Goal: Transaction & Acquisition: Purchase product/service

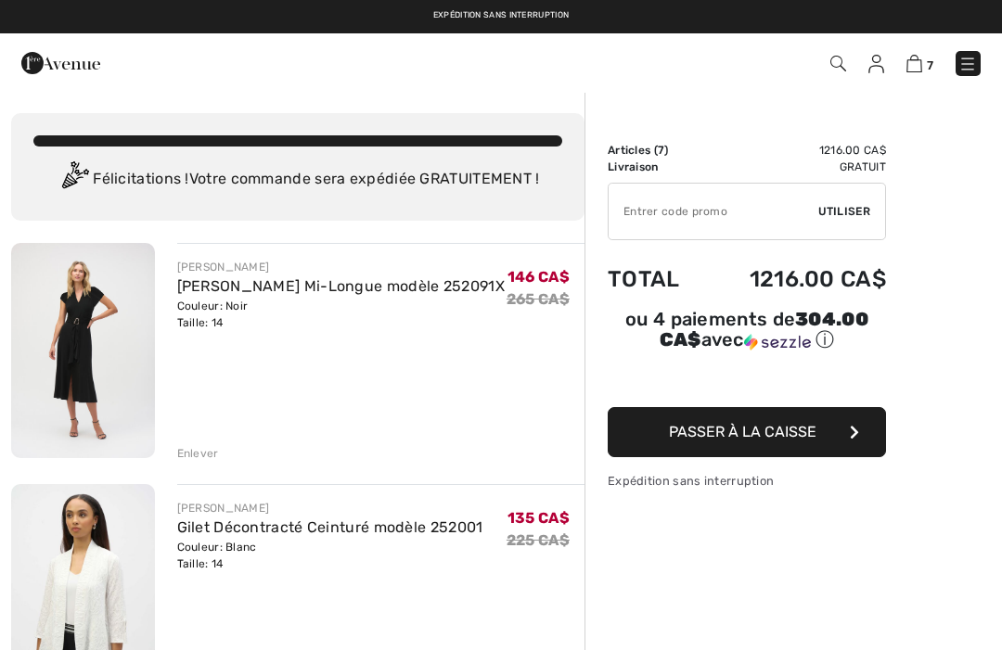
click at [970, 56] on img at bounding box center [967, 64] width 19 height 19
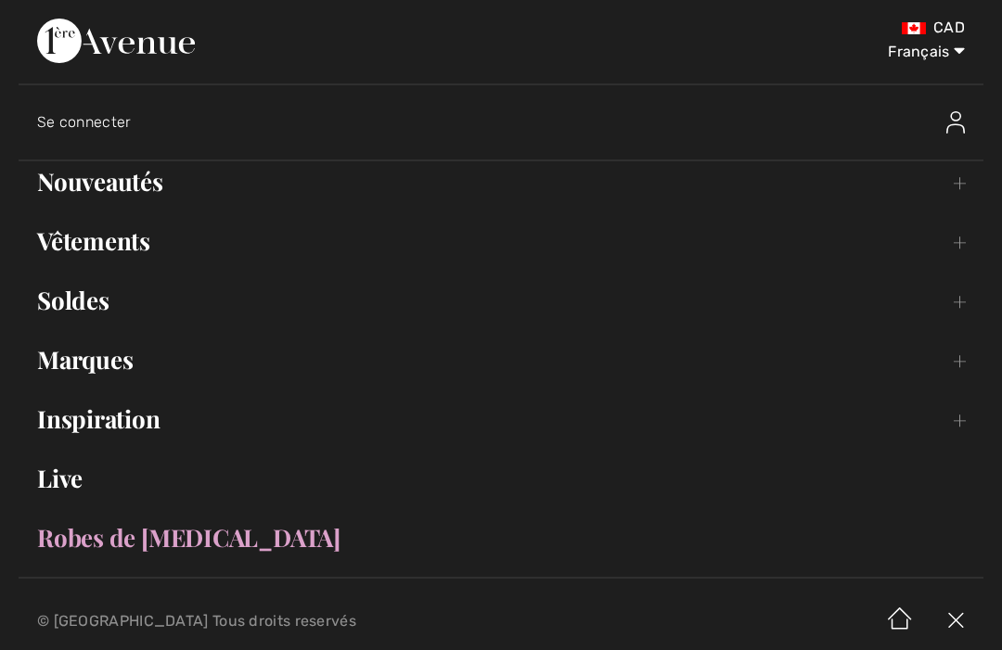
click at [137, 420] on link "Inspiration Toggle submenu" at bounding box center [501, 419] width 965 height 41
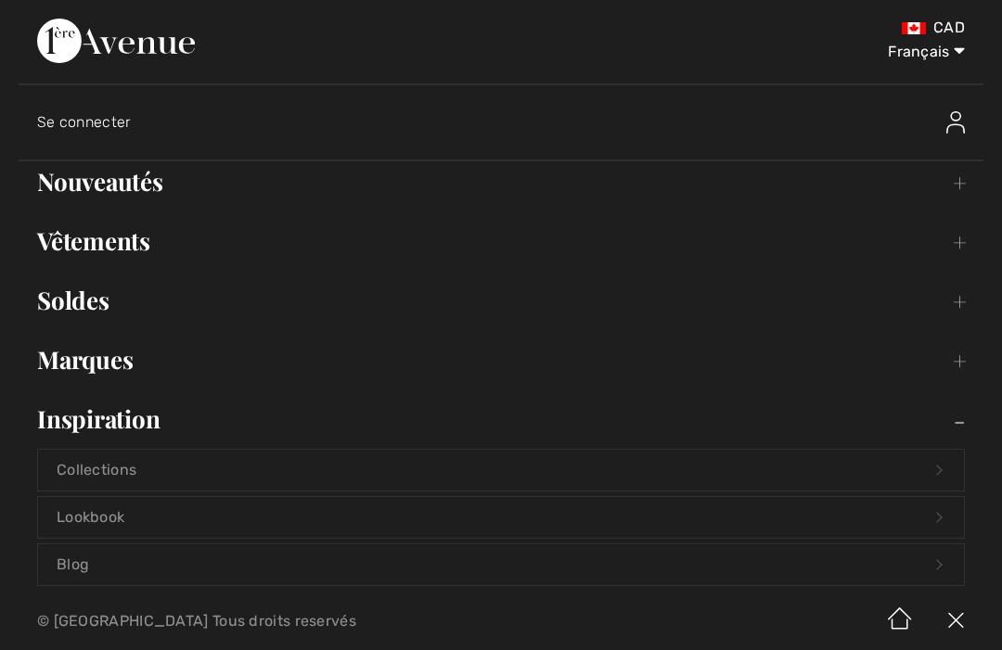
click at [116, 470] on link "Collections Open submenu" at bounding box center [501, 470] width 926 height 41
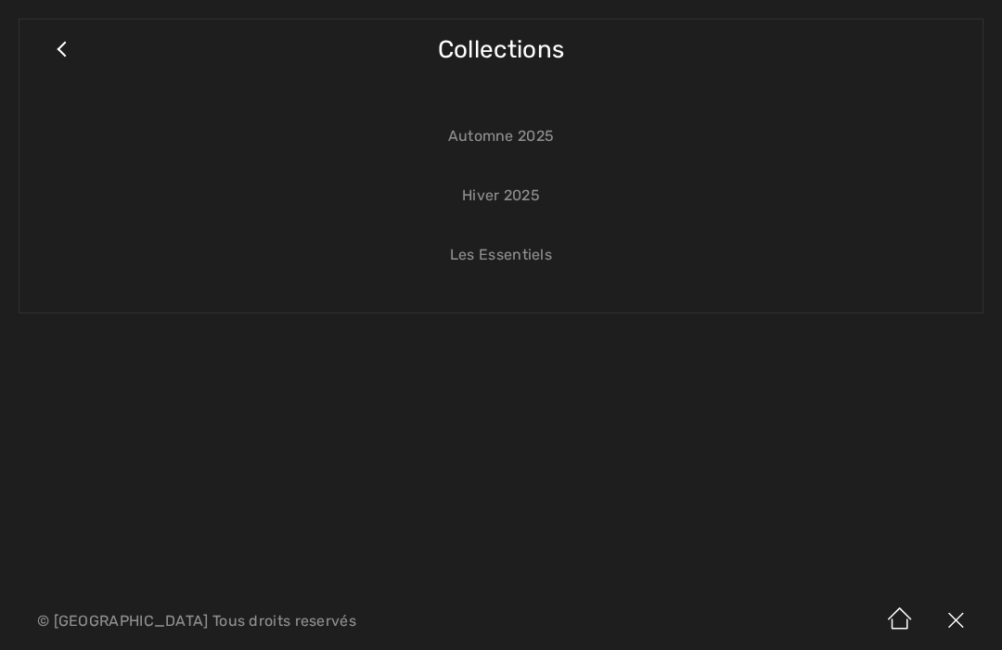
click at [530, 138] on link "Automne 2025" at bounding box center [501, 136] width 926 height 41
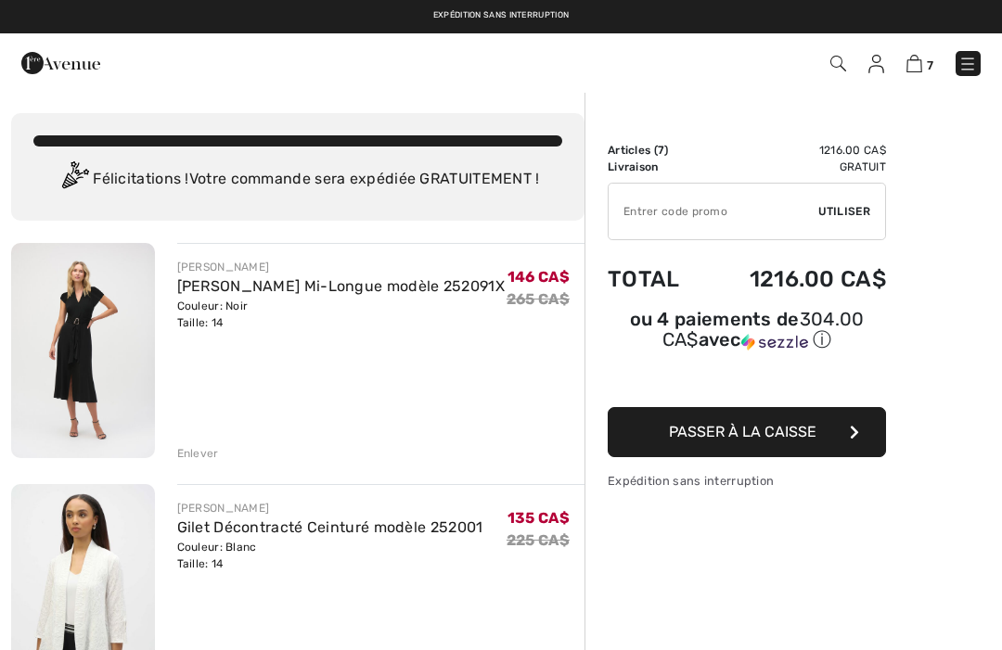
click at [976, 62] on img at bounding box center [967, 64] width 19 height 19
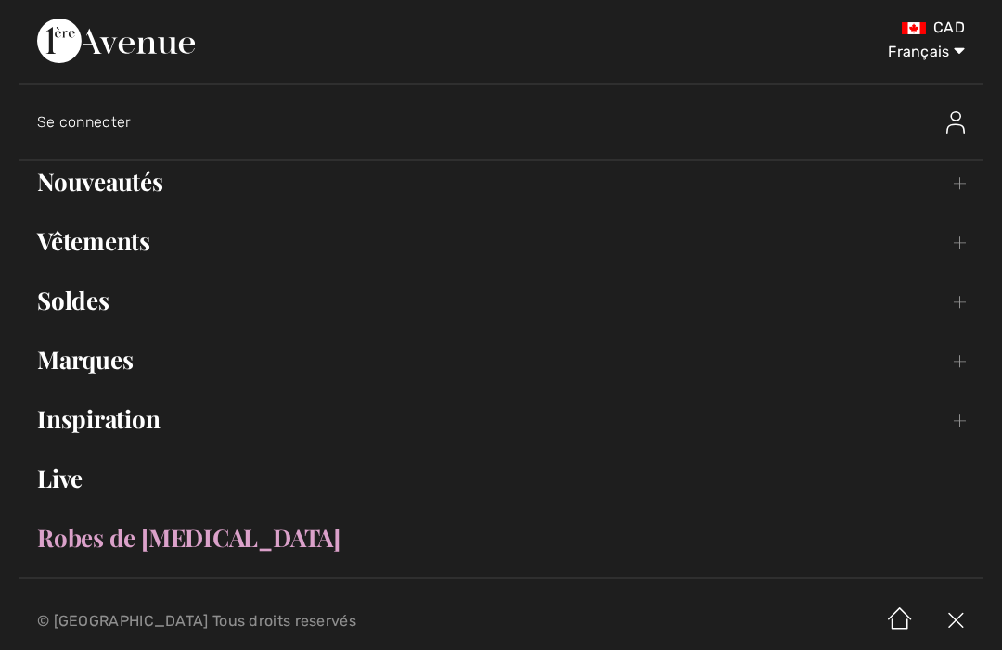
click at [143, 425] on link "Inspiration Toggle submenu" at bounding box center [501, 419] width 965 height 41
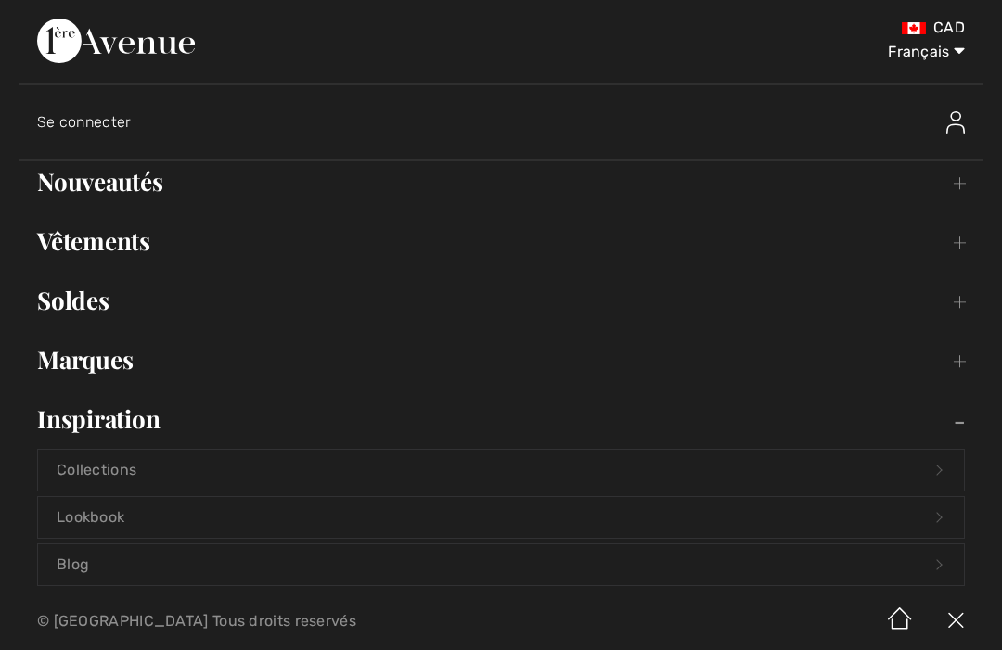
click at [254, 465] on link "Collections Open submenu" at bounding box center [501, 470] width 926 height 41
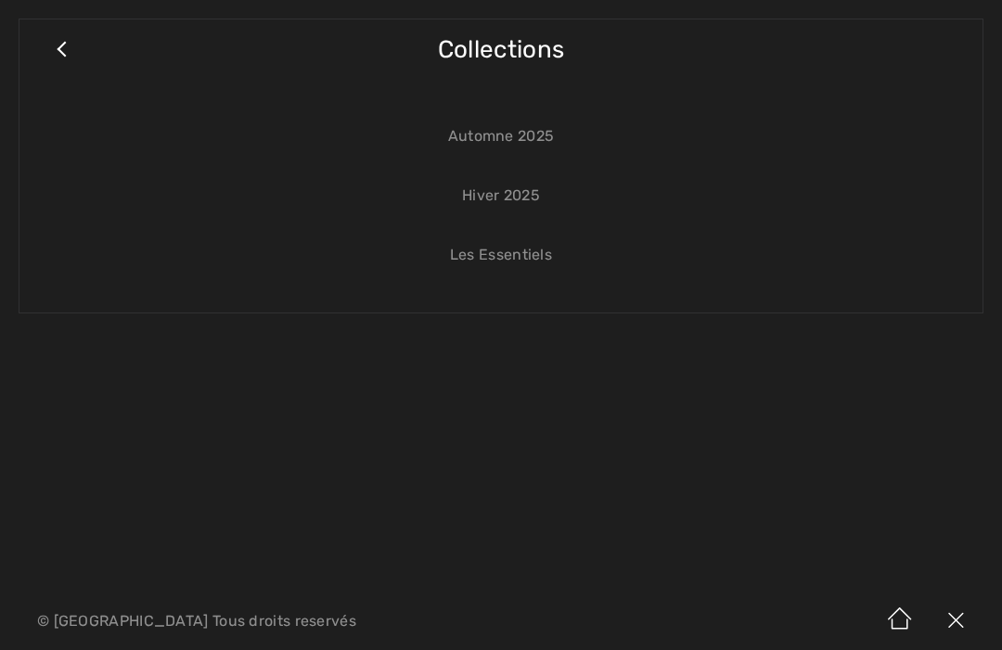
click at [522, 259] on link "Les Essentiels" at bounding box center [501, 255] width 926 height 41
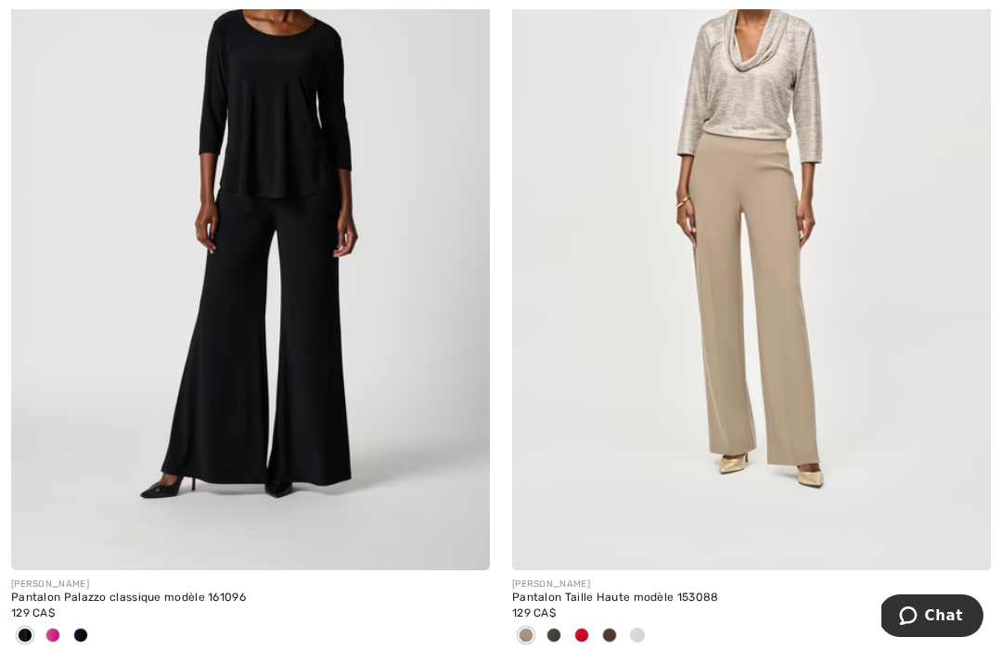
scroll to position [1150, 0]
click at [856, 276] on img at bounding box center [751, 211] width 479 height 718
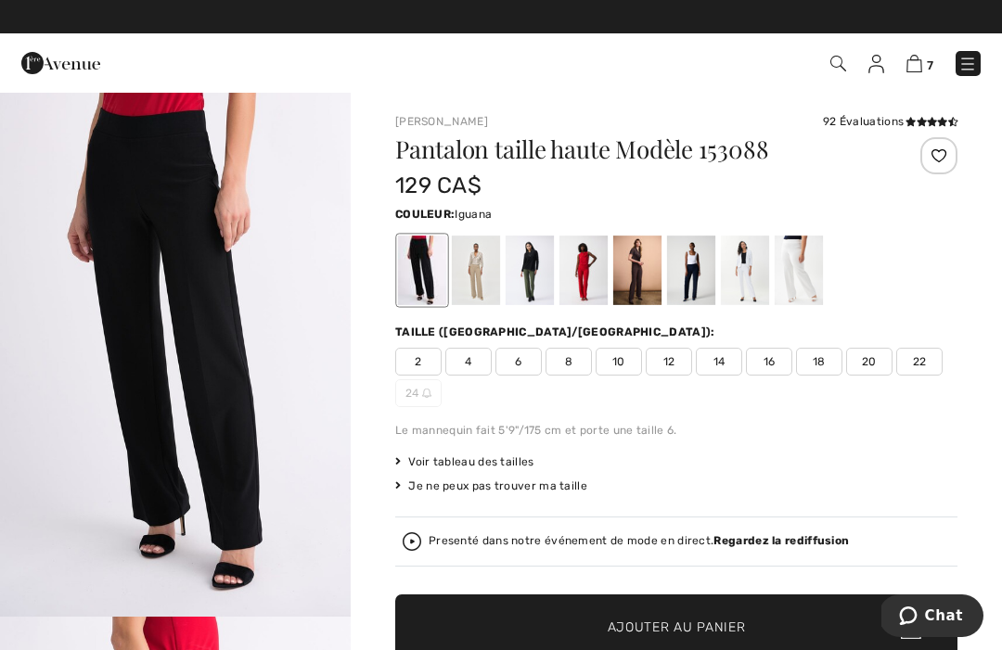
click at [539, 271] on div at bounding box center [530, 271] width 48 height 70
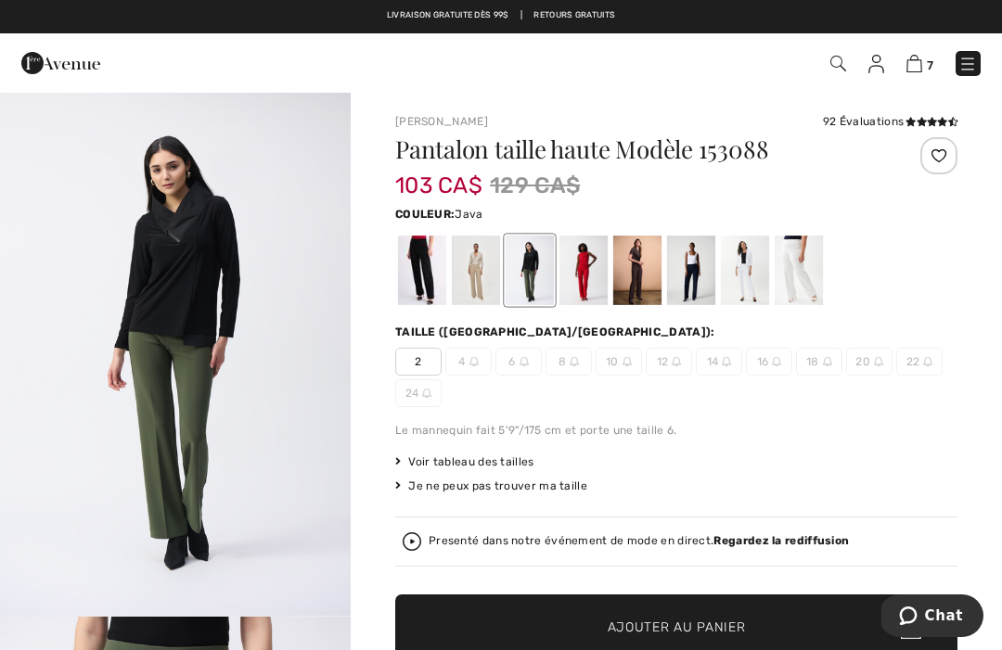
click at [490, 270] on div at bounding box center [476, 271] width 48 height 70
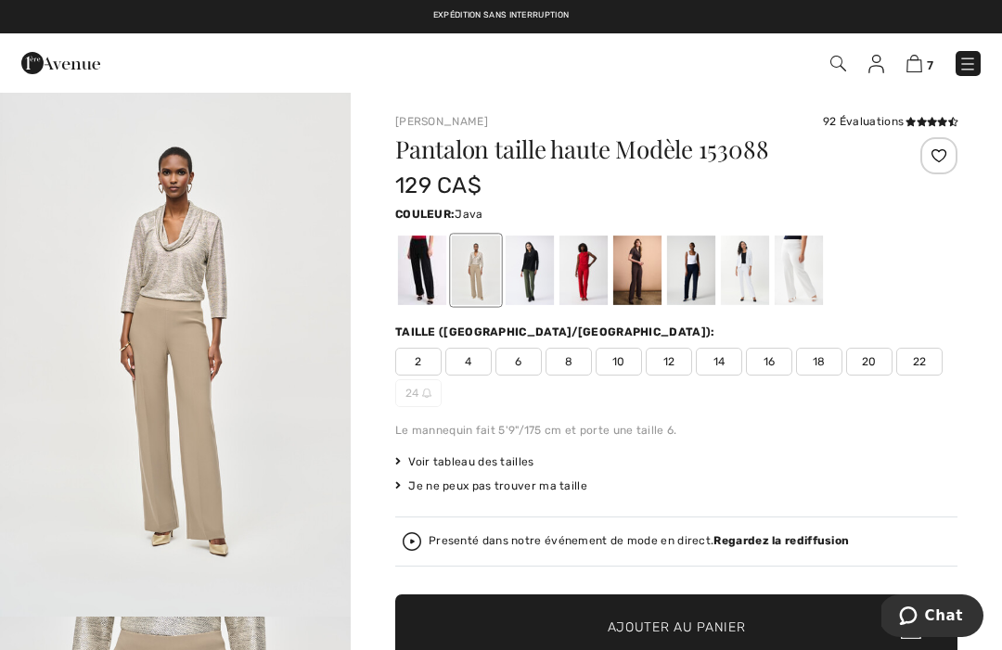
click at [718, 360] on span "14" at bounding box center [719, 362] width 46 height 28
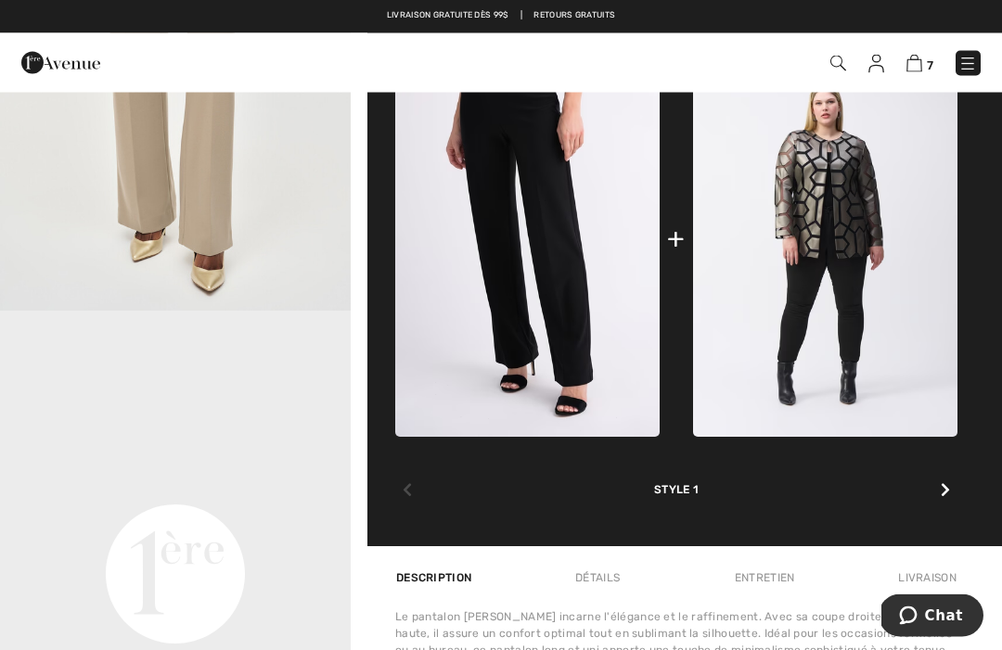
scroll to position [834, 0]
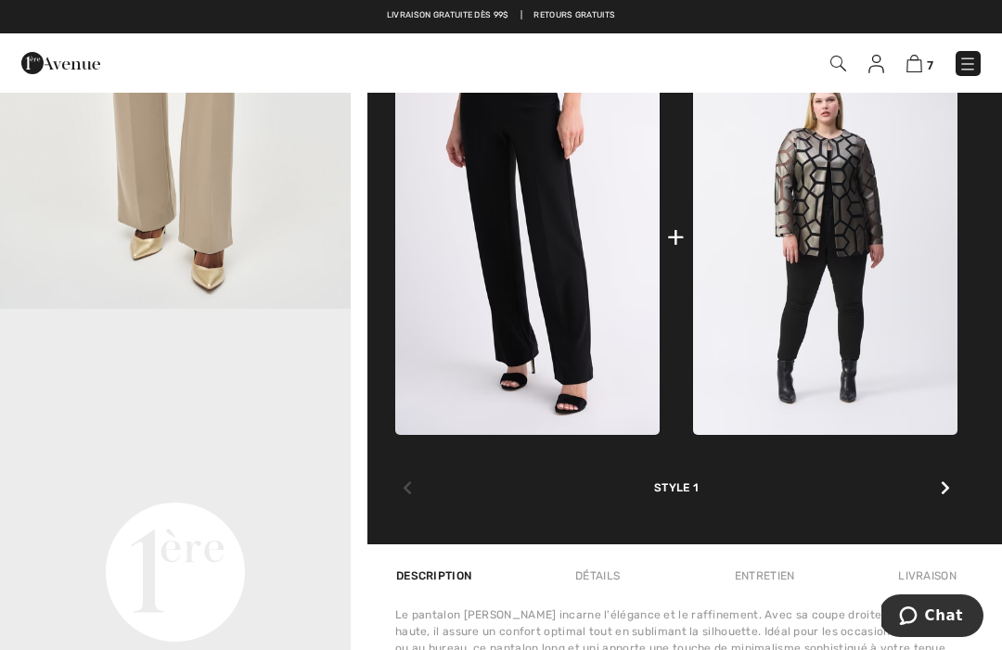
click at [948, 495] on icon at bounding box center [945, 488] width 9 height 15
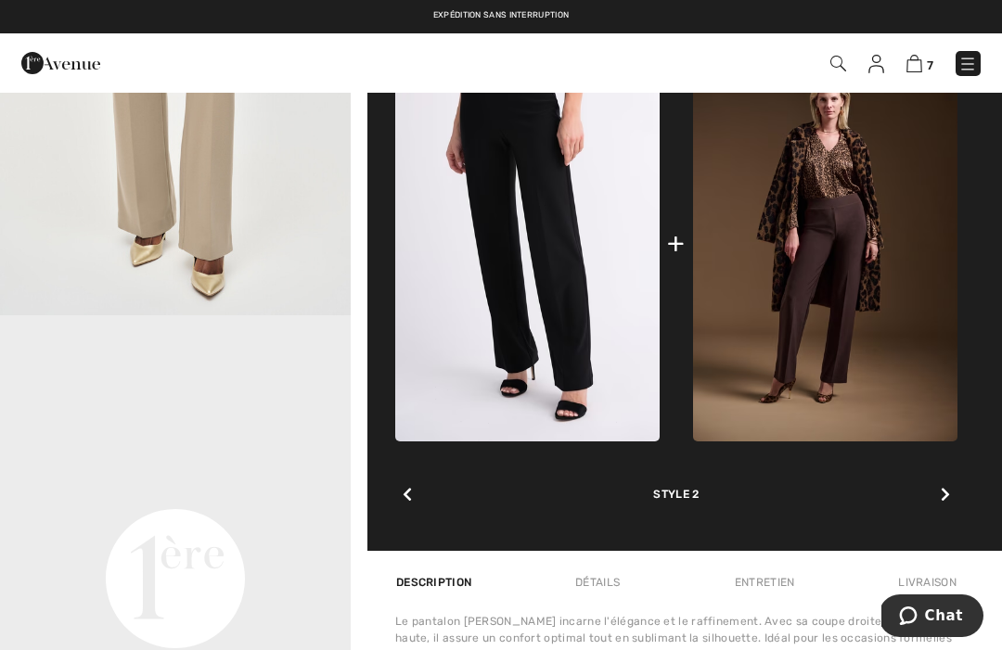
scroll to position [825, 0]
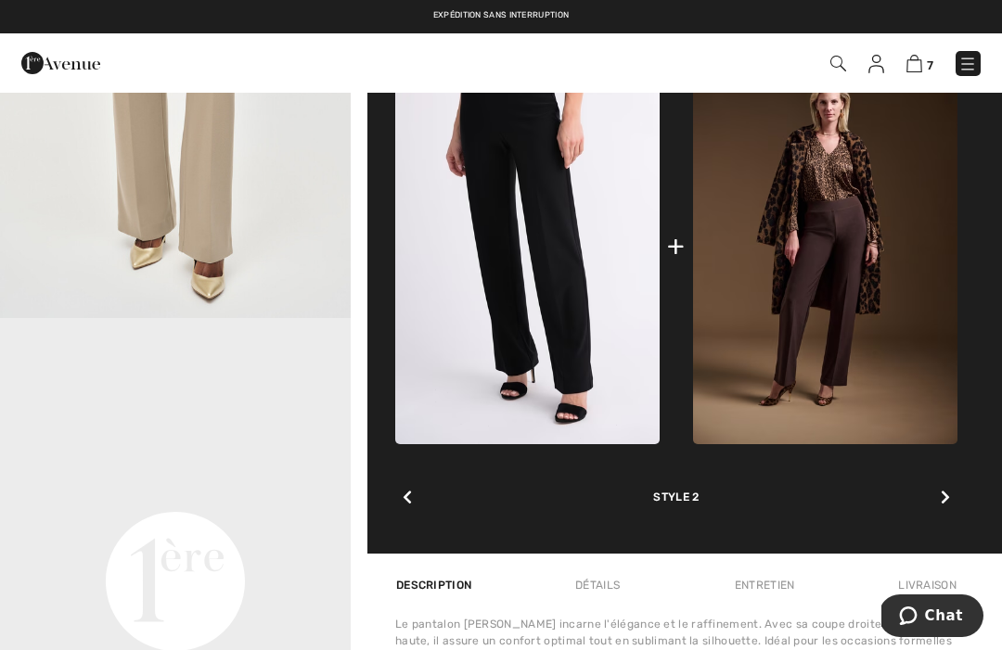
click at [957, 497] on div at bounding box center [945, 498] width 24 height 37
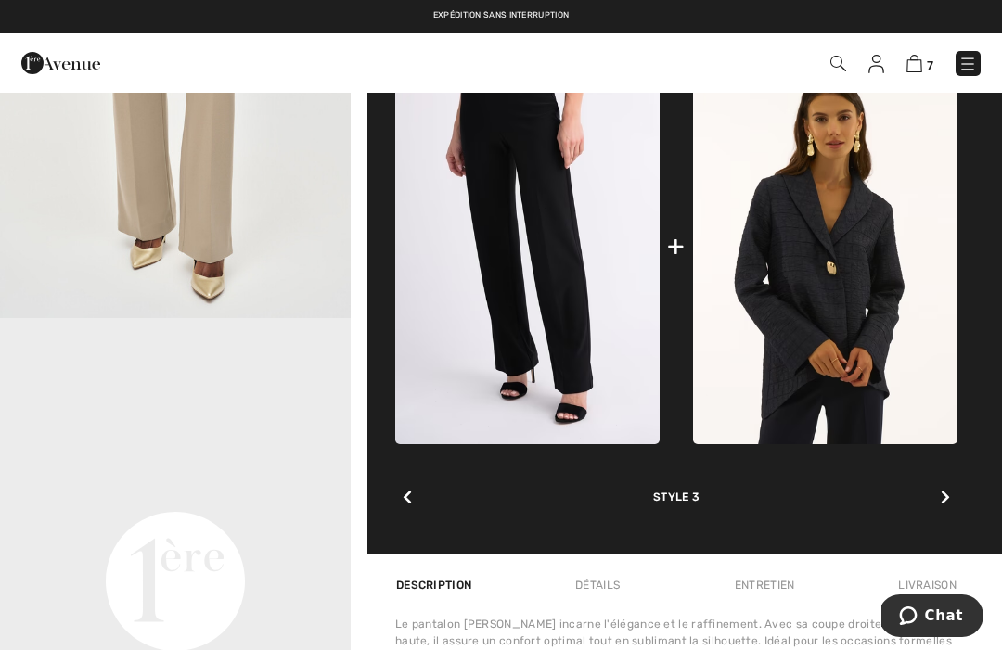
click at [950, 495] on div at bounding box center [945, 498] width 24 height 37
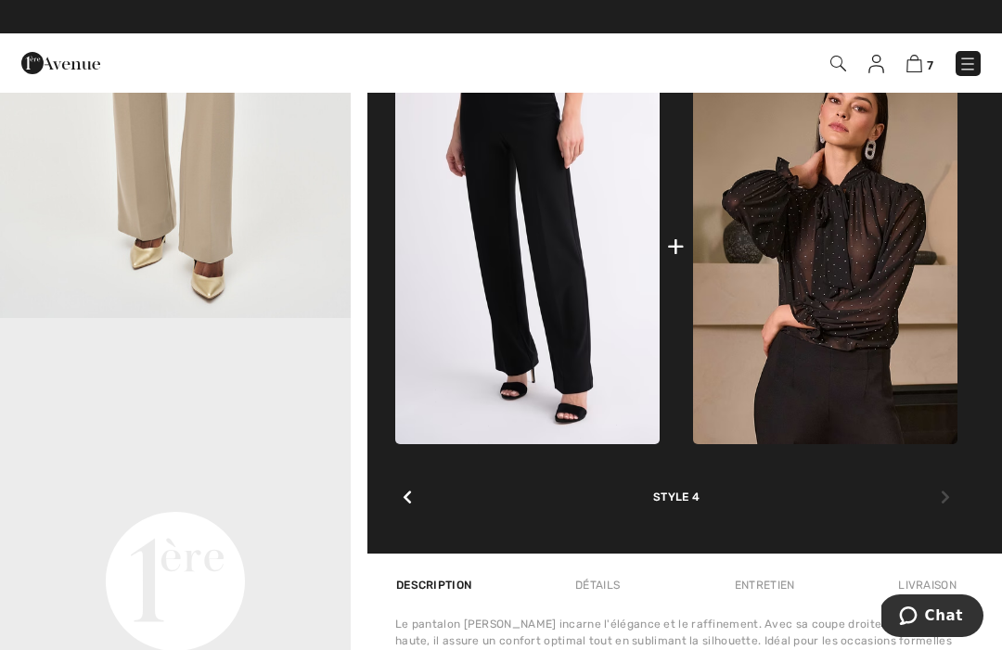
click at [957, 494] on div "Complétez votre tenue Nos stylistes ont sélectionné ces pièces qui s'assemblent…" at bounding box center [676, 241] width 562 height 623
click at [956, 506] on div at bounding box center [945, 498] width 24 height 37
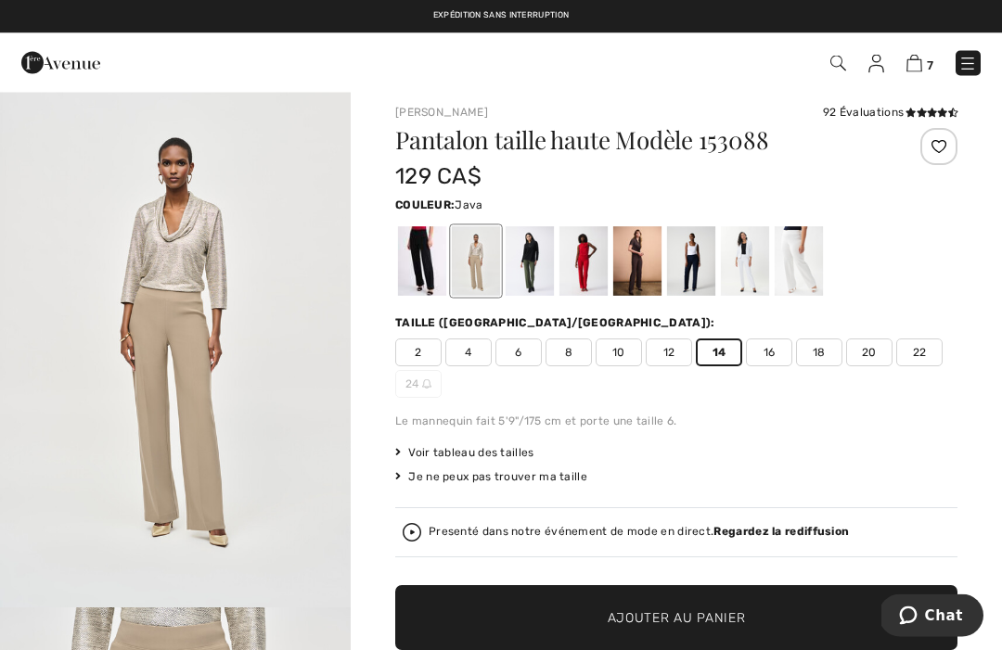
scroll to position [9, 0]
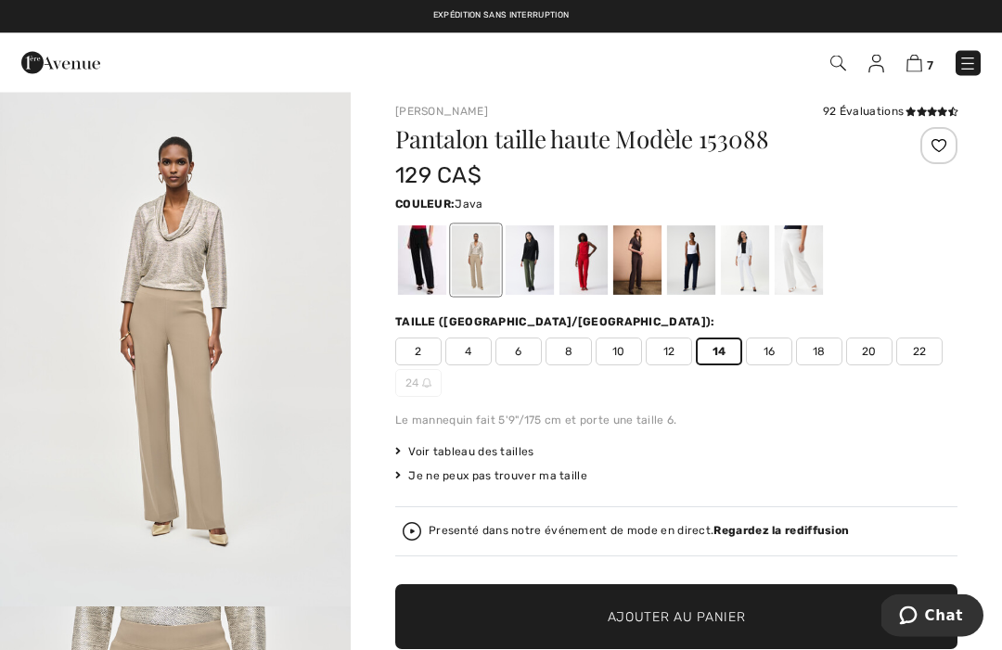
click at [723, 614] on span "Ajouter au panier" at bounding box center [677, 618] width 138 height 19
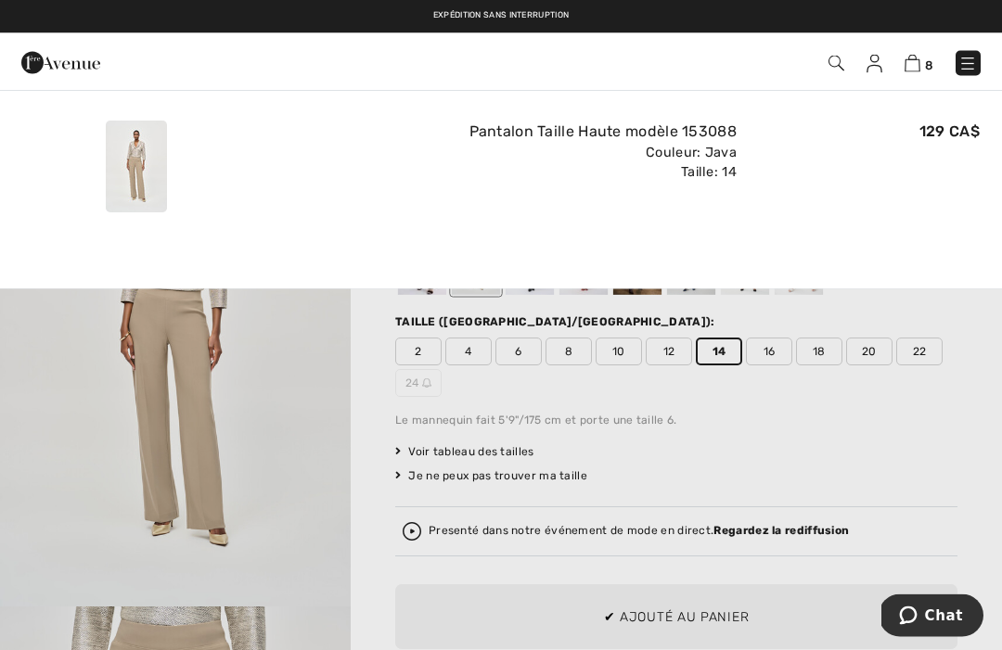
scroll to position [10, 0]
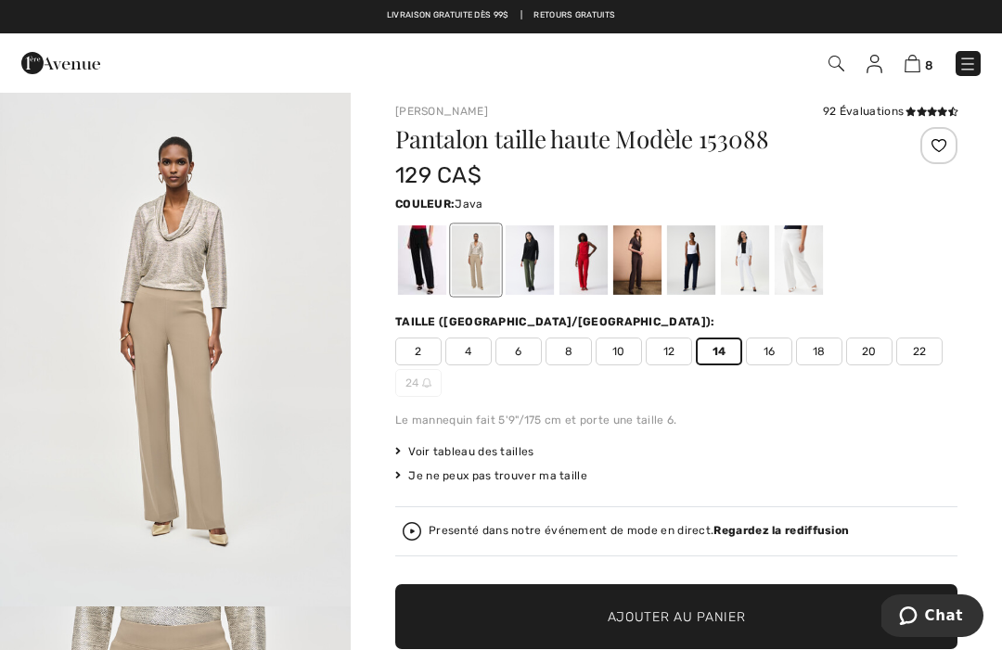
click at [689, 266] on div at bounding box center [691, 260] width 48 height 70
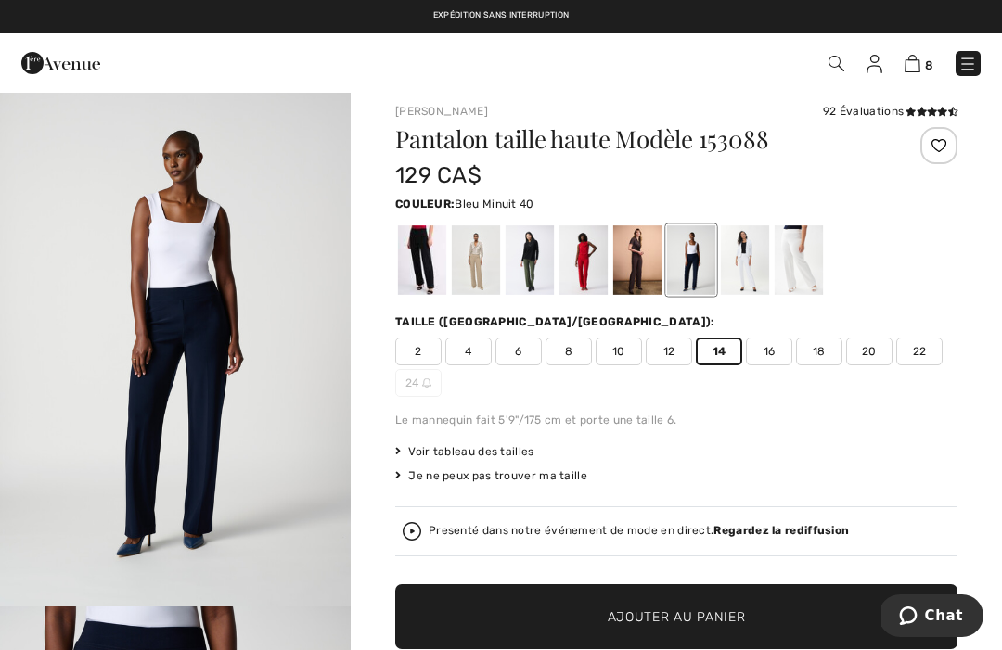
scroll to position [0, 0]
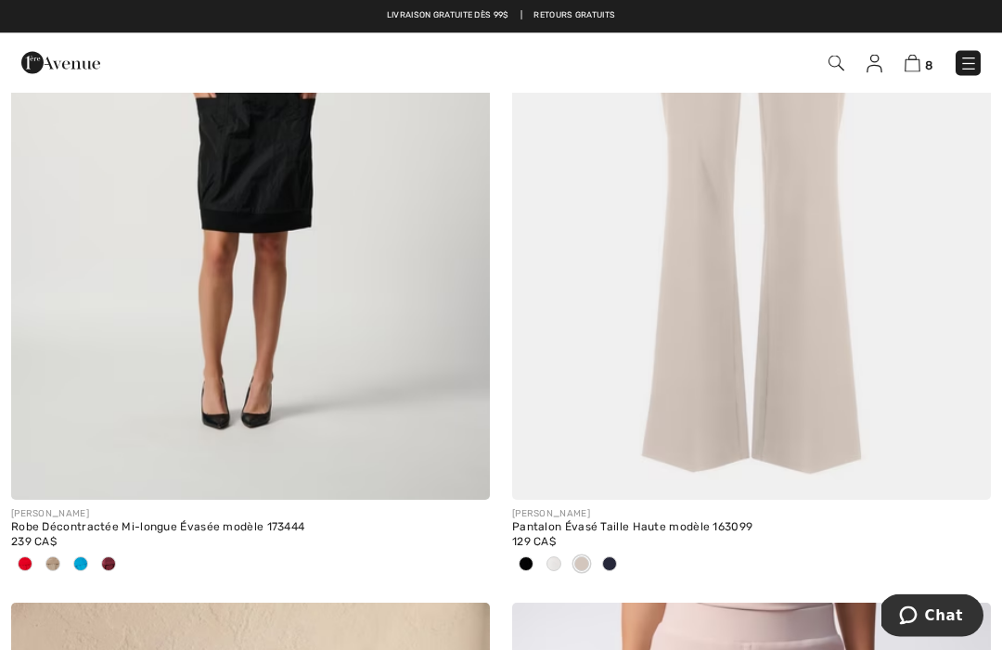
scroll to position [2041, 0]
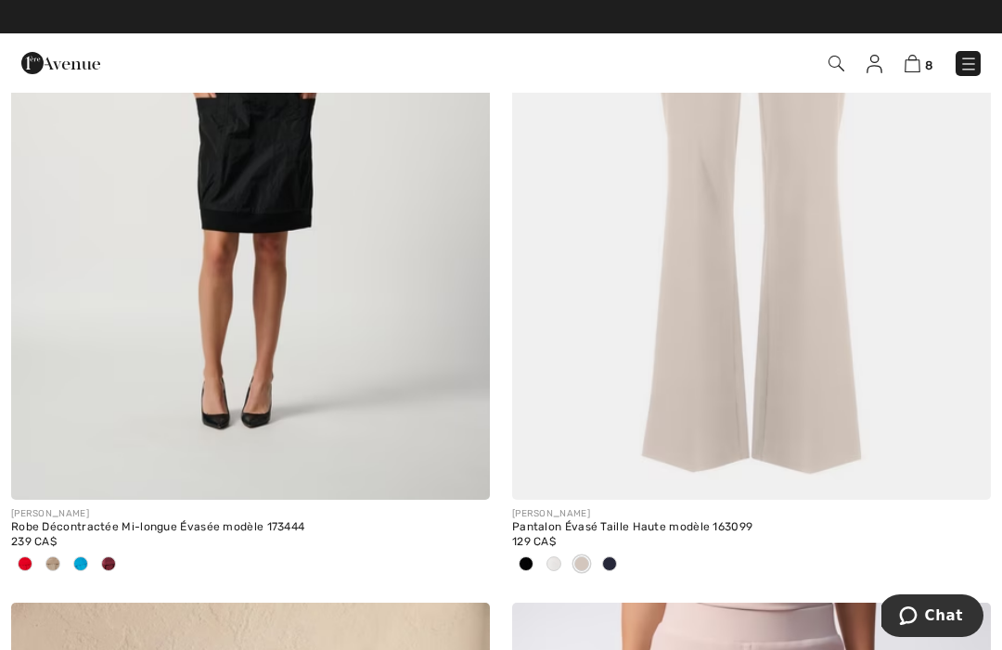
click at [58, 559] on span at bounding box center [52, 564] width 15 height 15
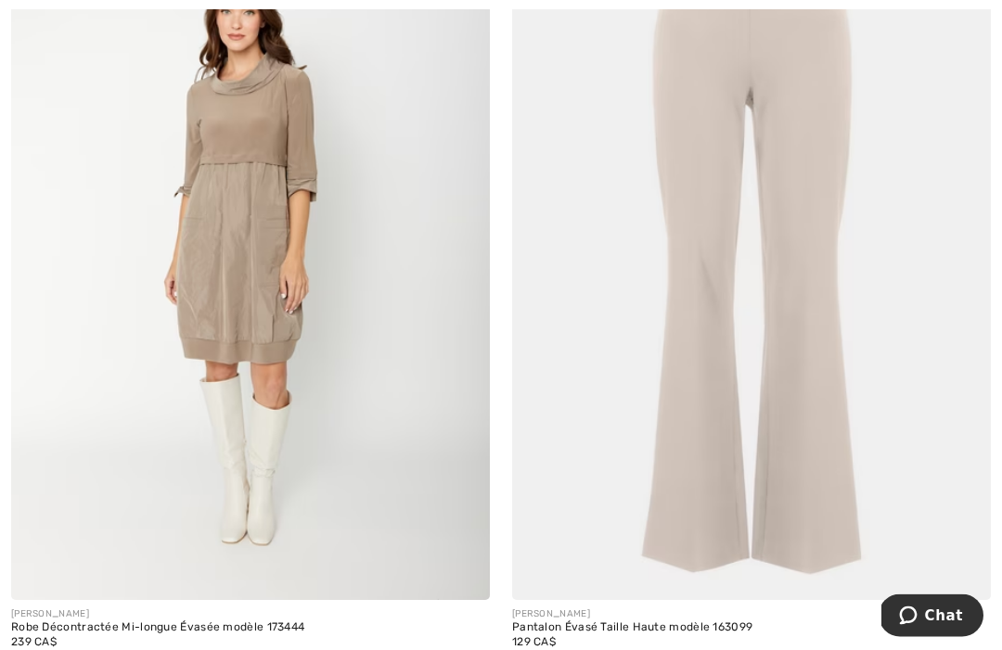
scroll to position [1941, 0]
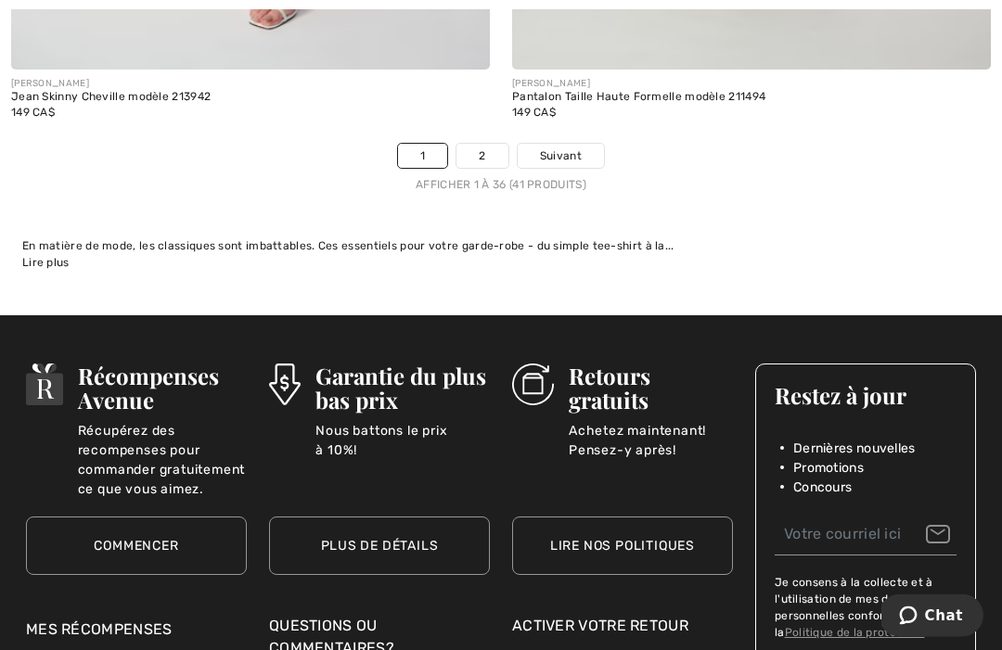
scroll to position [15166, 0]
click at [479, 154] on link "2" at bounding box center [481, 156] width 51 height 24
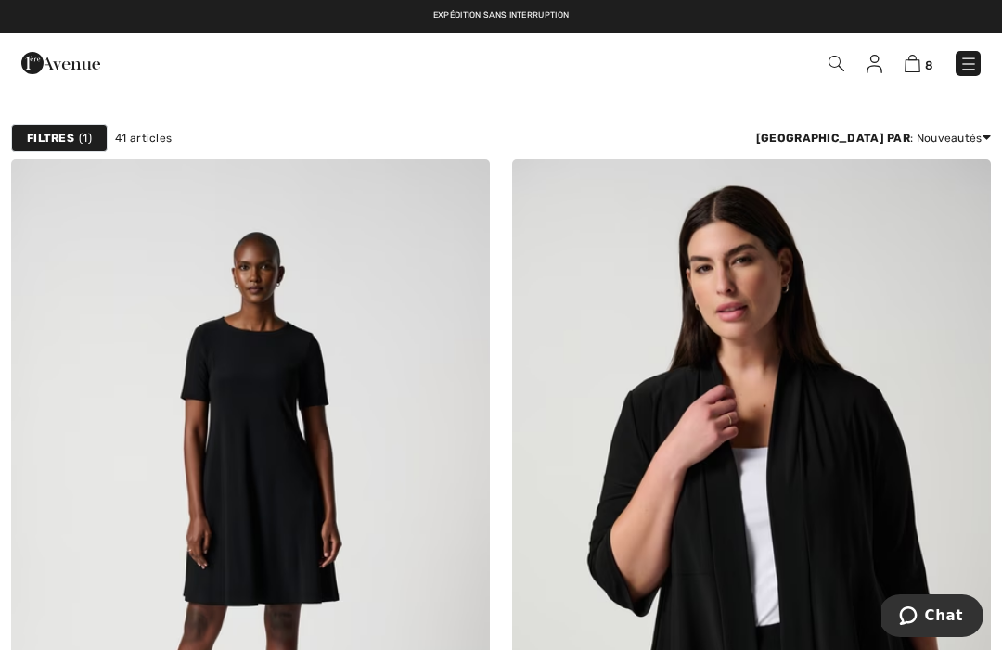
scroll to position [22, 0]
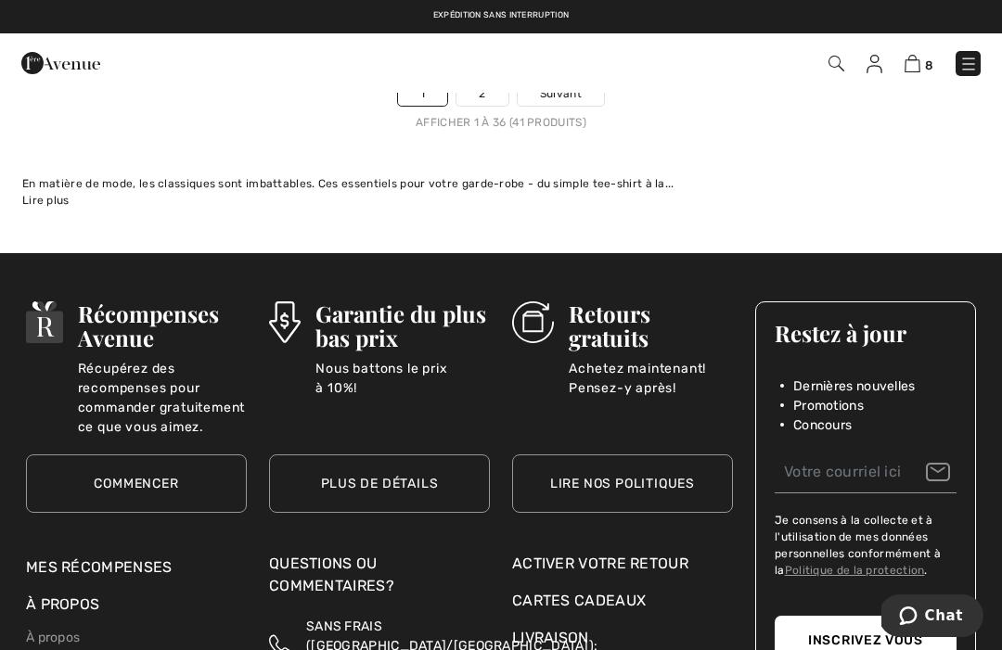
click at [975, 61] on img at bounding box center [968, 64] width 19 height 19
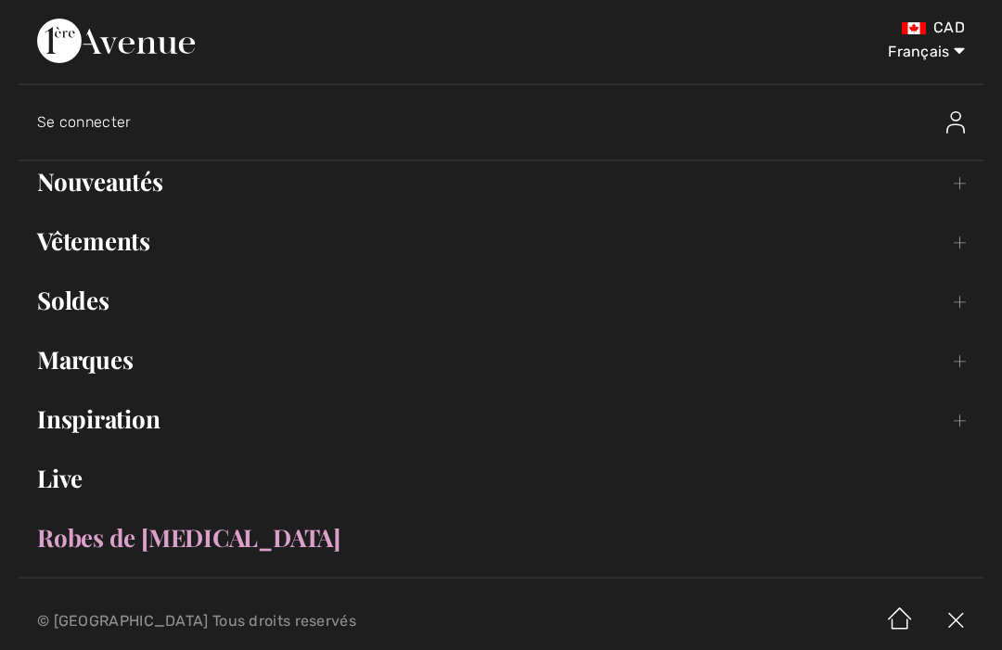
click at [143, 420] on link "Inspiration Toggle submenu" at bounding box center [501, 419] width 965 height 41
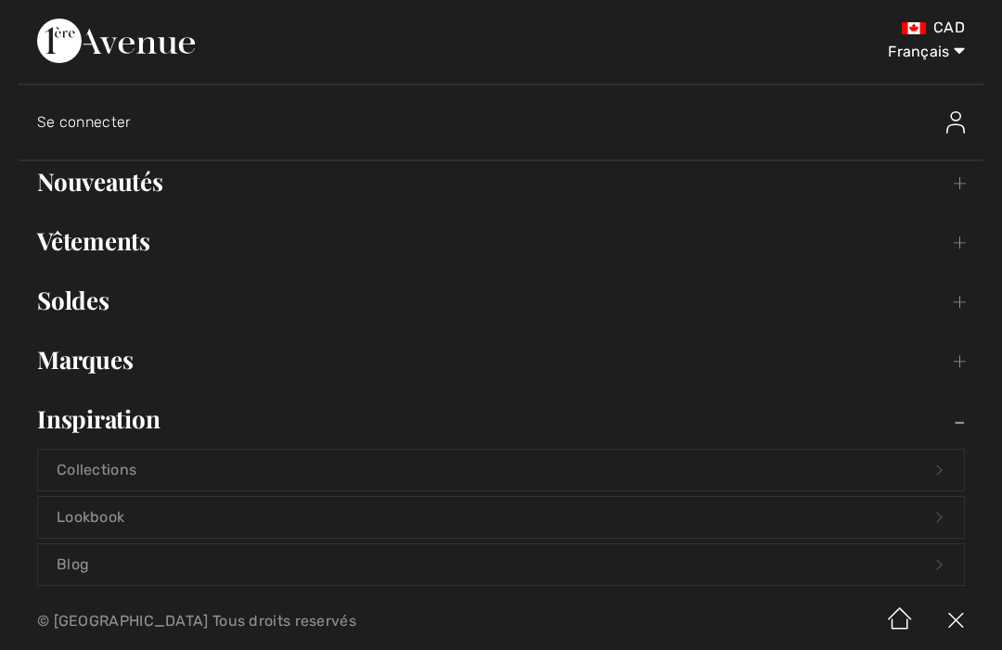
click at [307, 468] on link "Collections Open submenu" at bounding box center [501, 470] width 926 height 41
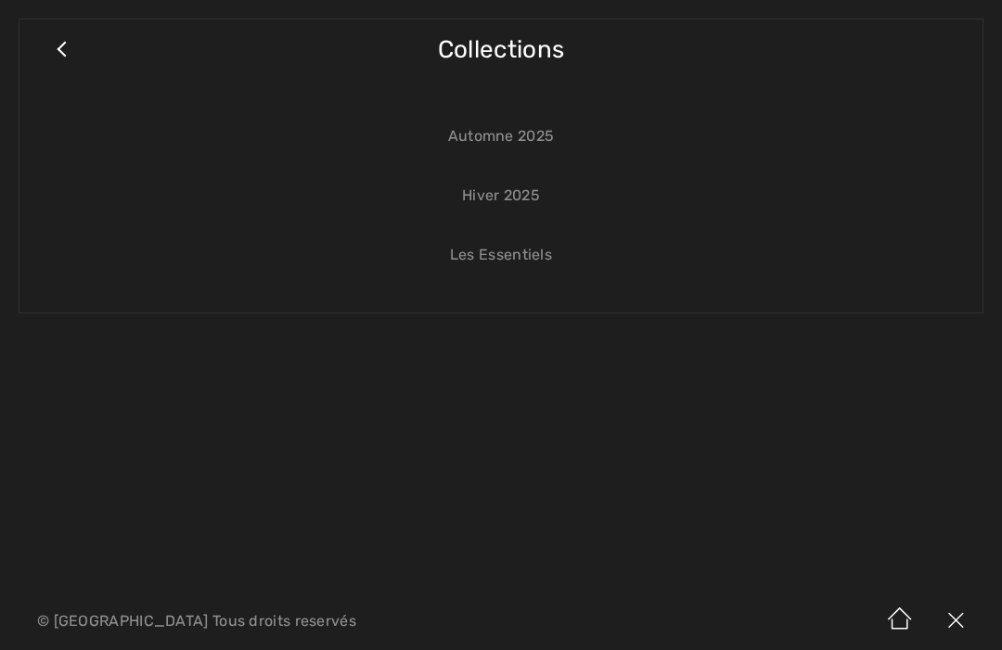
click at [532, 199] on link "Hiver 2025" at bounding box center [501, 195] width 926 height 41
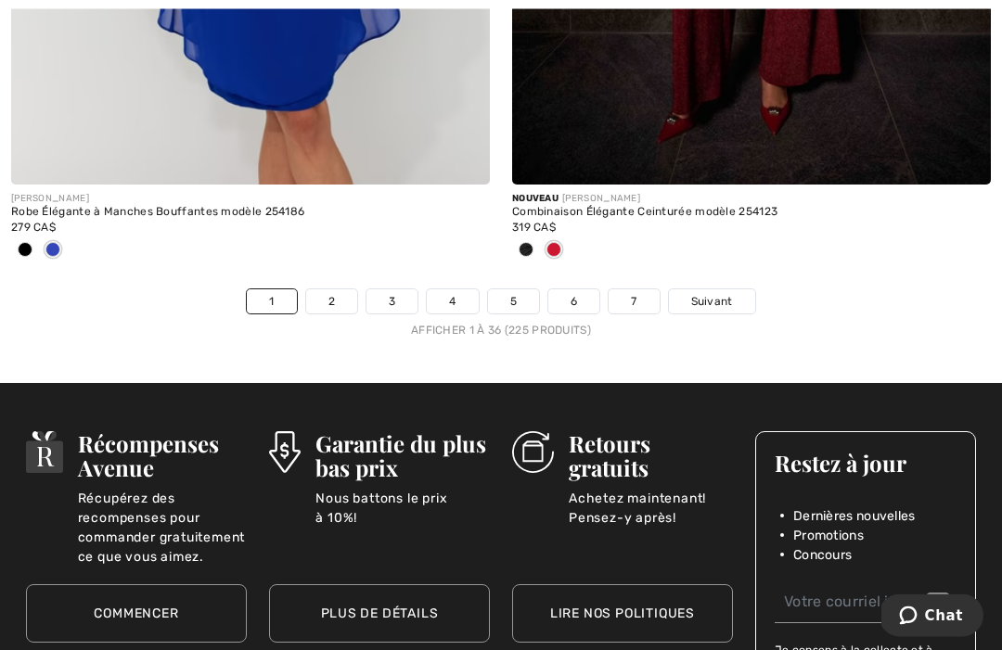
scroll to position [14960, 0]
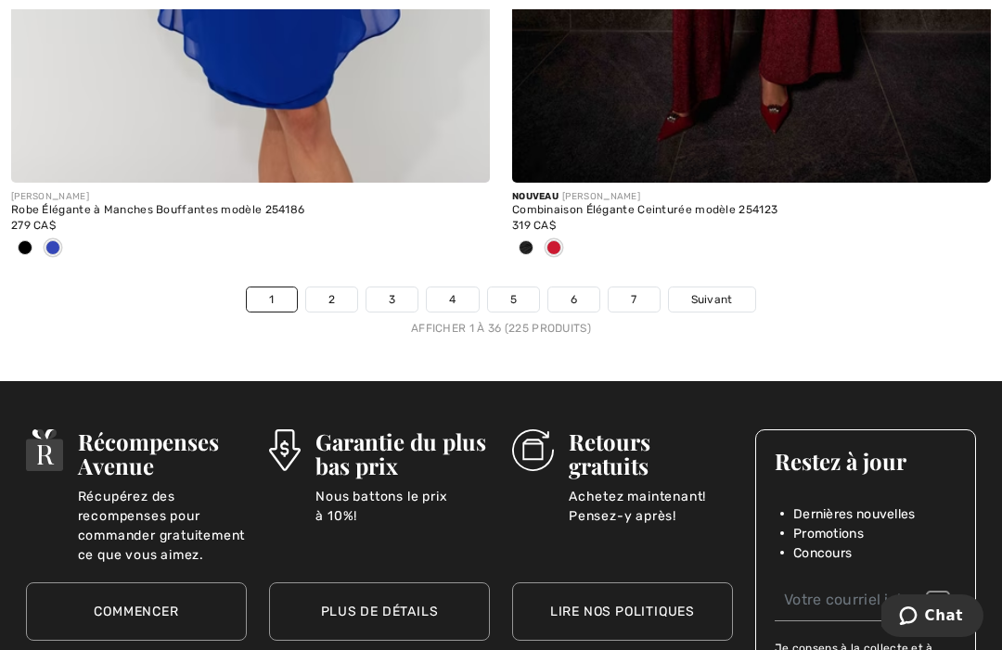
click at [340, 288] on link "2" at bounding box center [331, 300] width 51 height 24
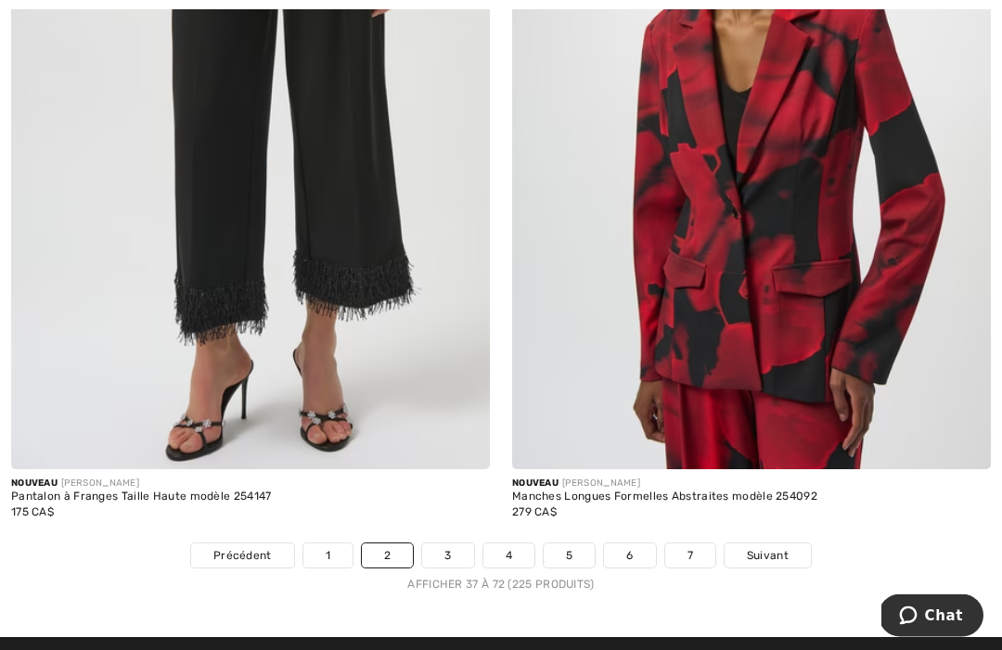
scroll to position [14551, 0]
click at [457, 549] on link "3" at bounding box center [447, 556] width 51 height 24
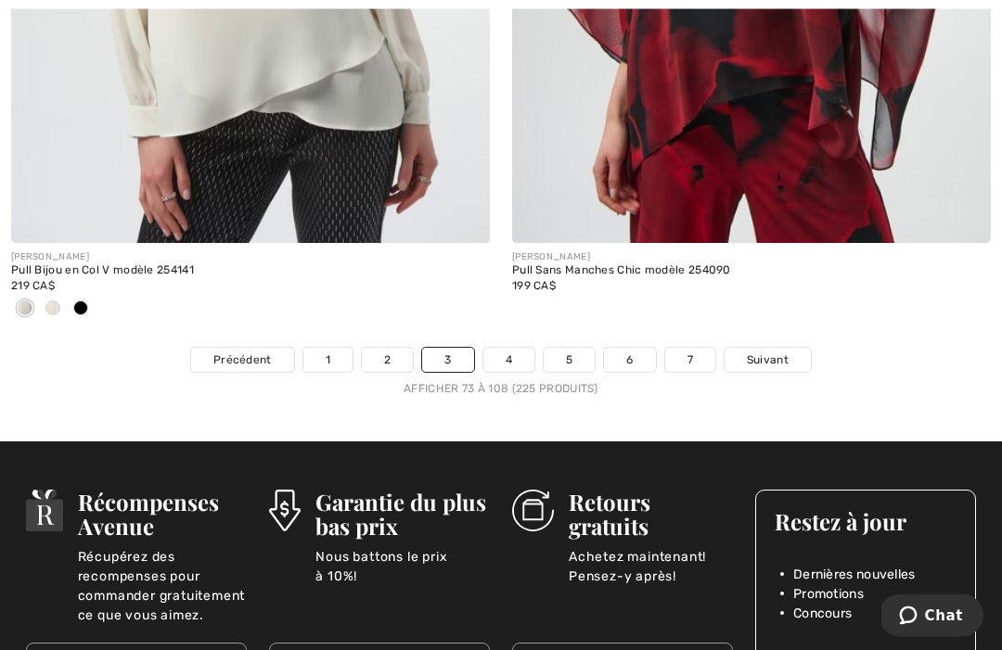
scroll to position [14565, 0]
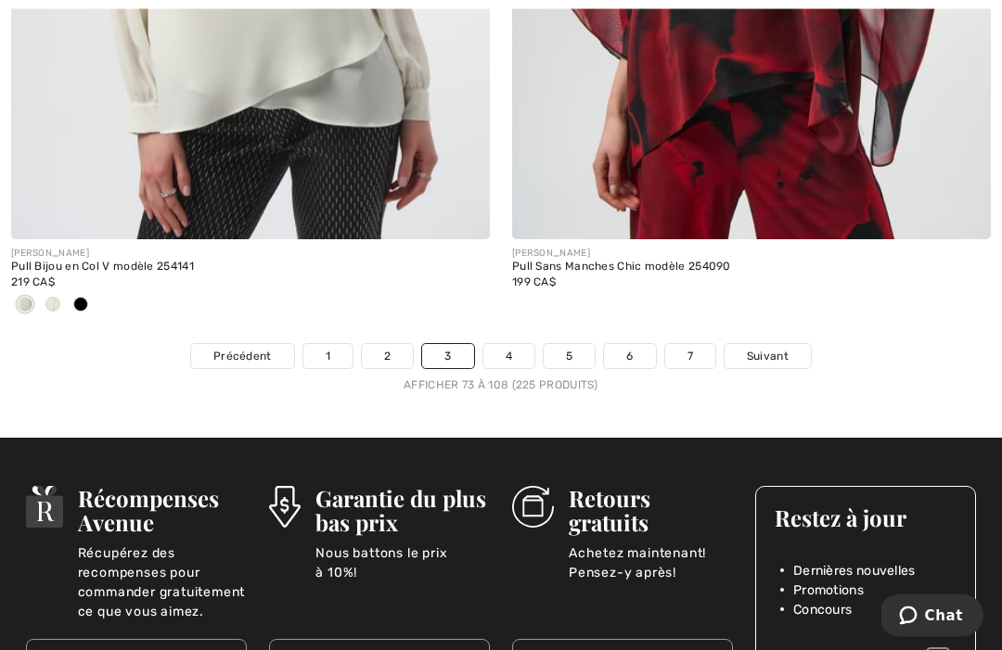
click at [522, 345] on link "4" at bounding box center [508, 357] width 51 height 24
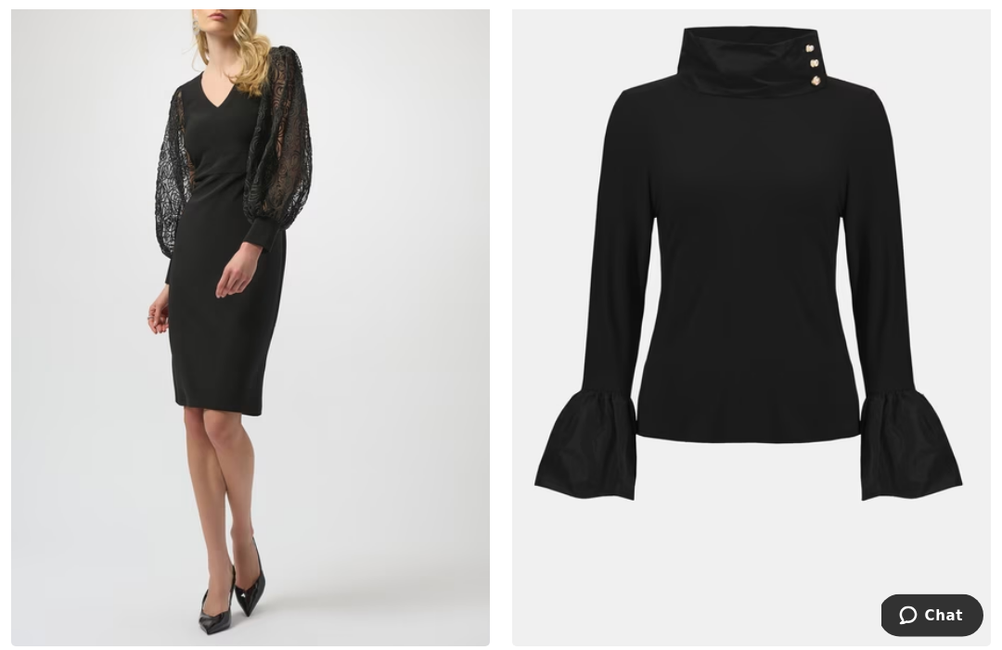
scroll to position [4298, 0]
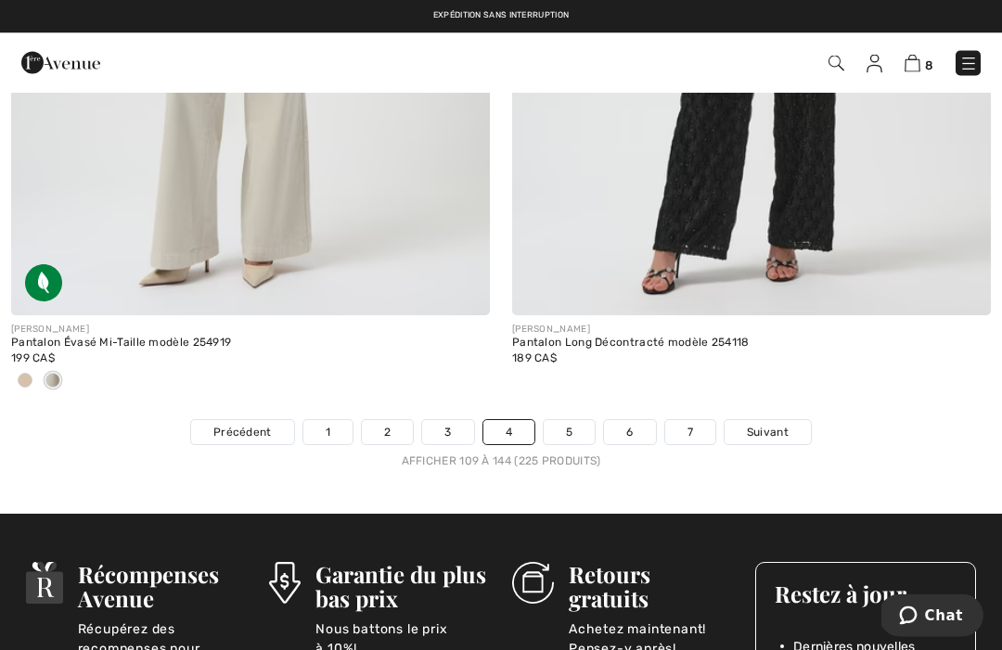
scroll to position [14630, 0]
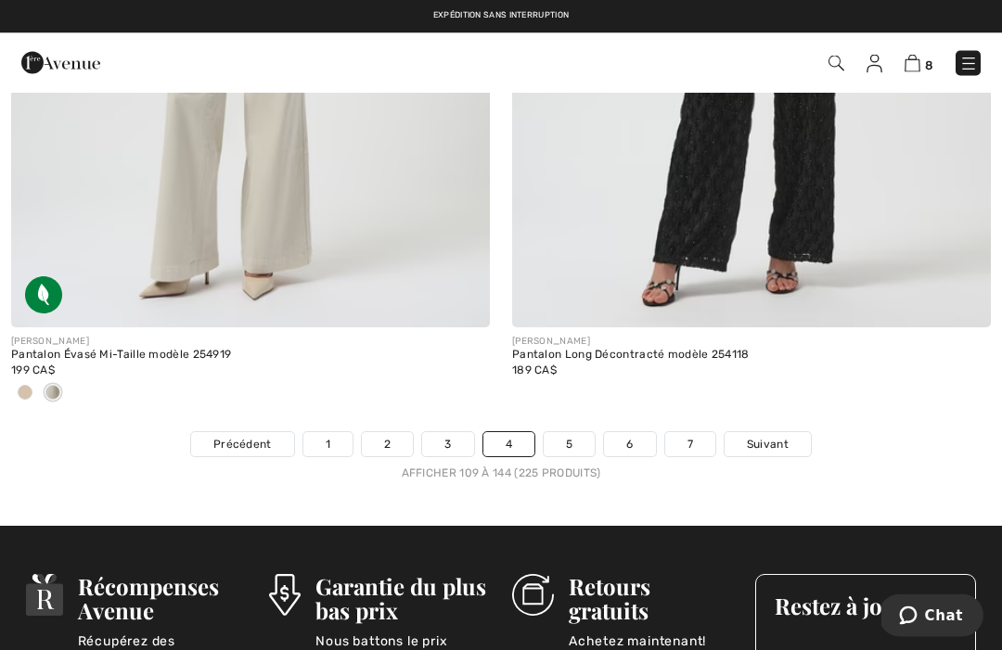
click at [571, 433] on link "5" at bounding box center [569, 445] width 51 height 24
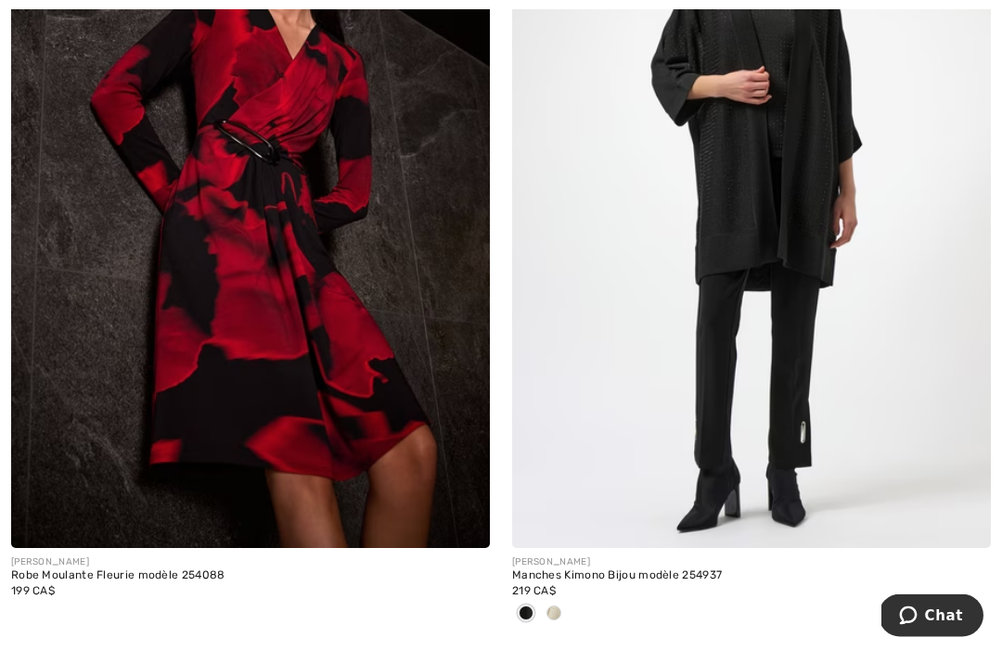
scroll to position [8449, 0]
click at [571, 609] on div at bounding box center [751, 614] width 479 height 31
click at [562, 604] on div at bounding box center [554, 614] width 28 height 31
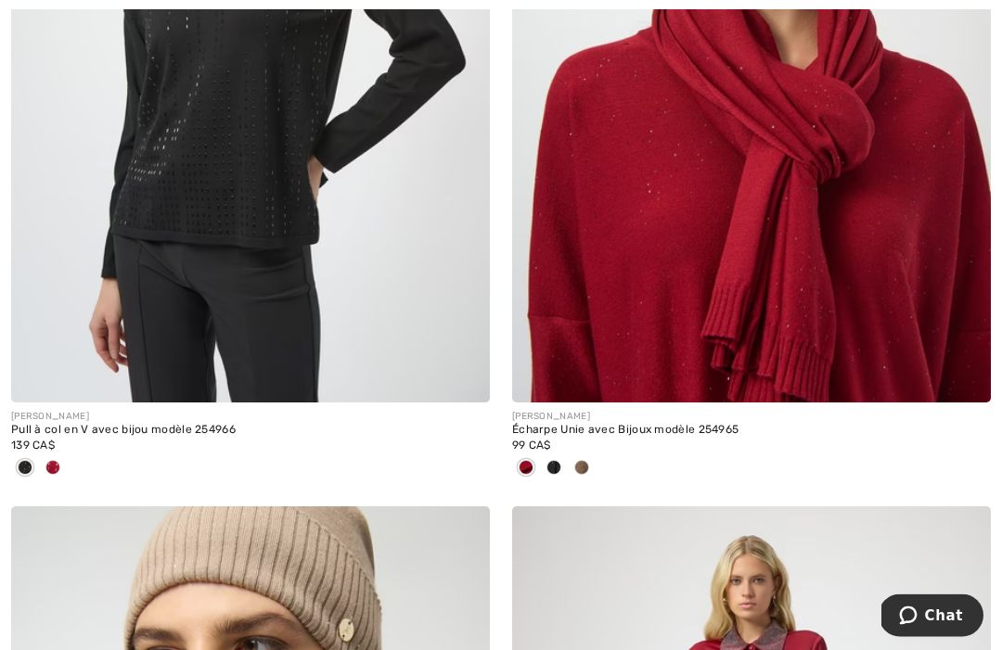
scroll to position [10416, 0]
click at [67, 454] on div at bounding box center [250, 469] width 479 height 31
click at [57, 461] on span at bounding box center [52, 467] width 15 height 15
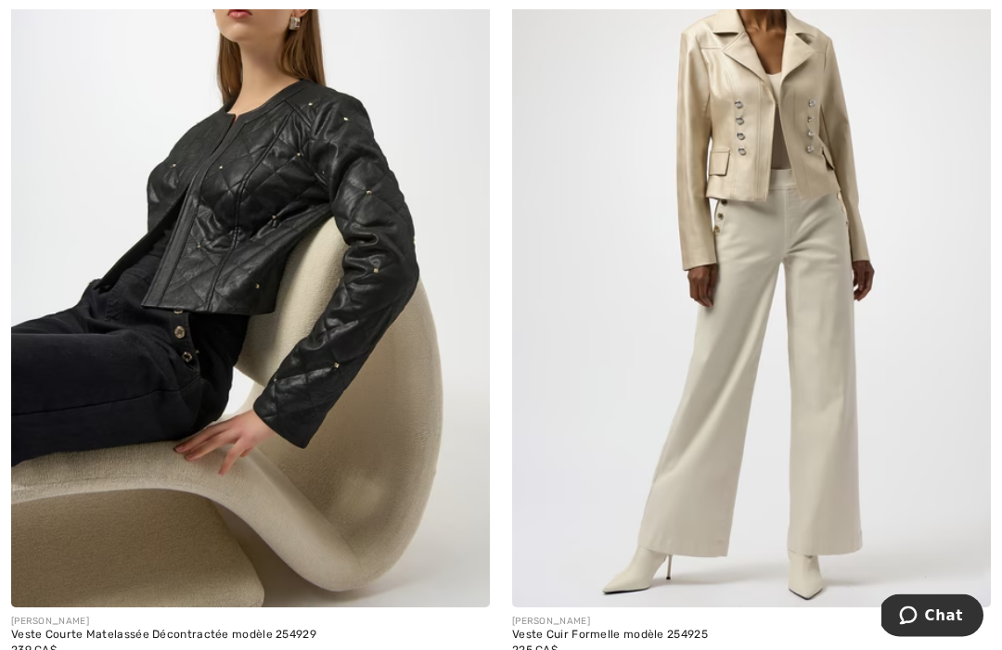
scroll to position [14320, 0]
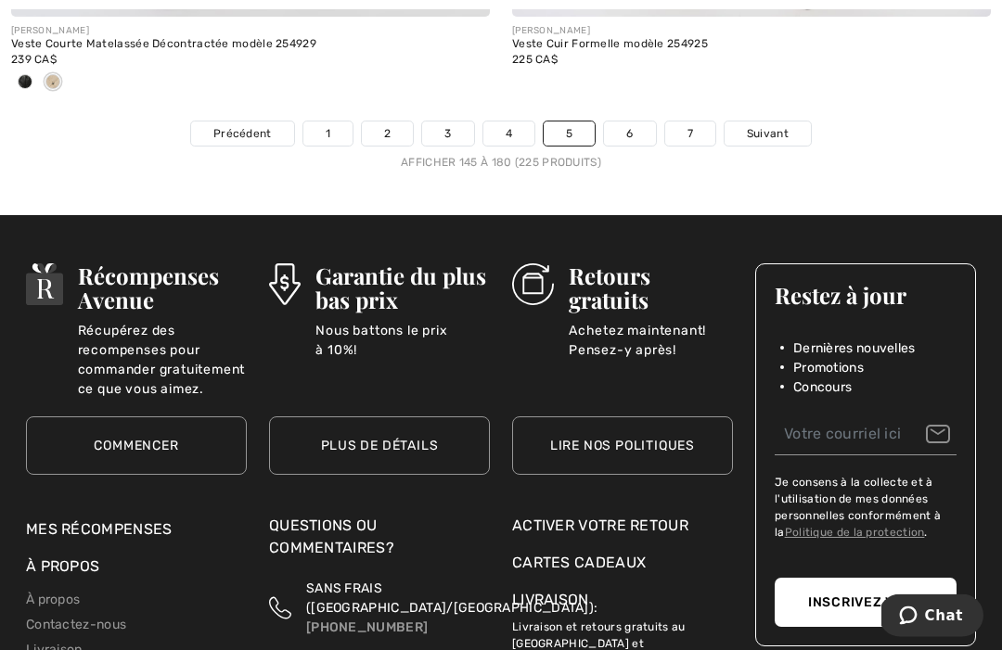
scroll to position [14911, 0]
click at [636, 122] on link "6" at bounding box center [629, 134] width 51 height 24
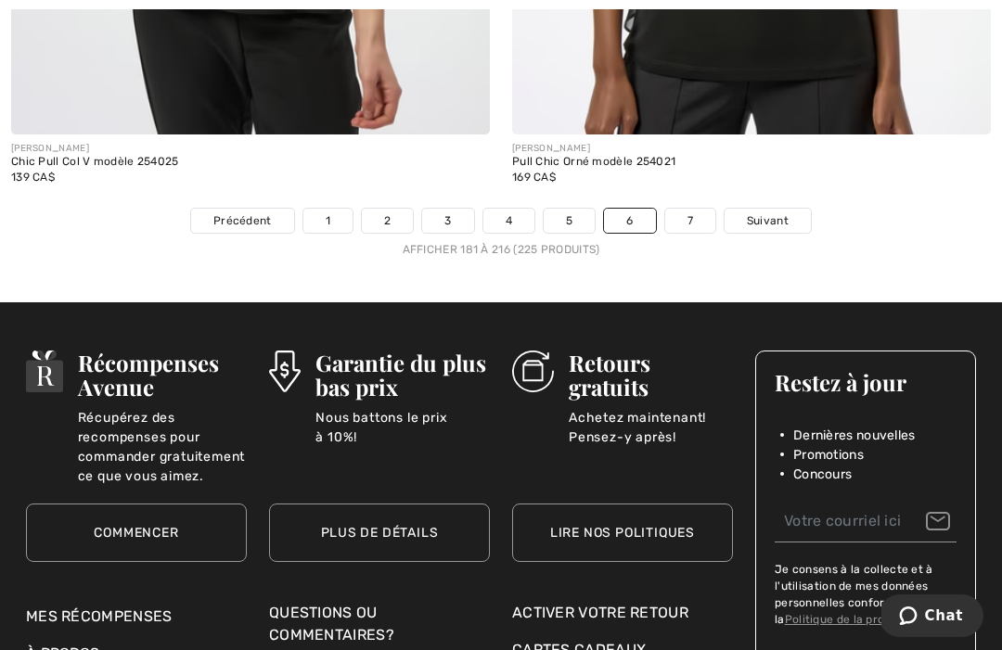
scroll to position [14724, 0]
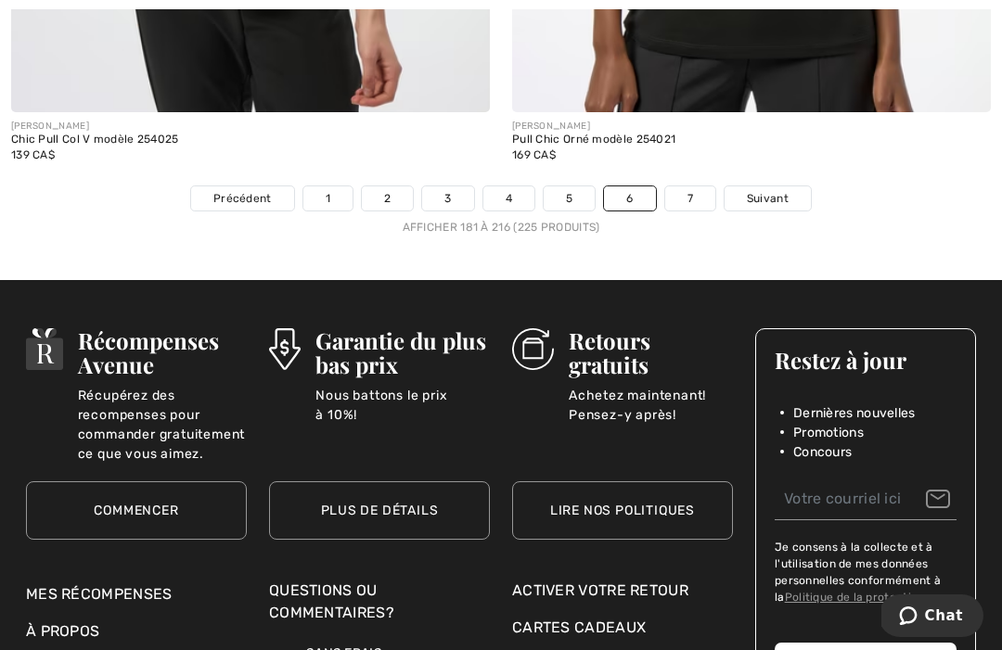
click at [678, 195] on link "7" at bounding box center [690, 198] width 50 height 24
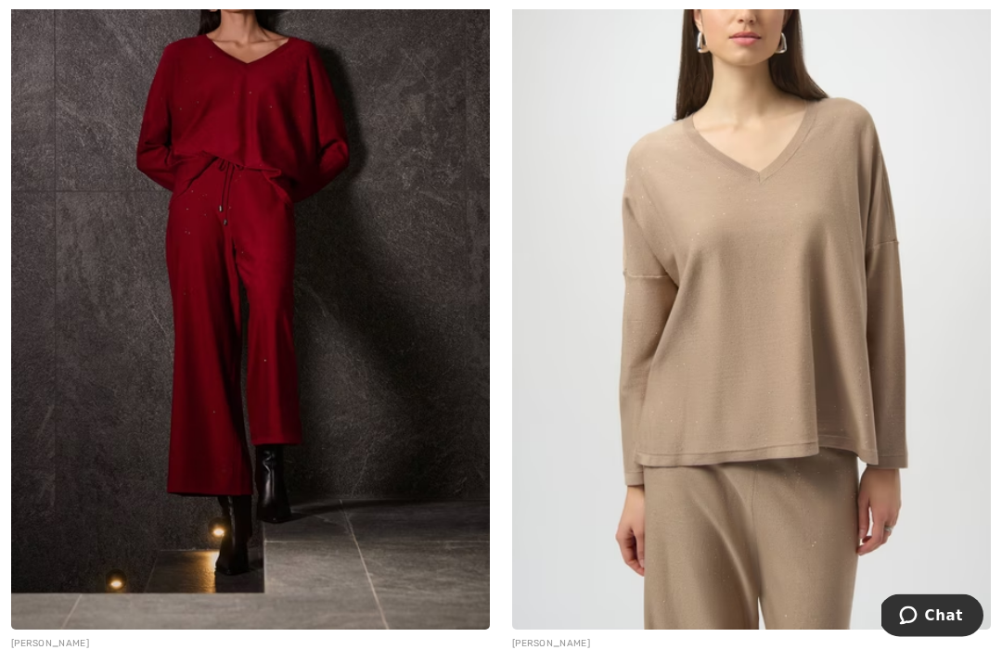
scroll to position [1881, 0]
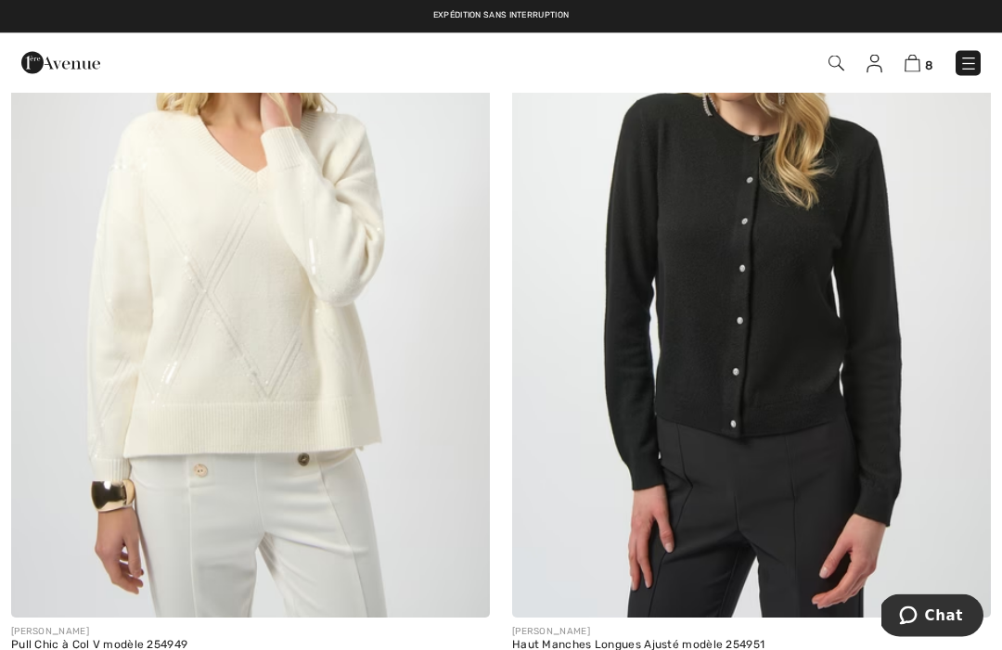
scroll to position [2713, 0]
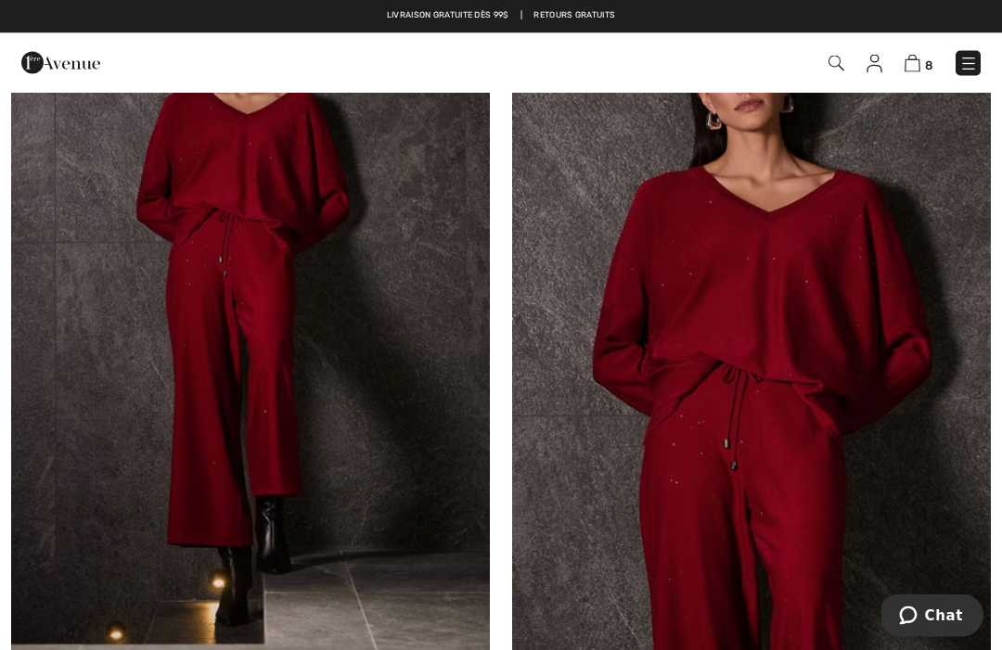
scroll to position [1829, 0]
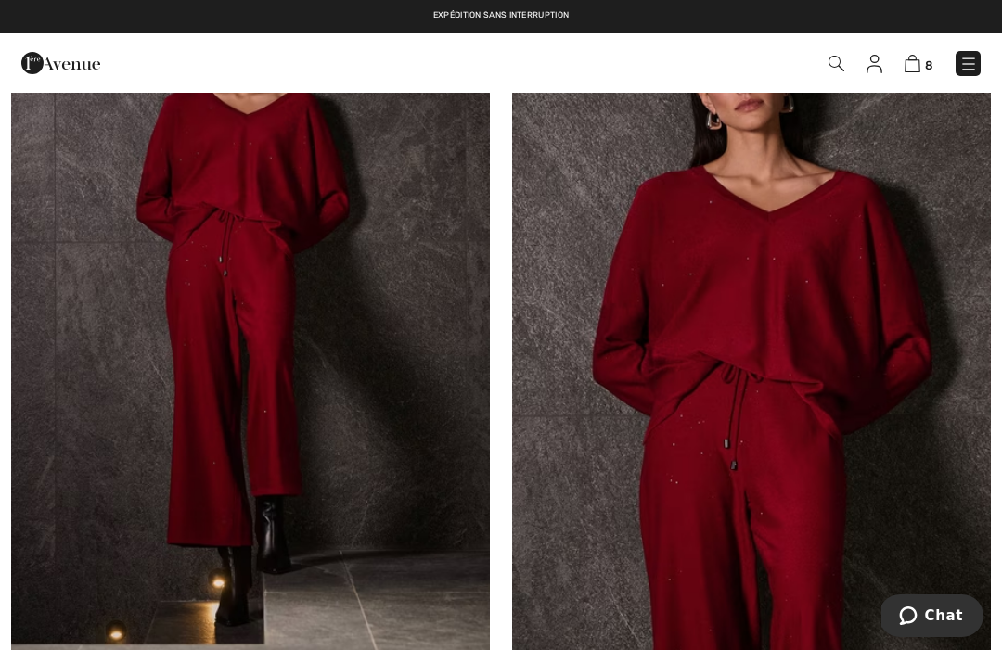
click at [807, 508] on img at bounding box center [751, 322] width 479 height 718
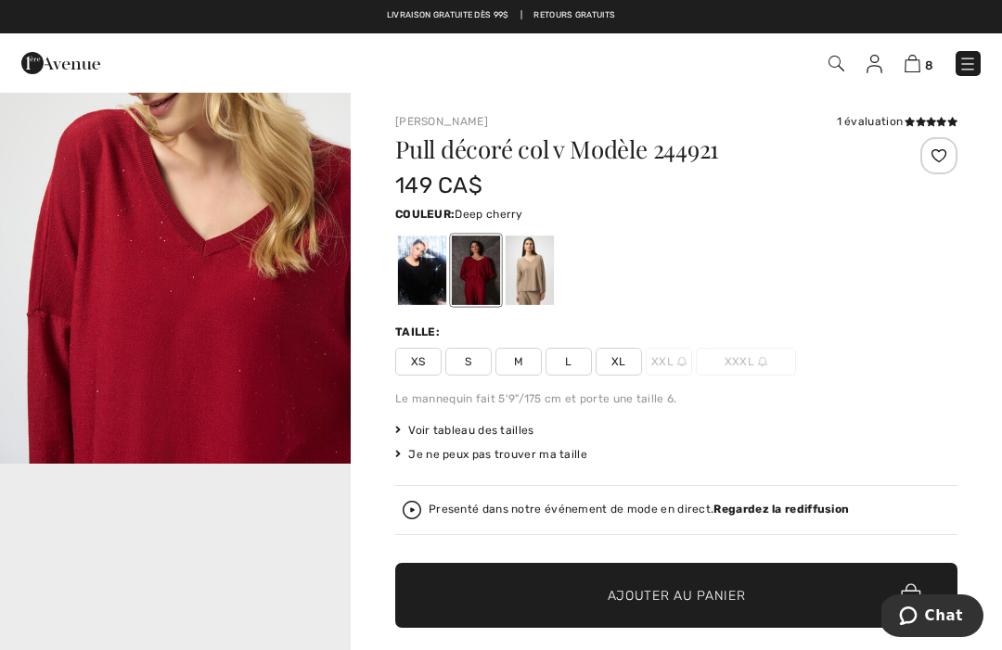
click at [532, 274] on div at bounding box center [530, 271] width 48 height 70
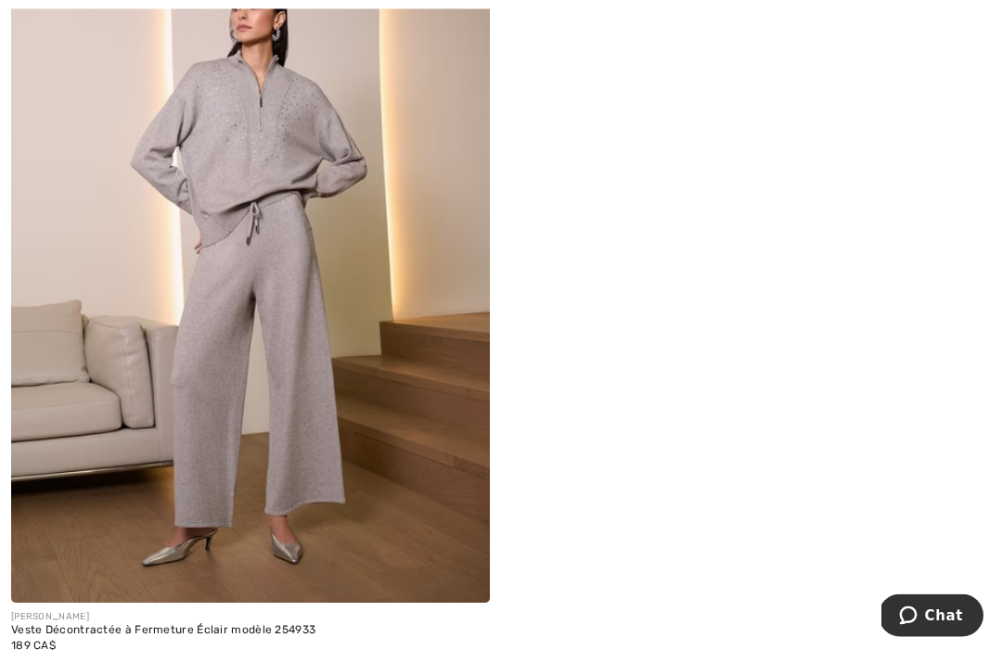
scroll to position [3550, 0]
click at [330, 427] on img at bounding box center [250, 244] width 479 height 718
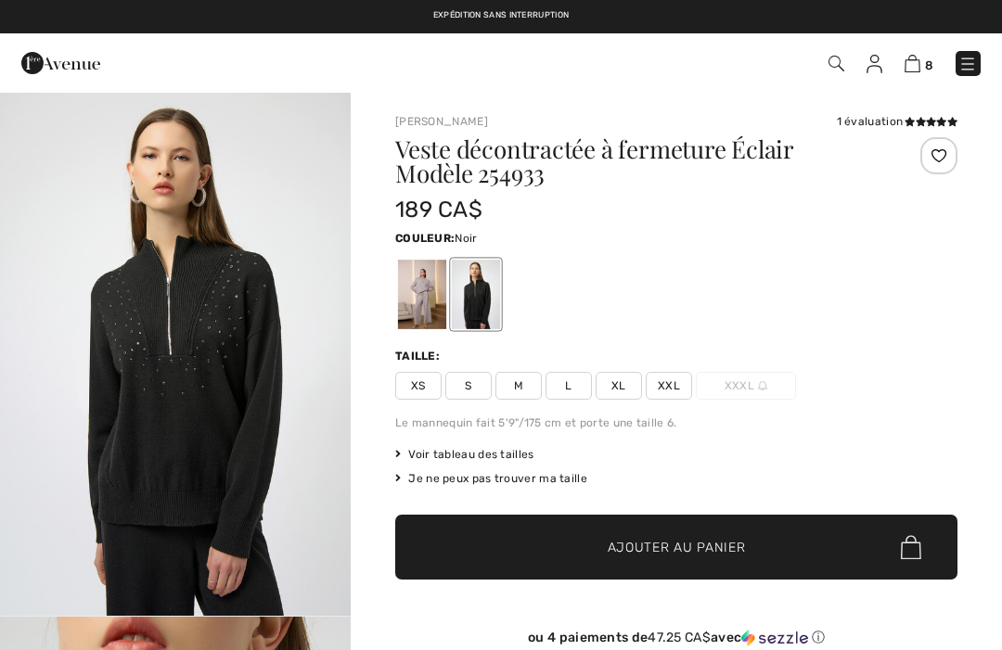
checkbox input "true"
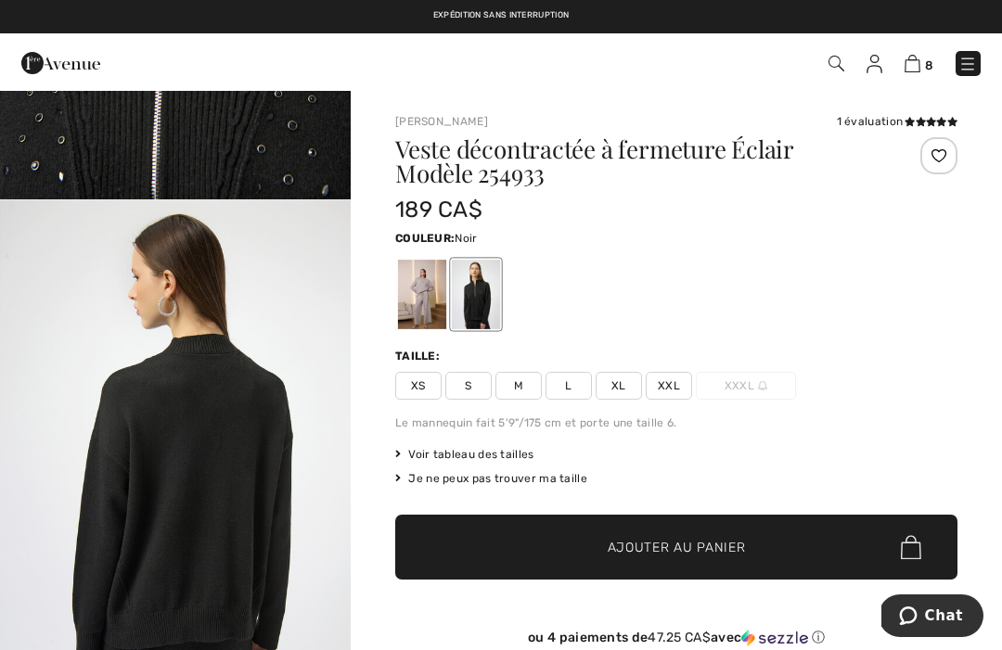
scroll to position [1034, 0]
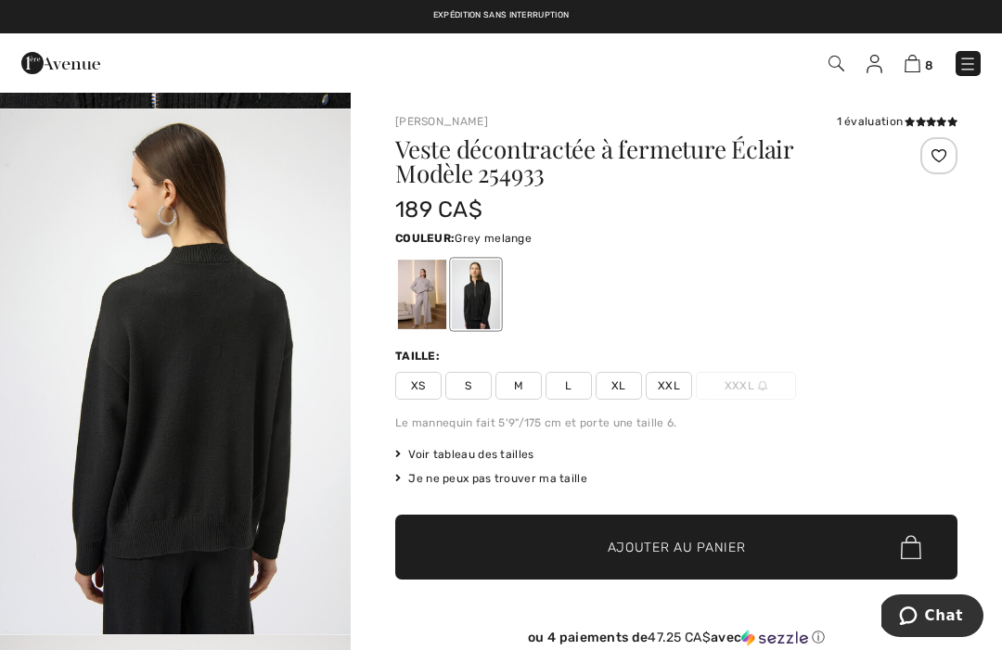
click at [429, 296] on div at bounding box center [422, 295] width 48 height 70
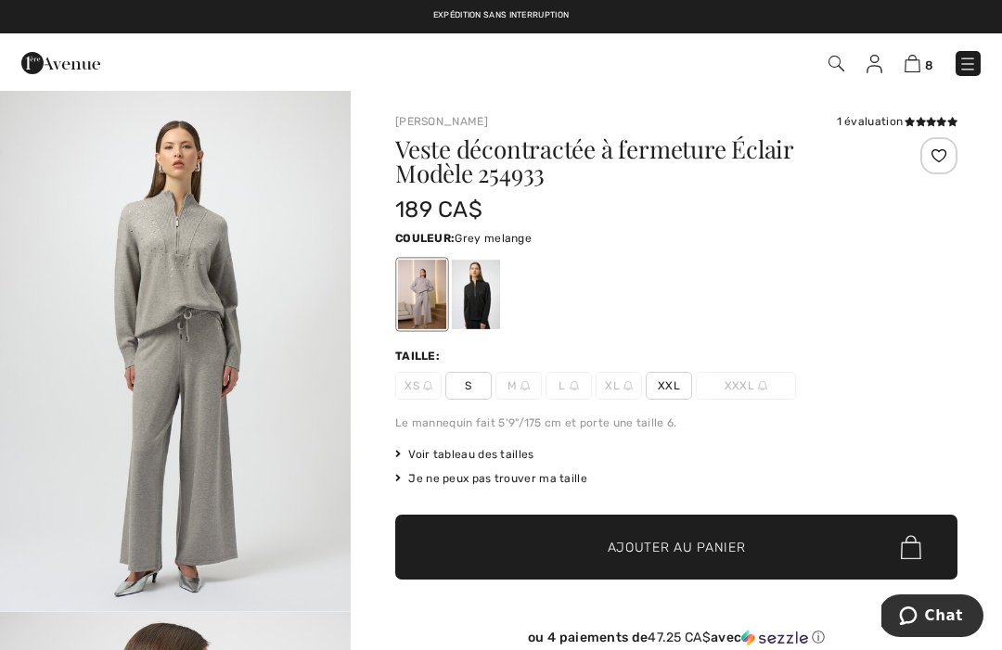
scroll to position [1584, 0]
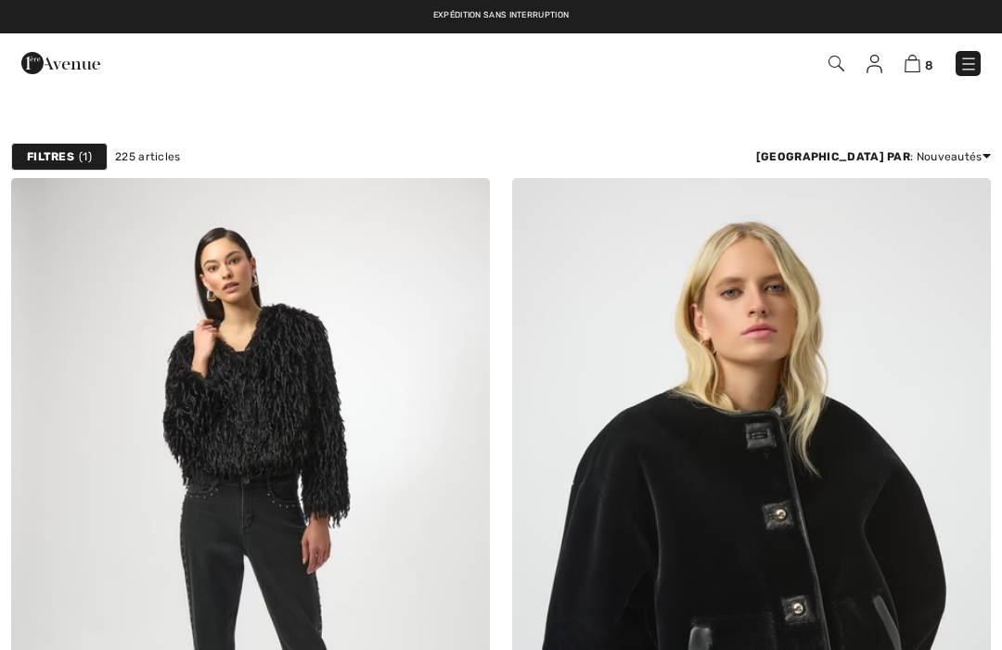
checkbox input "true"
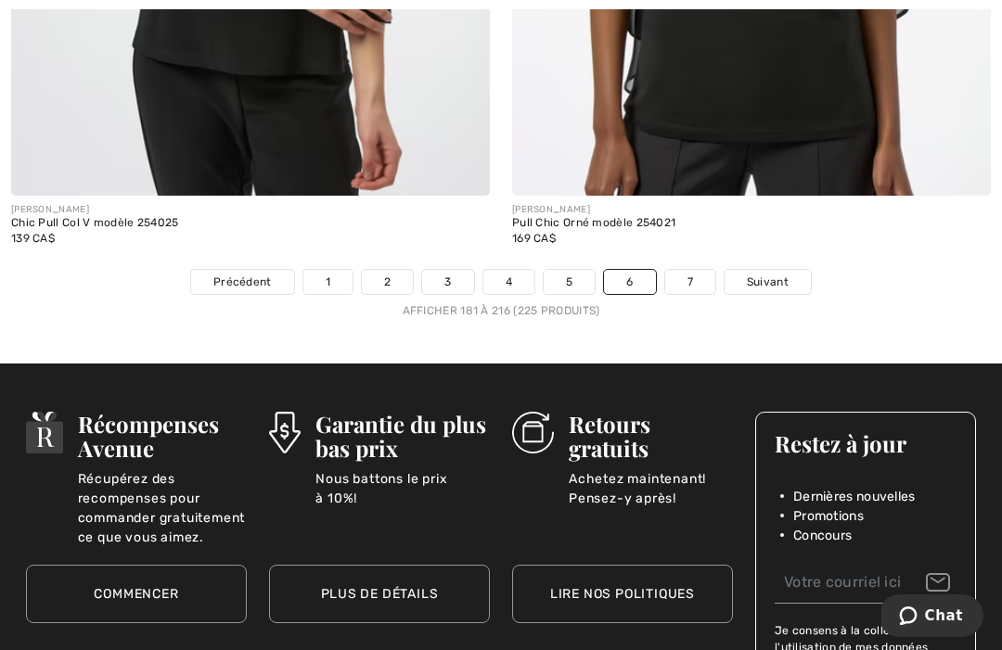
scroll to position [14655, 0]
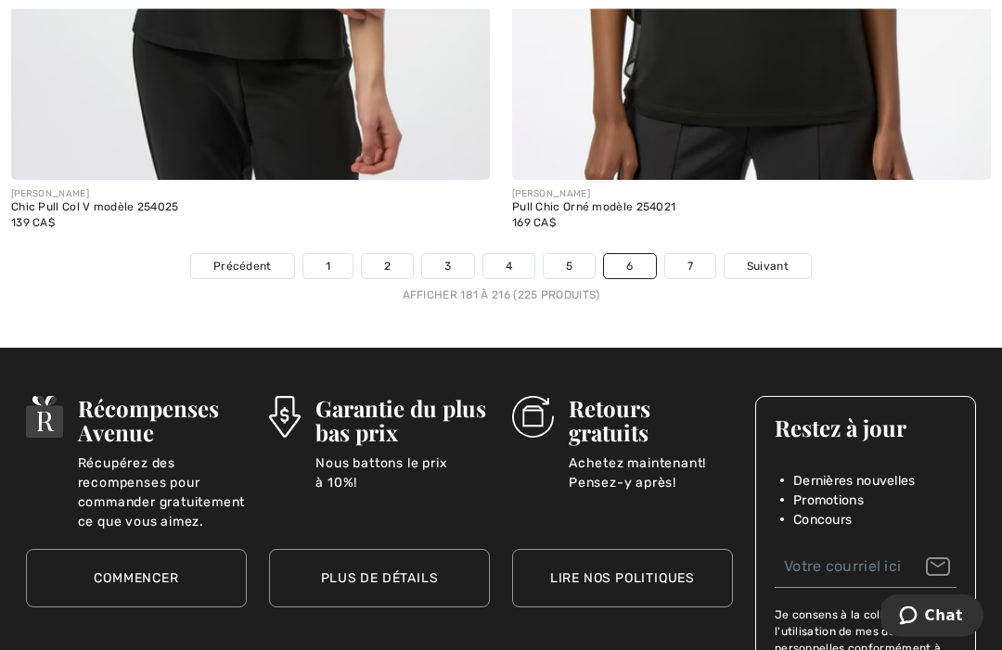
click at [687, 255] on link "7" at bounding box center [690, 267] width 50 height 24
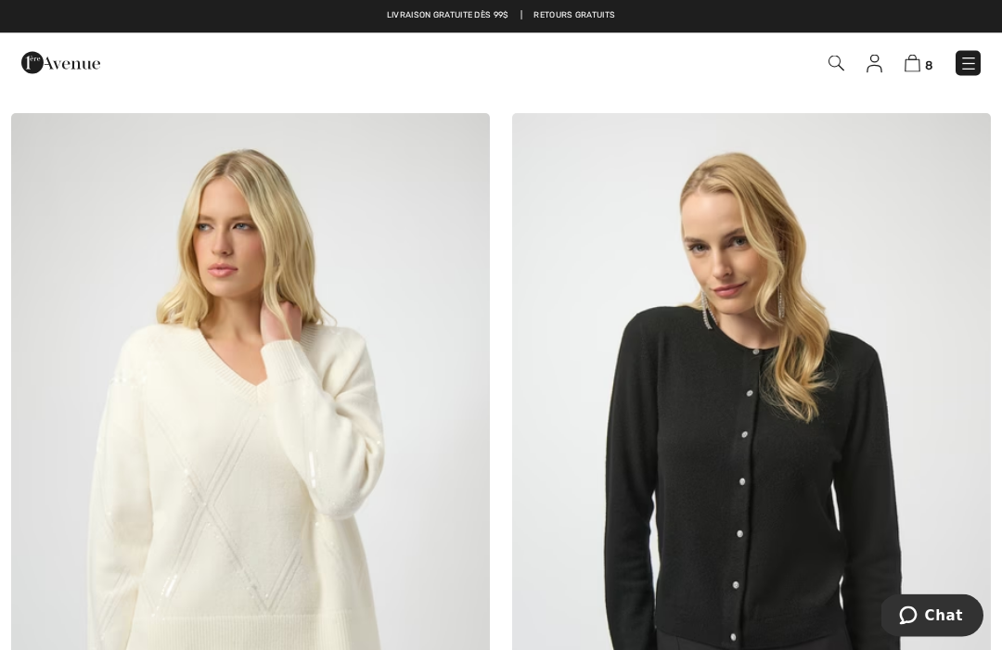
scroll to position [2454, 0]
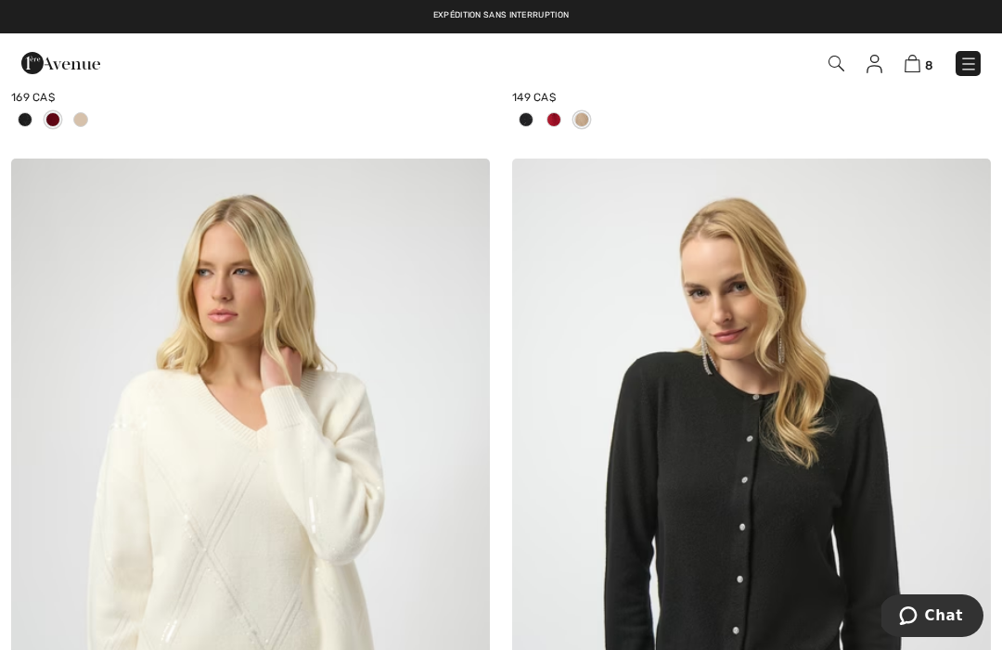
click at [970, 62] on img at bounding box center [968, 64] width 19 height 19
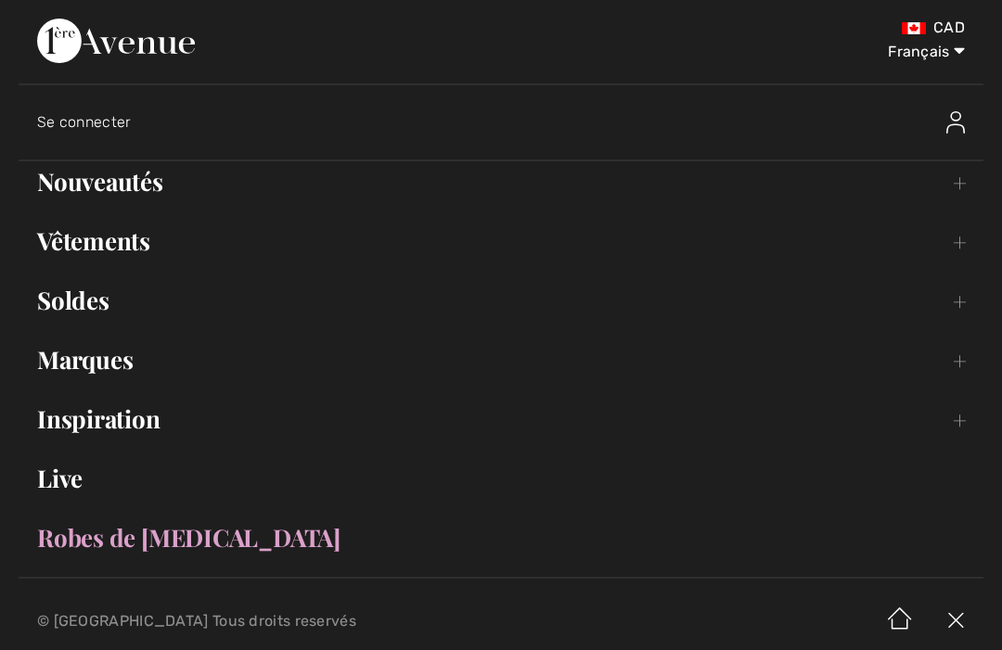
click at [109, 240] on link "Vêtements Toggle submenu" at bounding box center [501, 241] width 965 height 41
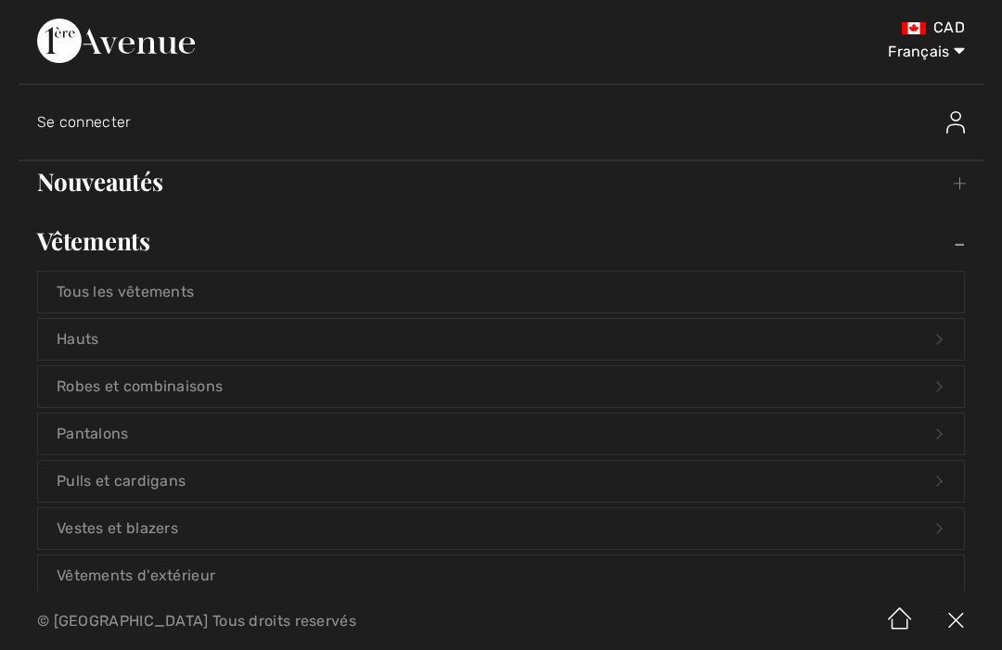
scroll to position [0, 0]
click at [145, 181] on link "Nouveautés Toggle submenu" at bounding box center [501, 181] width 965 height 41
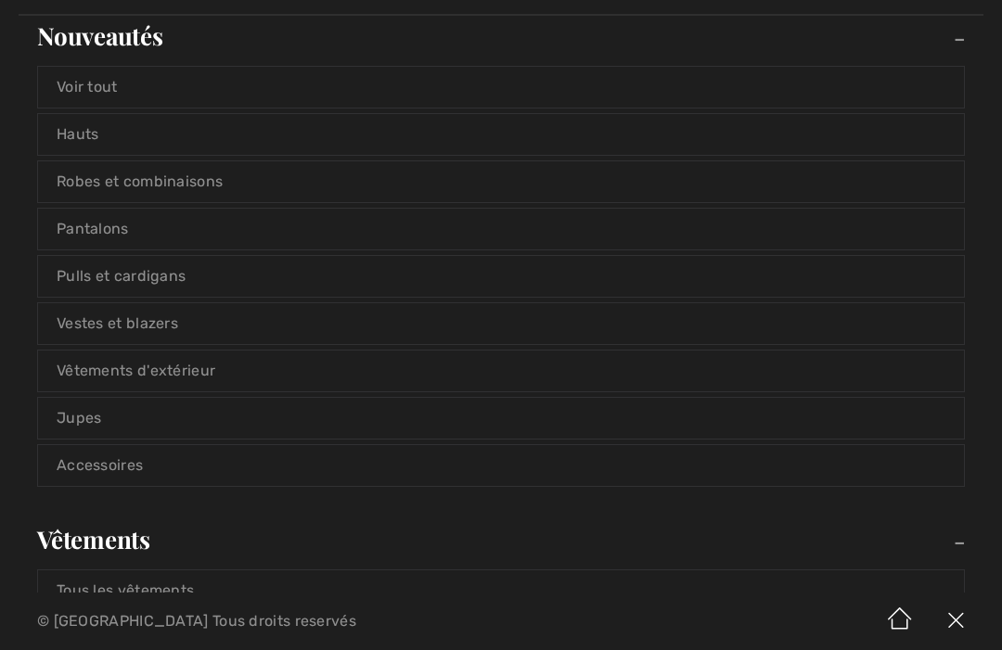
scroll to position [145, 0]
click at [160, 320] on link "Vestes et blazers" at bounding box center [501, 324] width 926 height 41
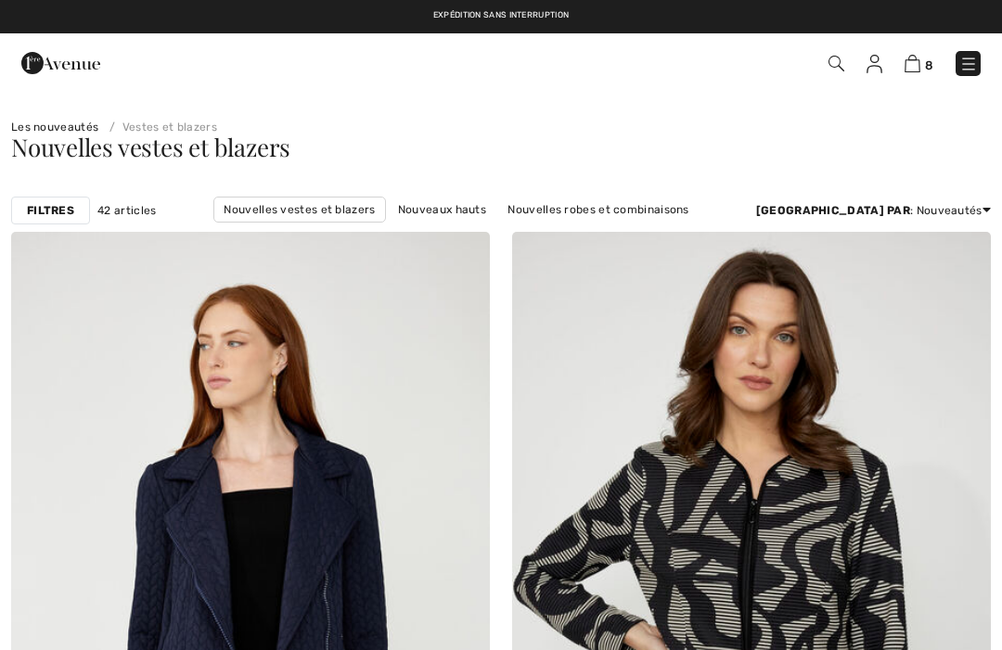
checkbox input "true"
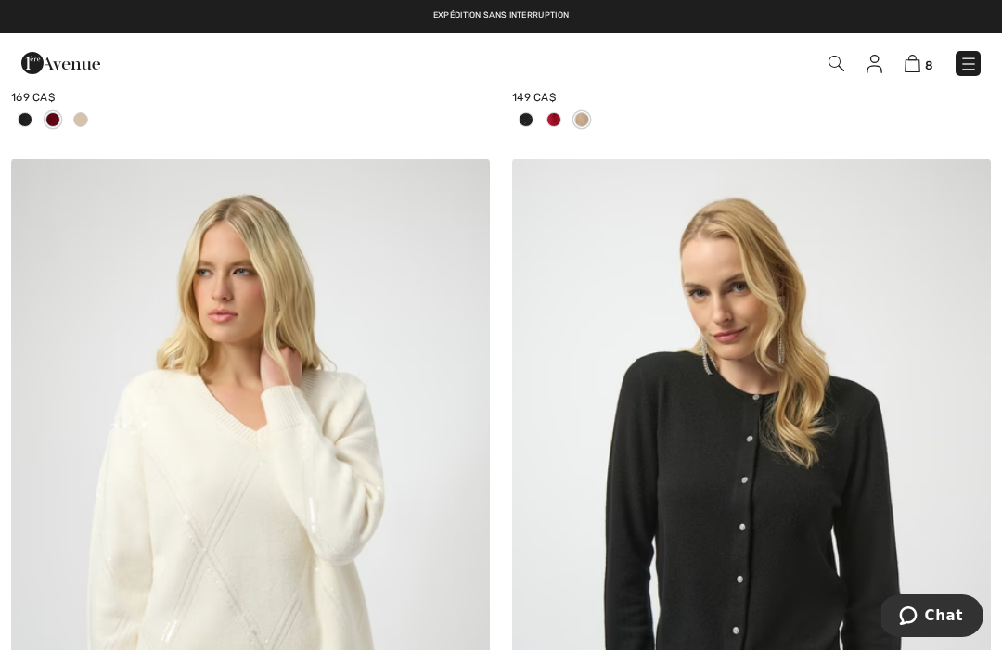
click at [974, 67] on img at bounding box center [968, 64] width 19 height 19
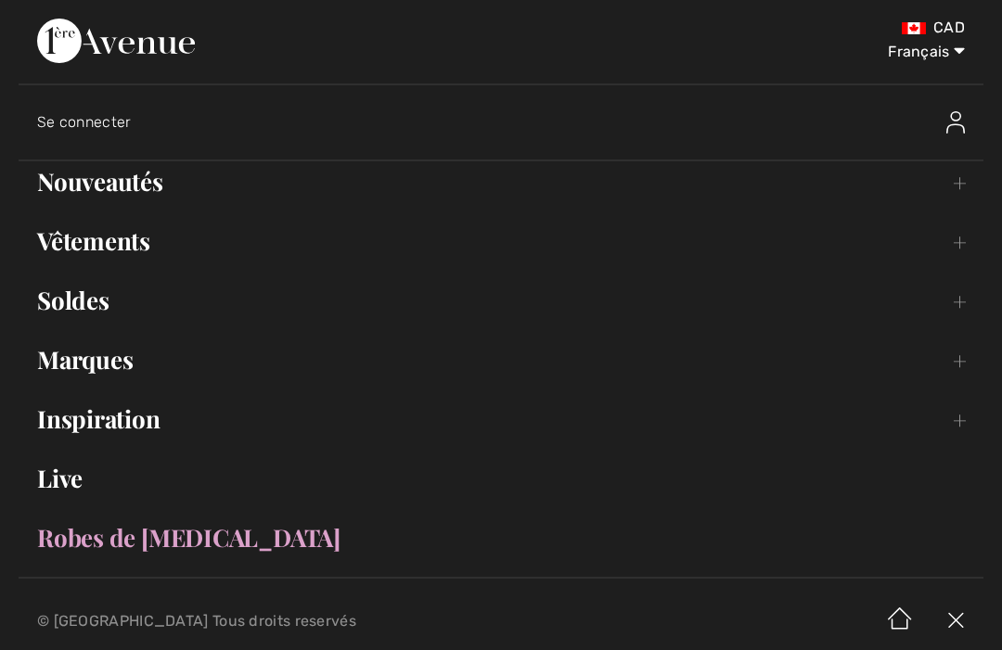
click at [135, 245] on link "Vêtements Toggle submenu" at bounding box center [501, 241] width 965 height 41
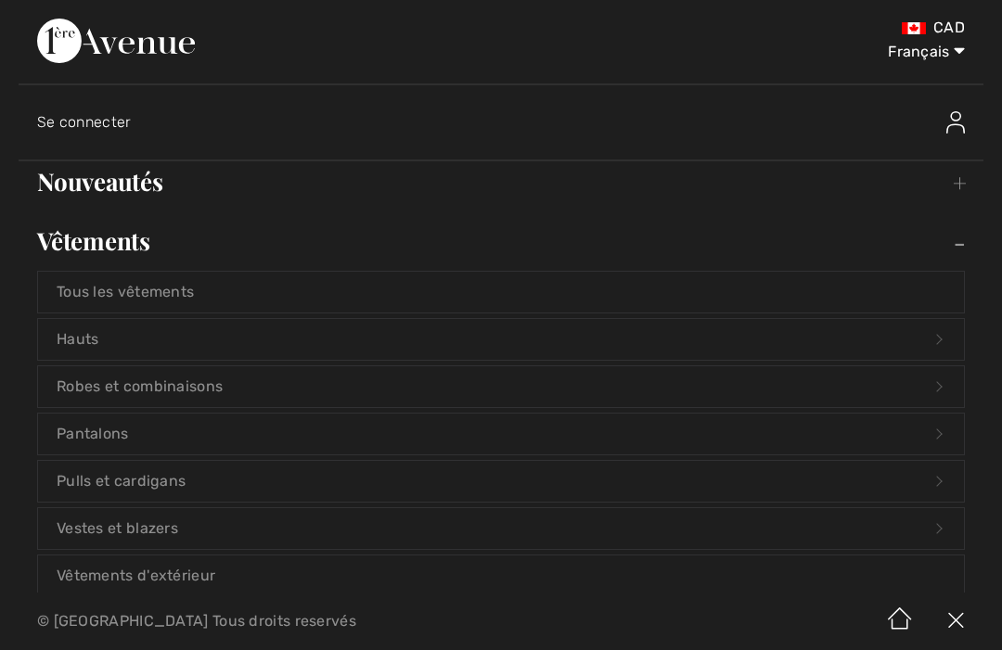
click at [159, 529] on link "Vestes et blazers Open submenu" at bounding box center [501, 528] width 926 height 41
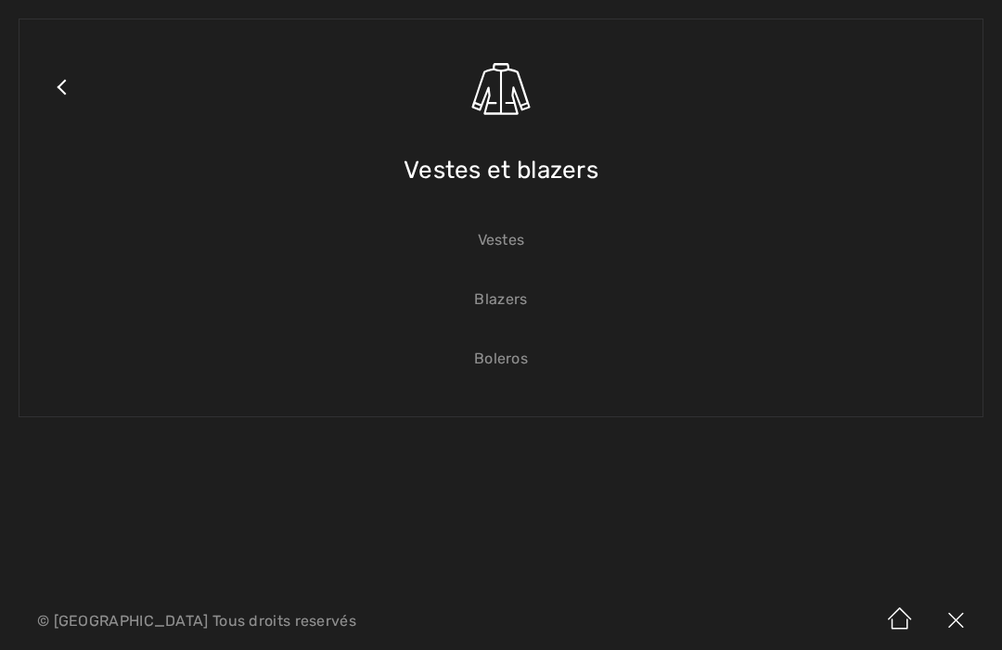
click at [510, 306] on link "Blazers" at bounding box center [501, 299] width 926 height 41
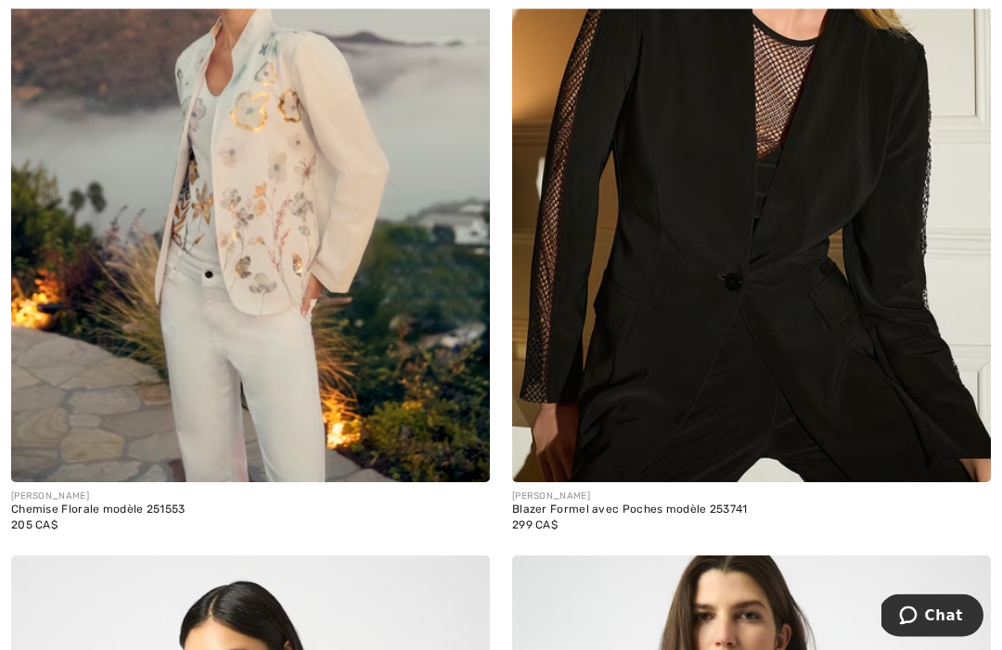
scroll to position [10543, 0]
click at [270, 281] on img at bounding box center [250, 123] width 479 height 718
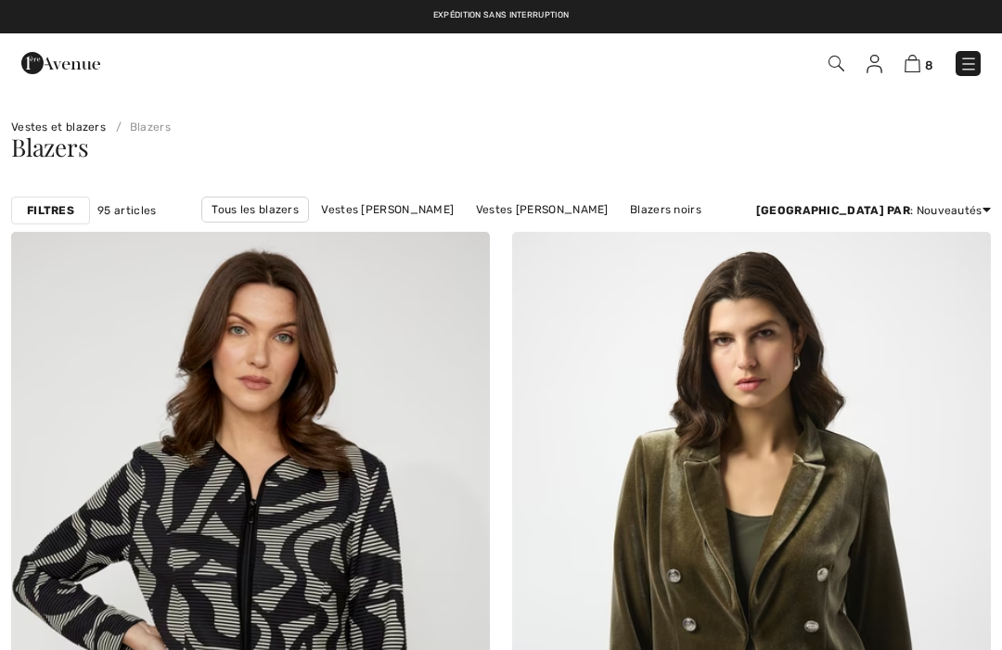
scroll to position [10606, 0]
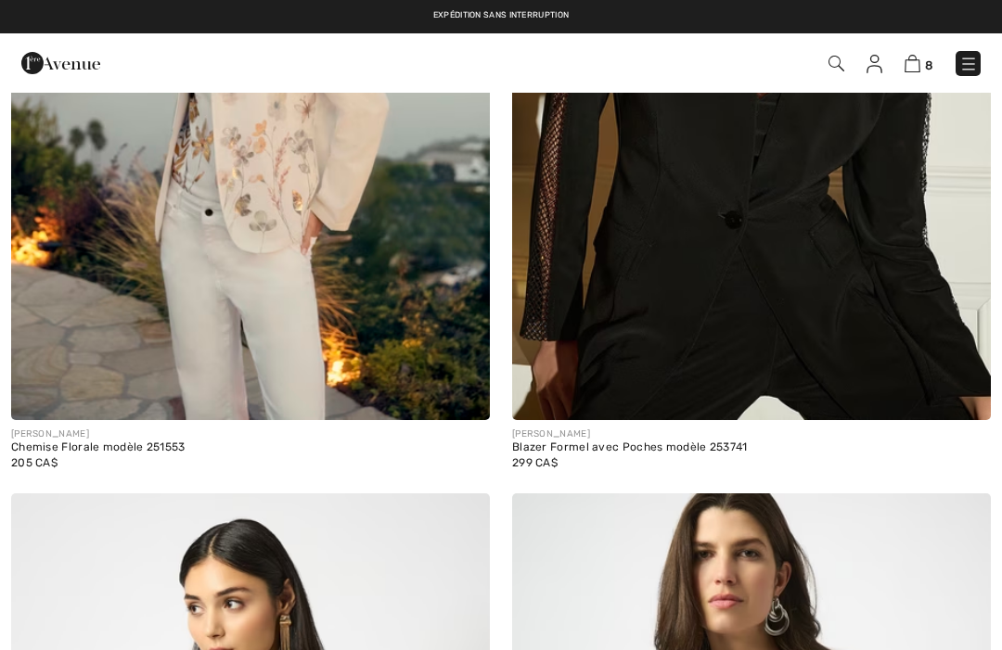
checkbox input "true"
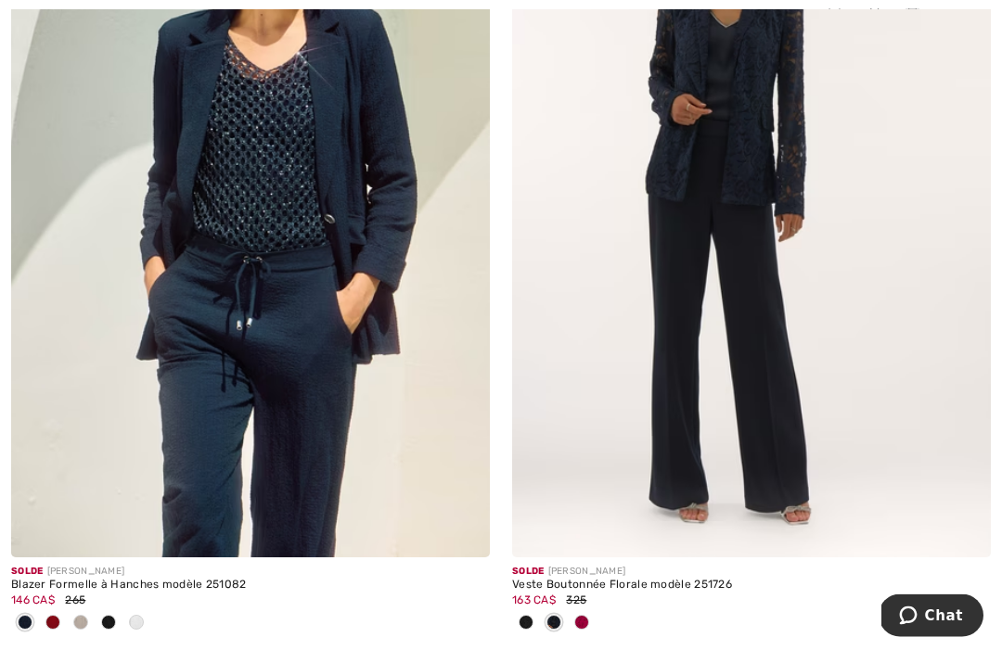
scroll to position [13633, 0]
click at [353, 268] on img at bounding box center [250, 198] width 479 height 718
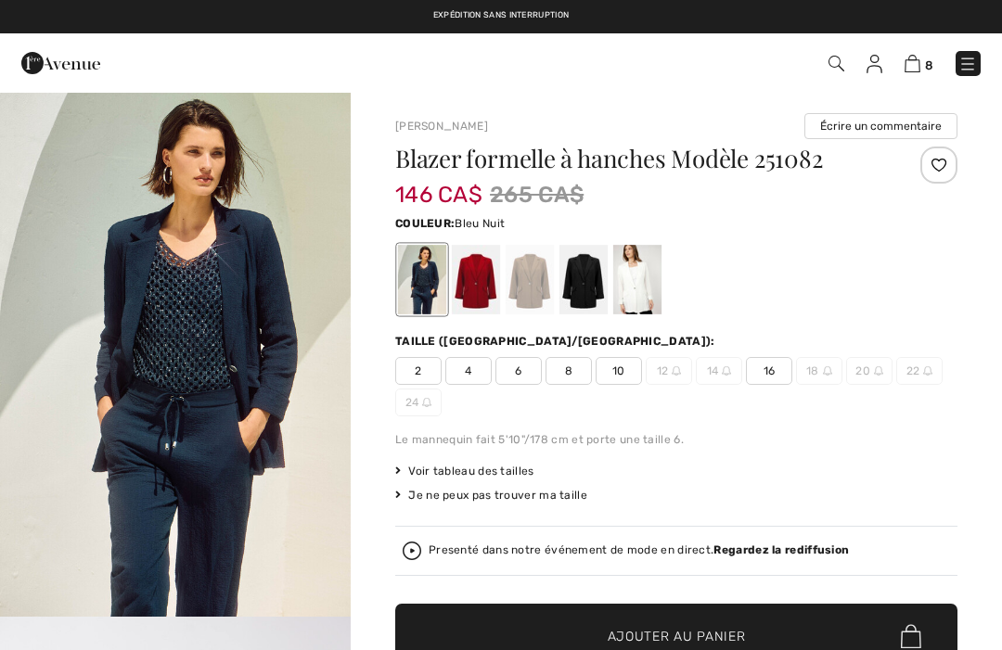
checkbox input "true"
click at [538, 276] on div at bounding box center [530, 280] width 48 height 70
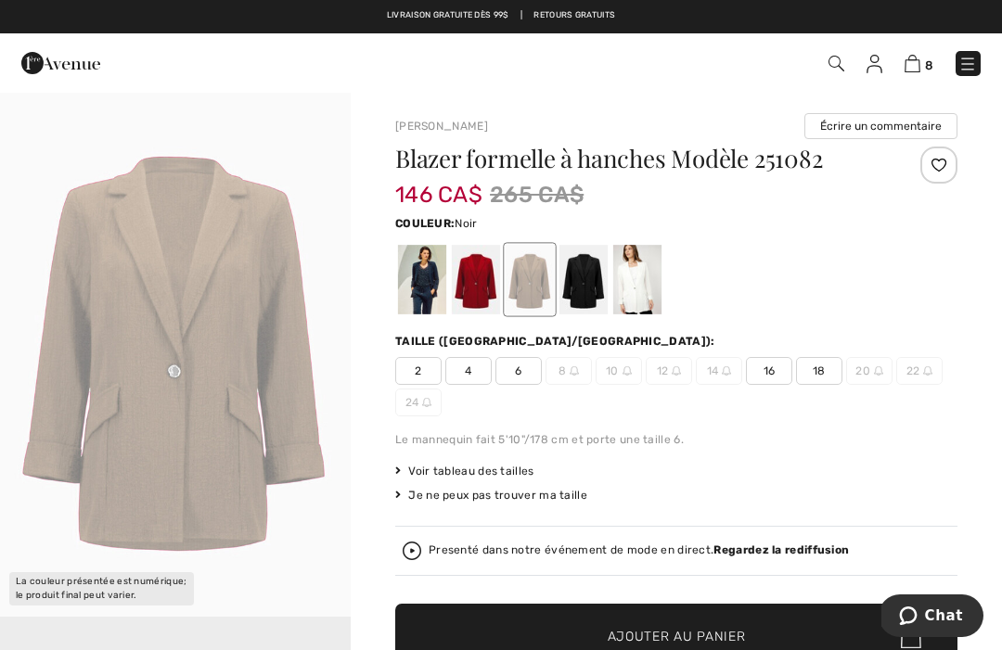
click at [589, 282] on div at bounding box center [583, 280] width 48 height 70
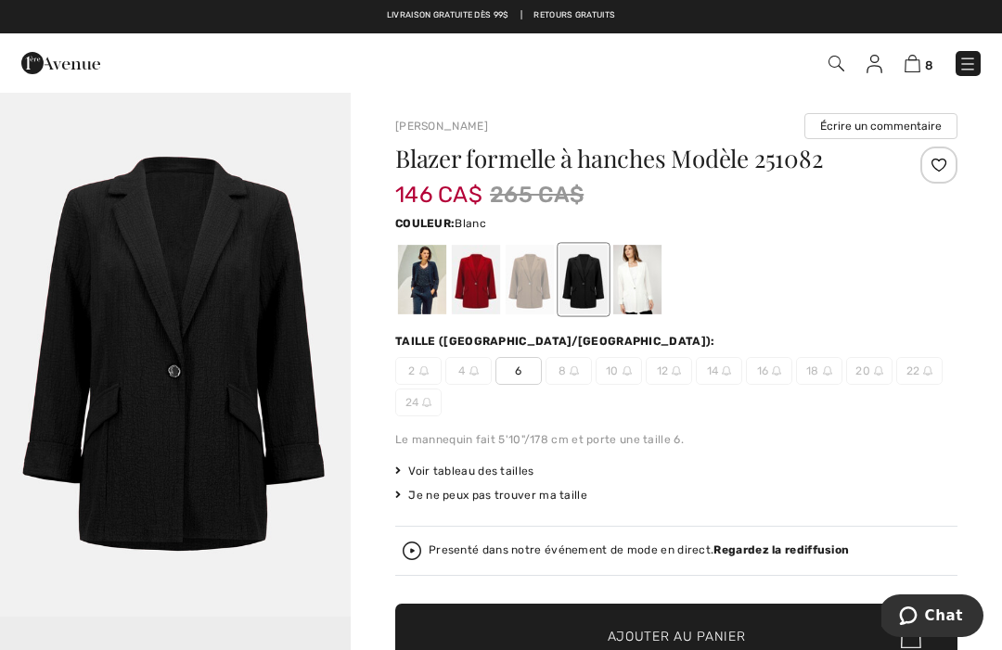
click at [647, 270] on div at bounding box center [637, 280] width 48 height 70
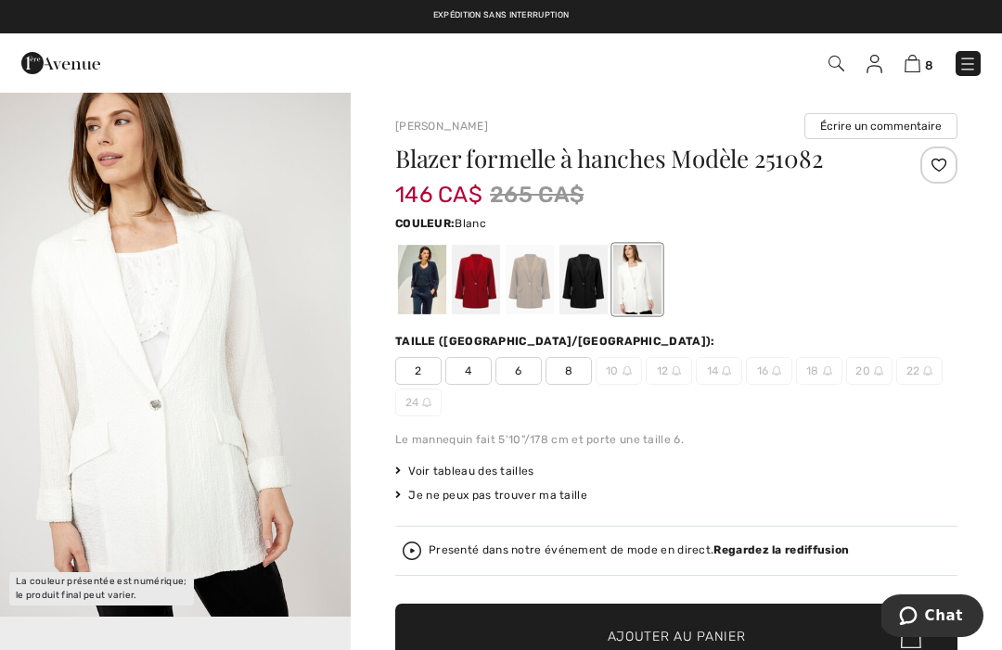
click at [519, 472] on span "Voir tableau des tailles" at bounding box center [464, 471] width 139 height 17
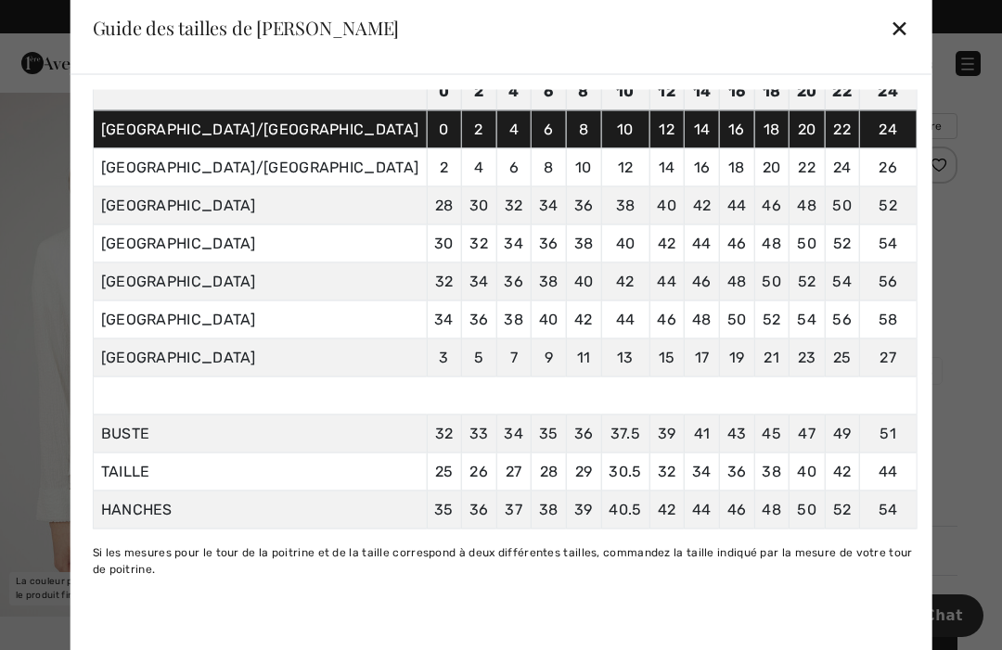
scroll to position [138, 0]
click at [890, 36] on div "✕" at bounding box center [899, 27] width 19 height 39
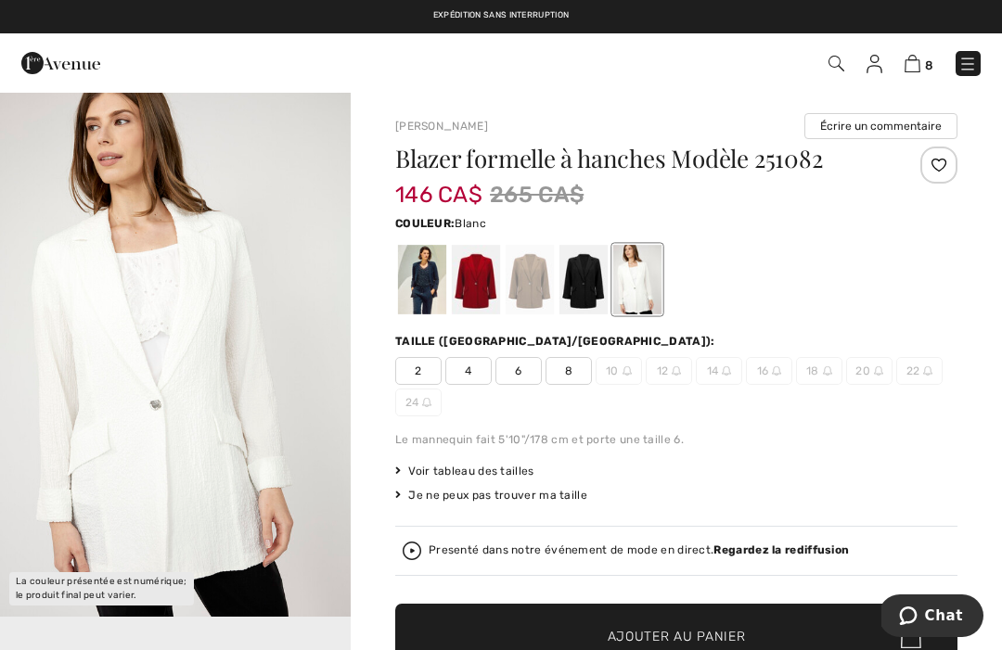
click at [532, 282] on div at bounding box center [530, 280] width 48 height 70
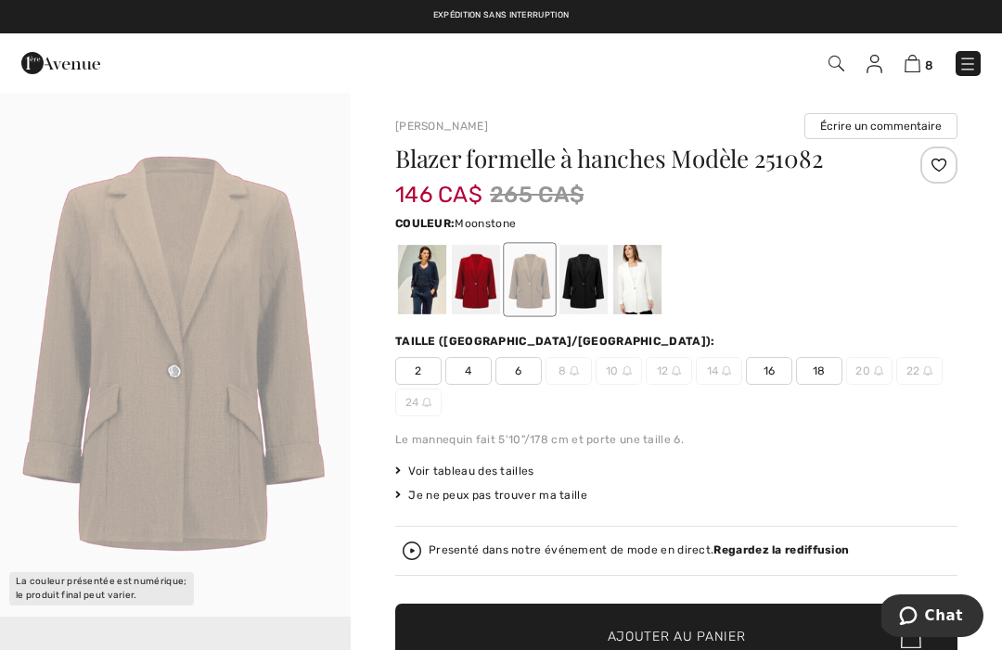
click at [565, 284] on div at bounding box center [583, 280] width 48 height 70
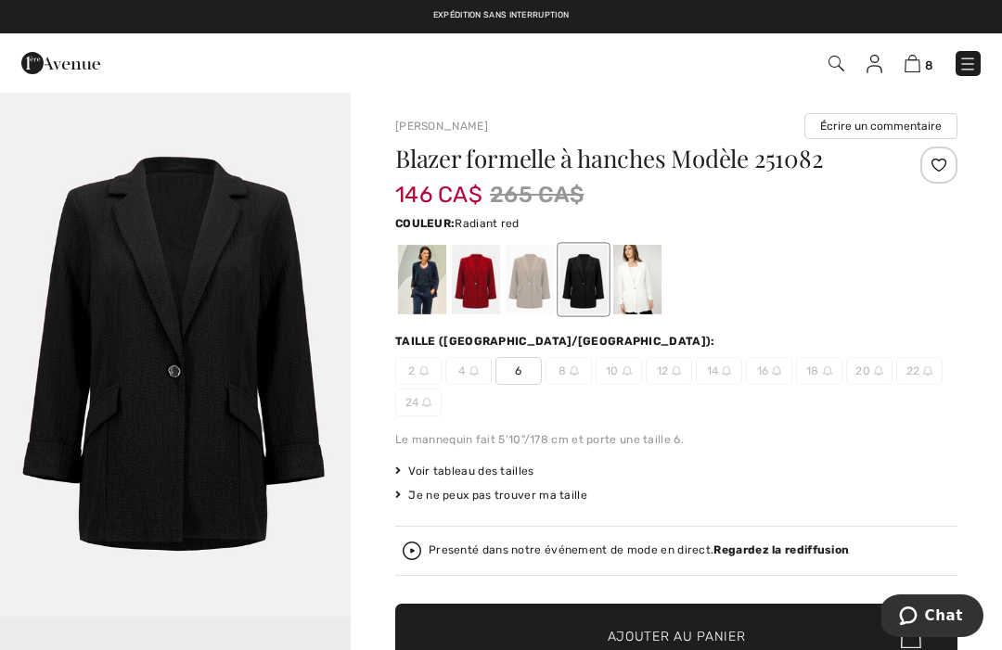
click at [482, 282] on div at bounding box center [476, 280] width 48 height 70
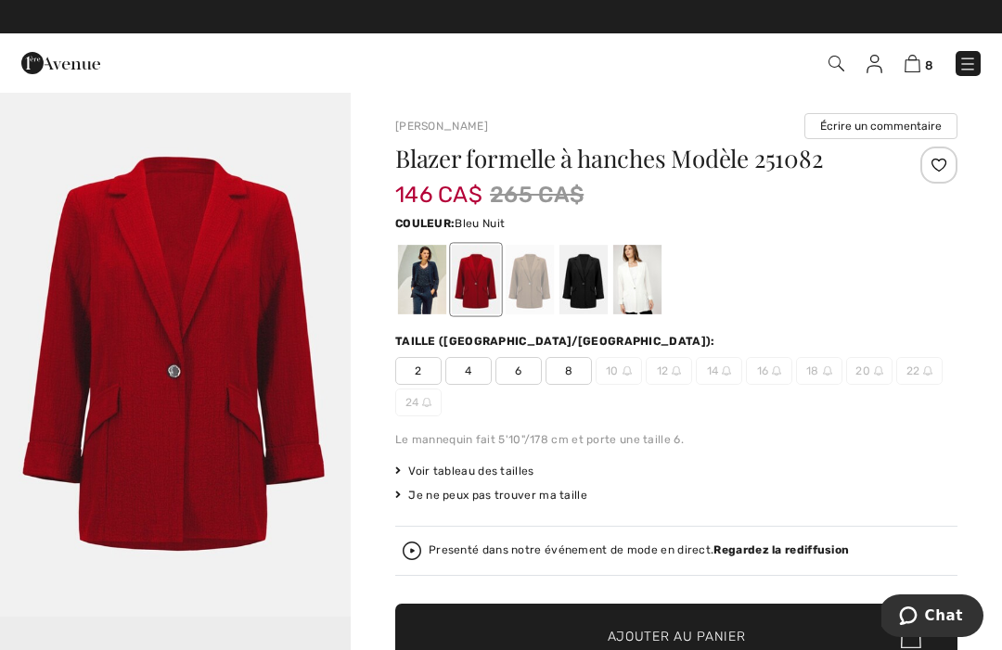
click at [426, 282] on div at bounding box center [422, 280] width 48 height 70
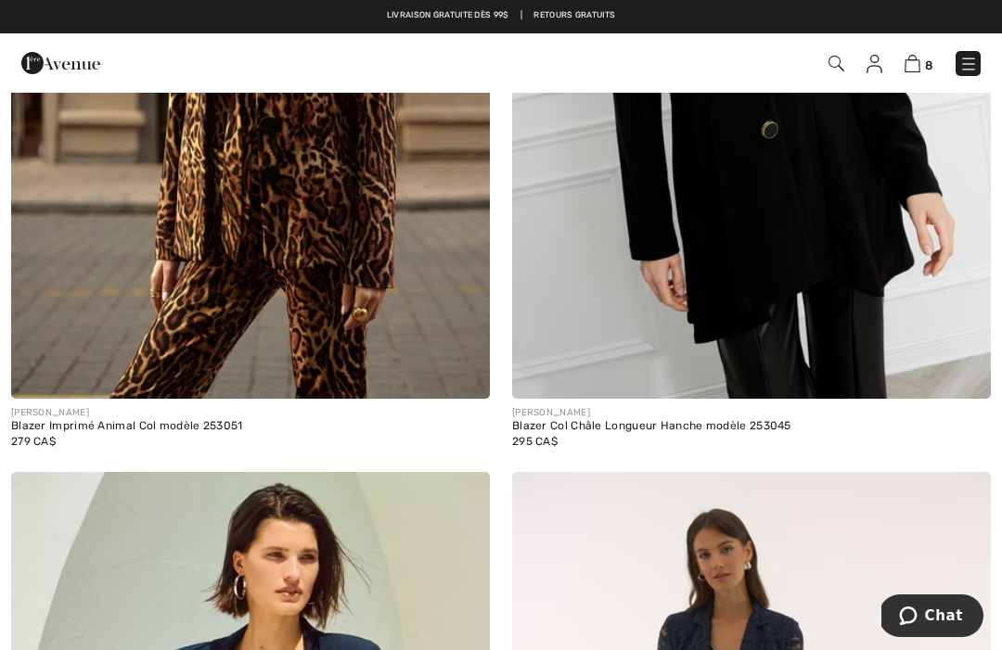
scroll to position [12955, 0]
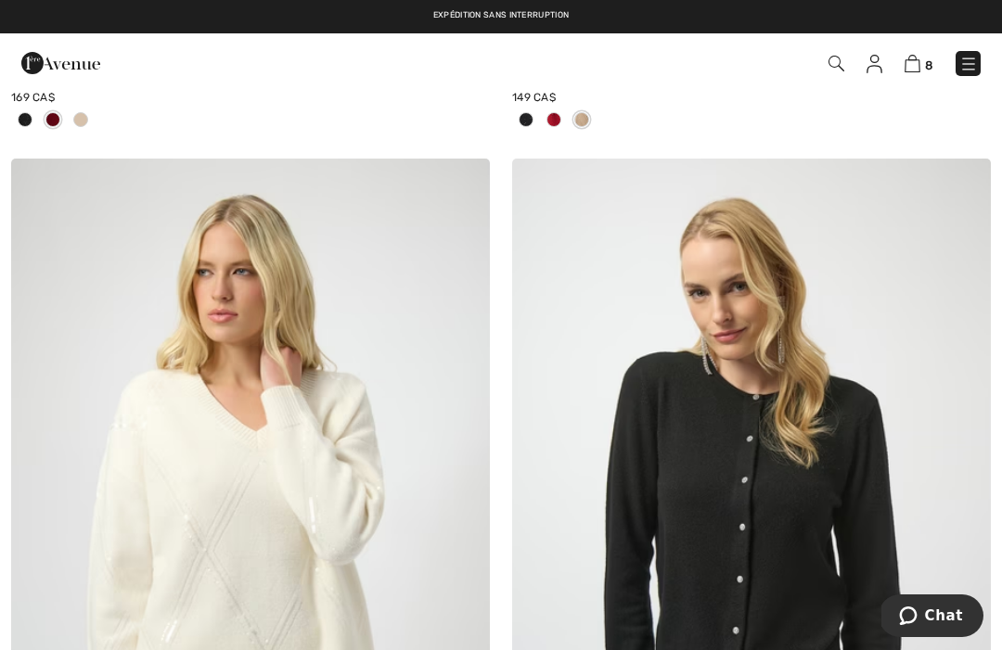
click at [970, 69] on img at bounding box center [968, 64] width 19 height 19
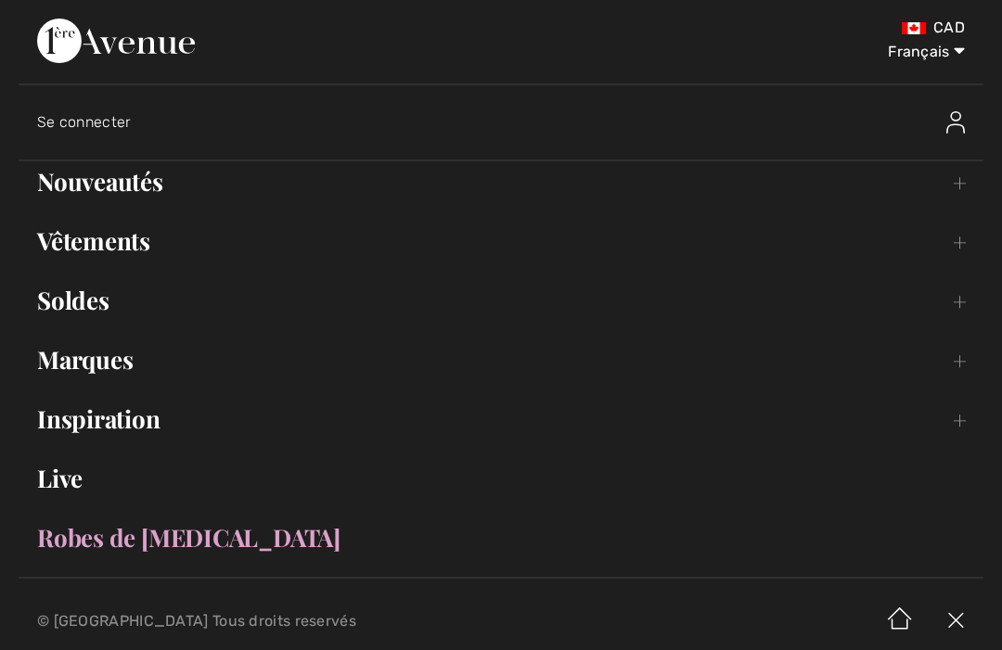
click at [119, 361] on link "Marques Open submenu" at bounding box center [501, 360] width 965 height 41
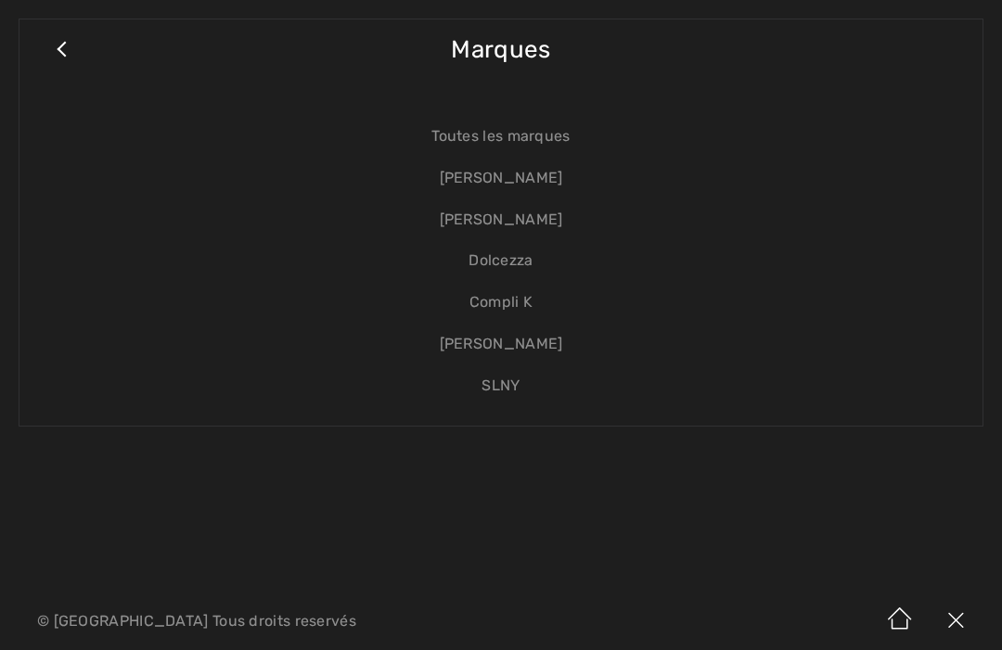
click at [531, 226] on link "[PERSON_NAME]" at bounding box center [501, 220] width 926 height 42
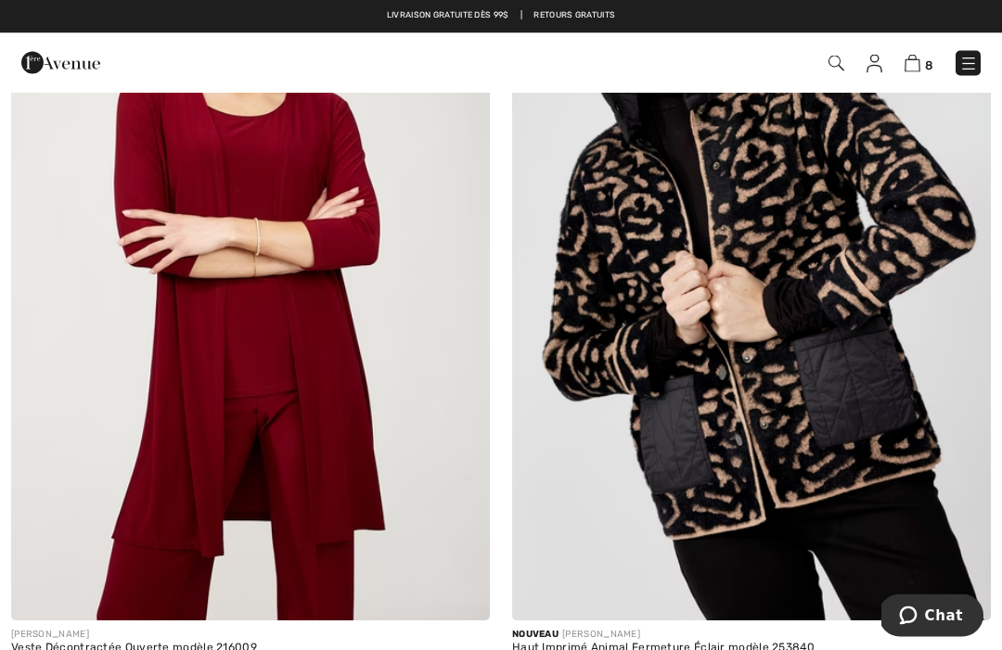
scroll to position [13898, 0]
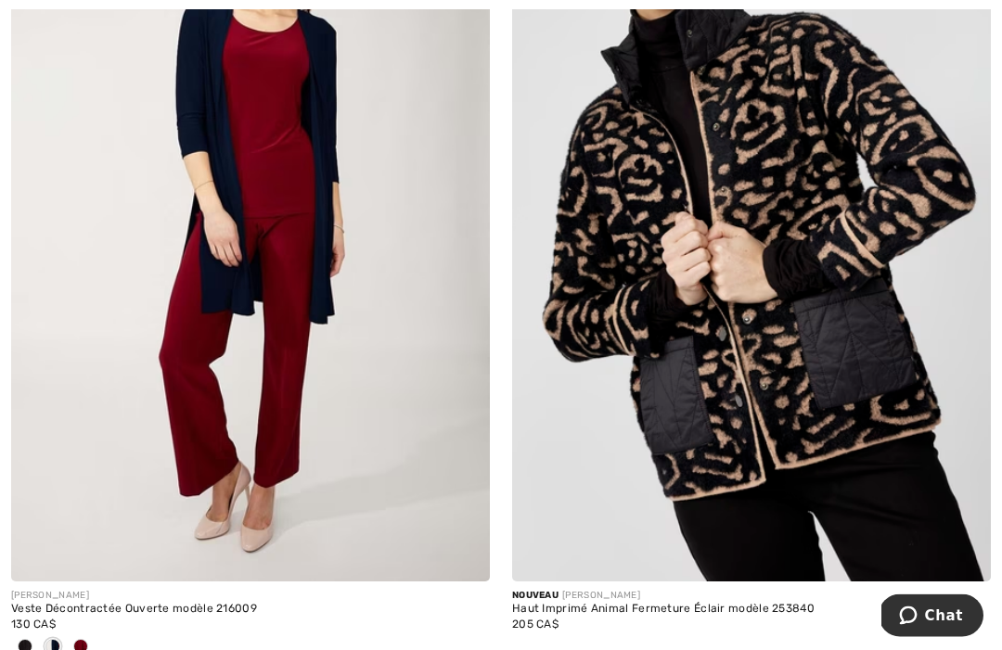
scroll to position [13942, 0]
click at [100, 636] on div at bounding box center [250, 648] width 479 height 31
click at [76, 639] on span at bounding box center [80, 646] width 15 height 15
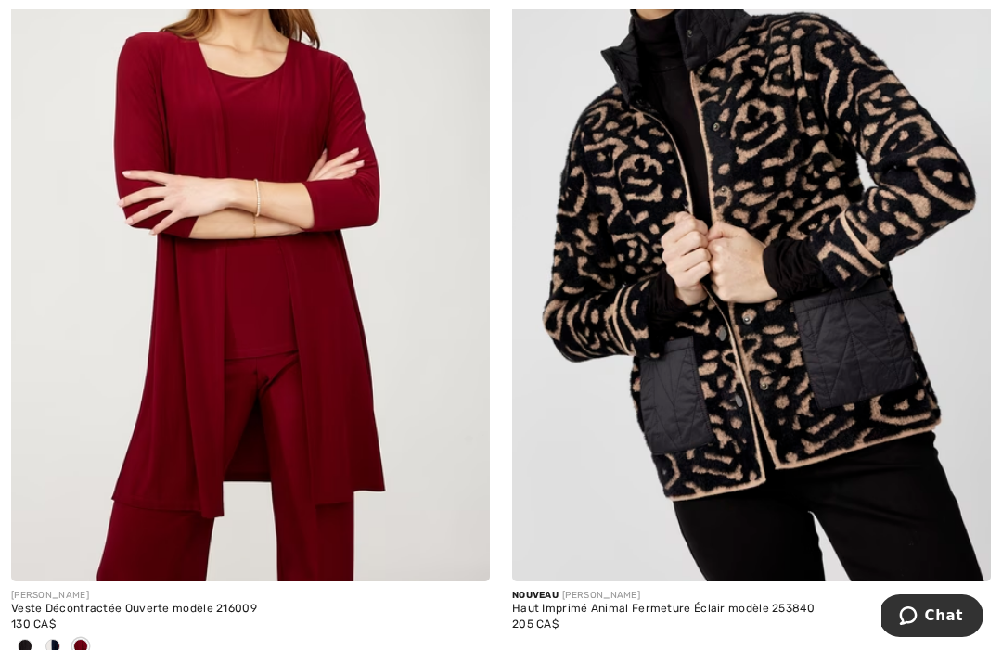
click at [358, 397] on img at bounding box center [250, 223] width 479 height 718
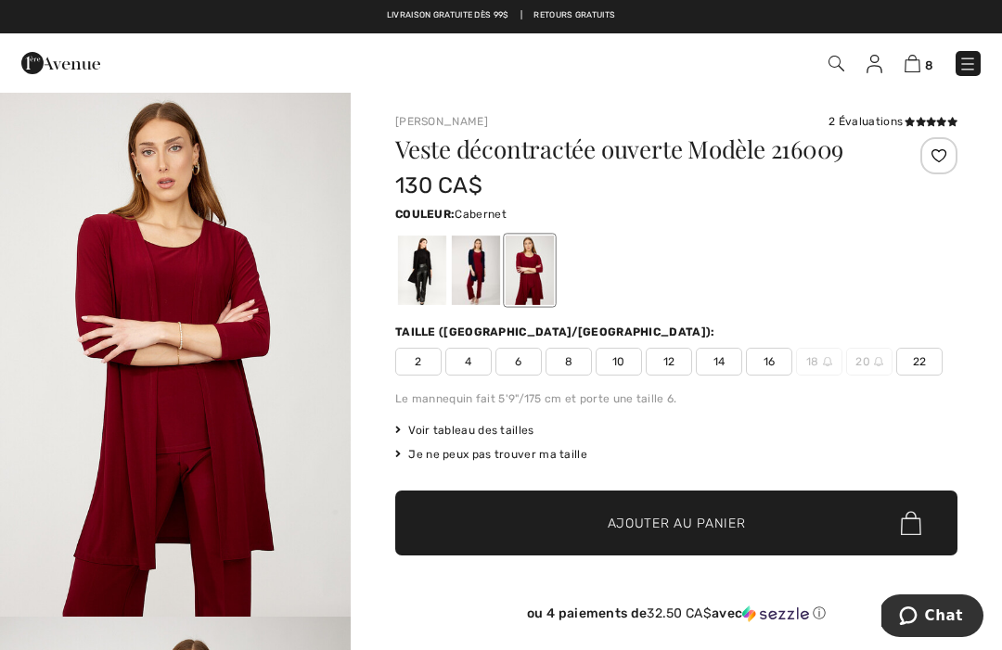
click at [724, 361] on span "14" at bounding box center [719, 362] width 46 height 28
click at [747, 524] on span "✔ Ajouté au panier Ajouter au panier" at bounding box center [676, 523] width 562 height 65
click at [545, 274] on div at bounding box center [530, 271] width 48 height 70
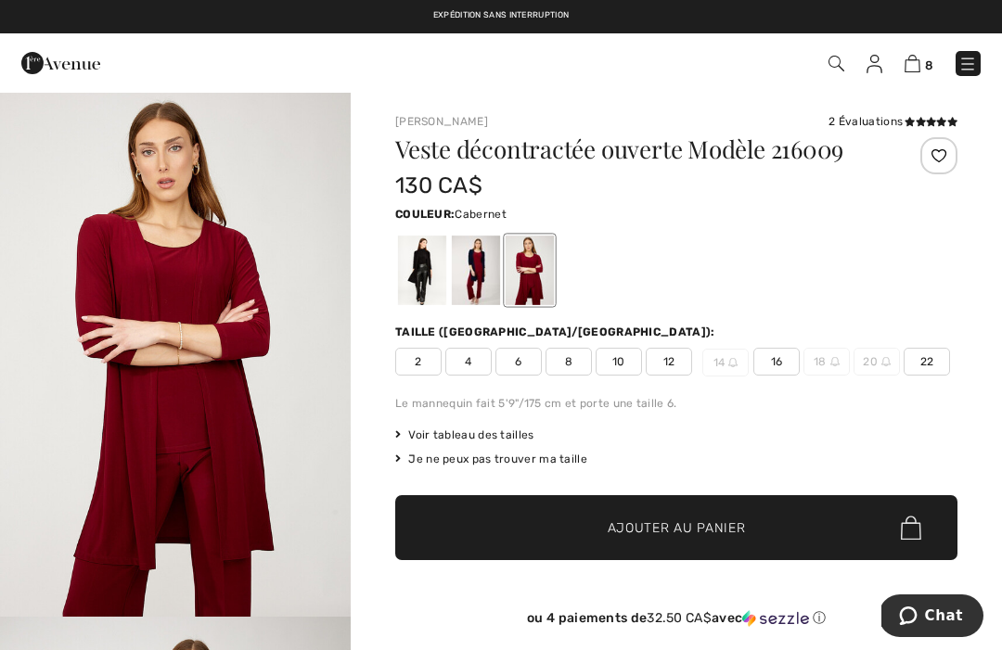
click at [705, 533] on span "Ajouter au panier" at bounding box center [677, 528] width 138 height 19
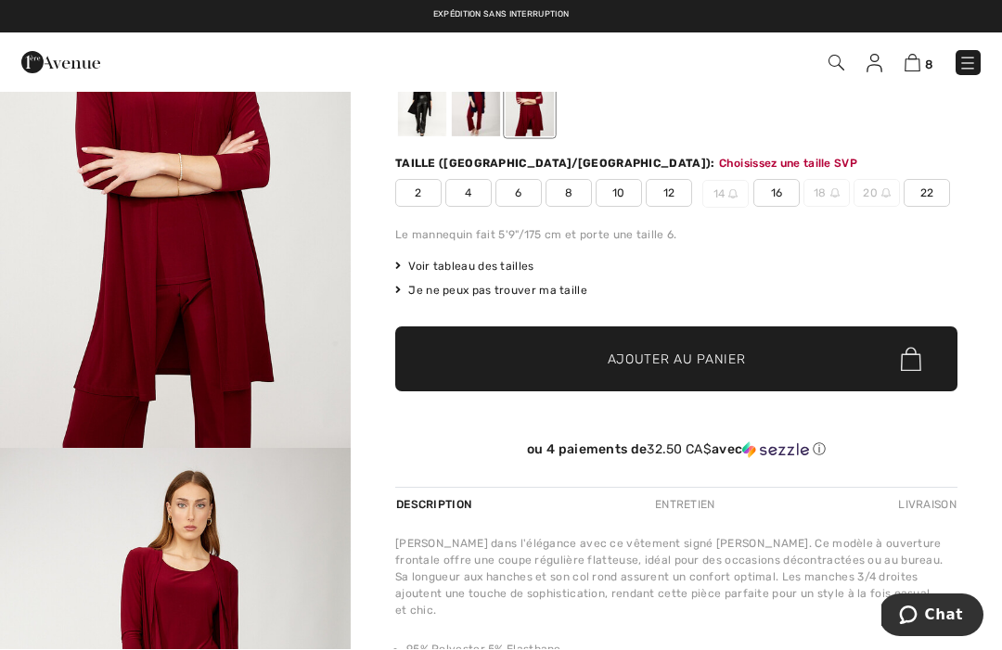
scroll to position [189, 0]
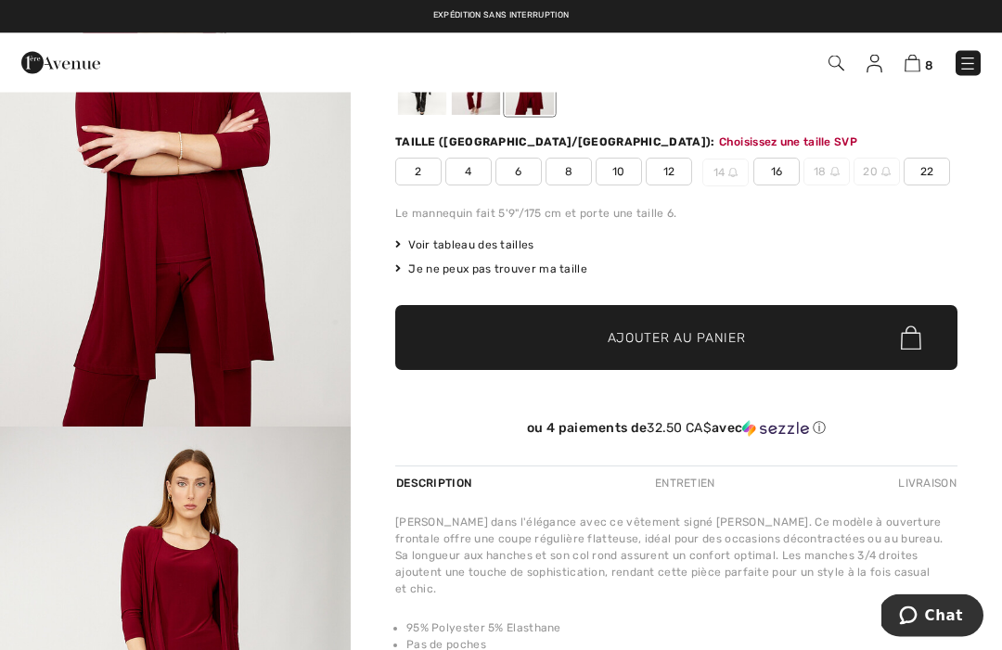
click at [744, 331] on span "Ajouter au panier" at bounding box center [677, 338] width 138 height 19
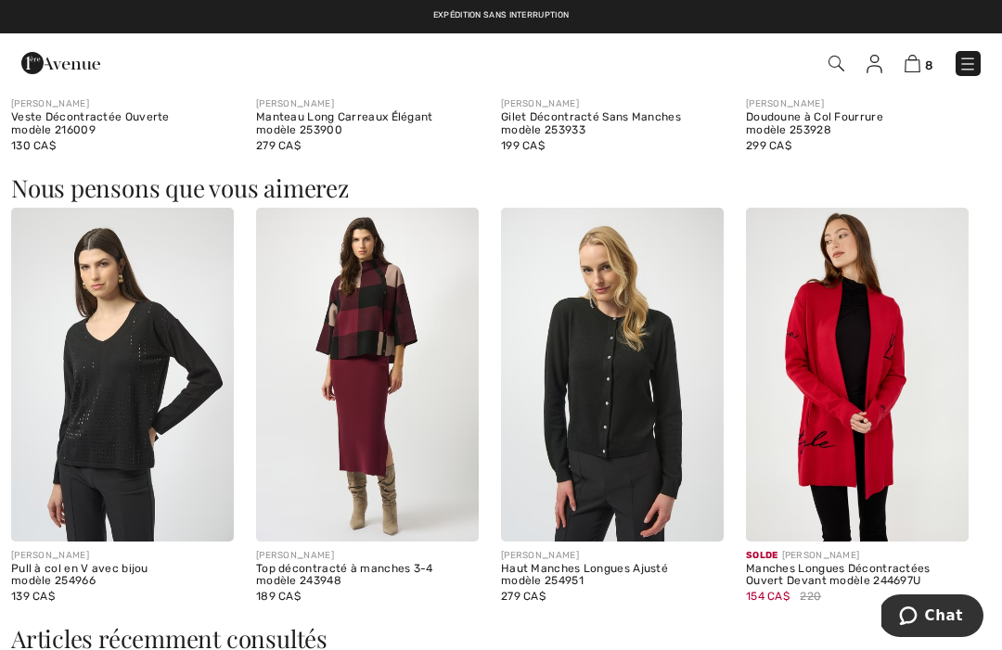
scroll to position [1410, 0]
click at [885, 427] on img at bounding box center [857, 376] width 223 height 334
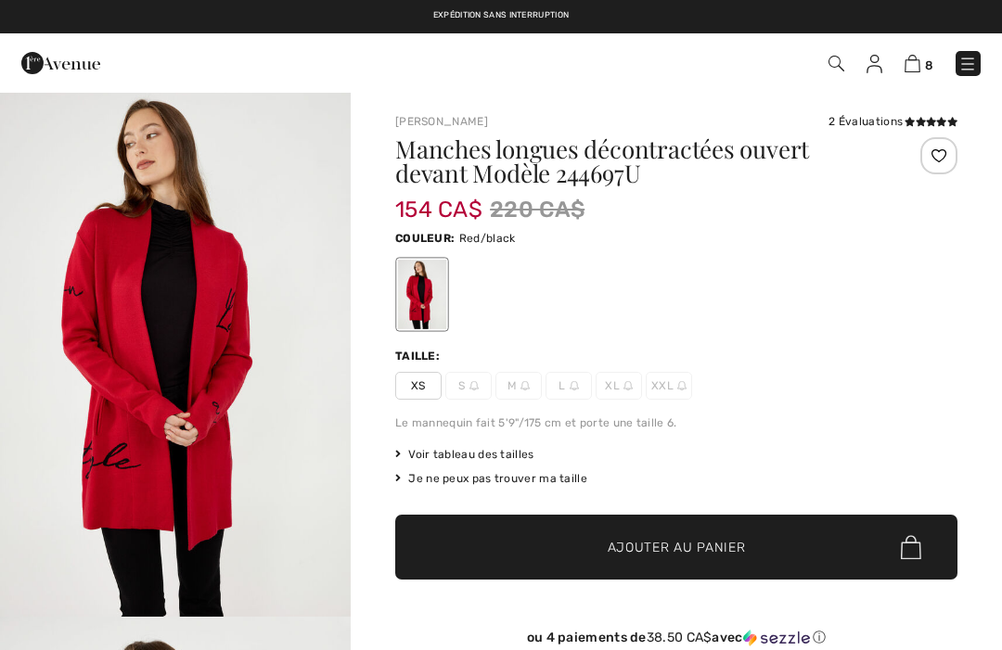
checkbox input "true"
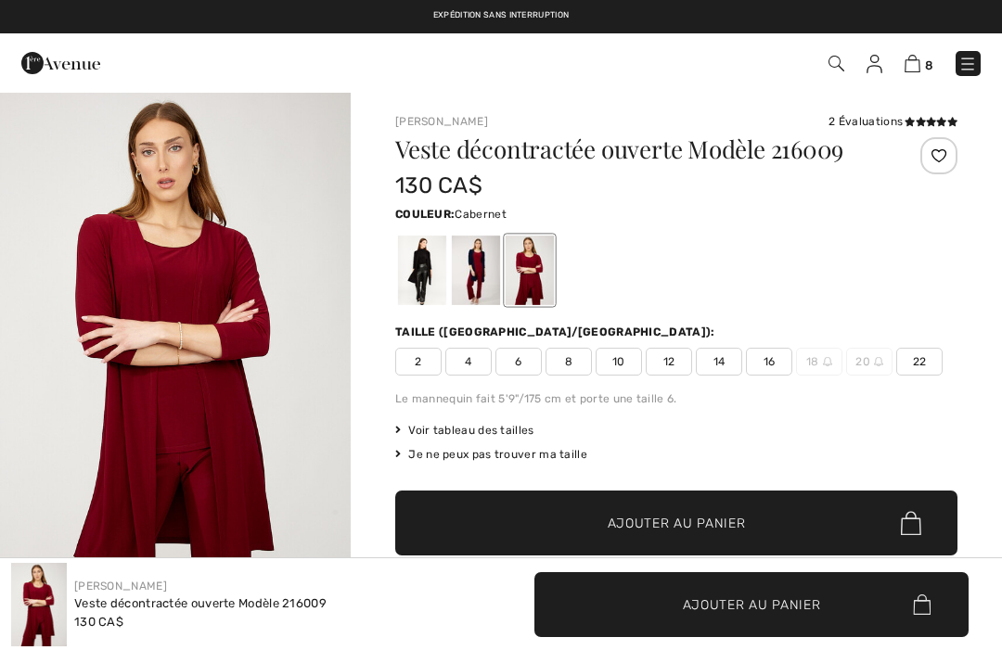
checkbox input "true"
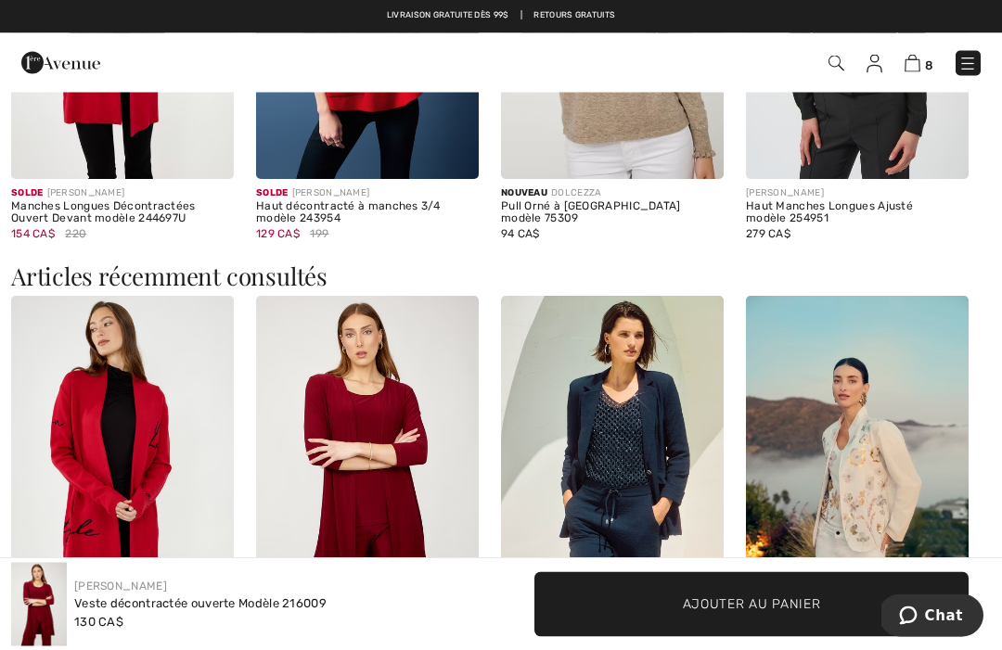
scroll to position [1759, 0]
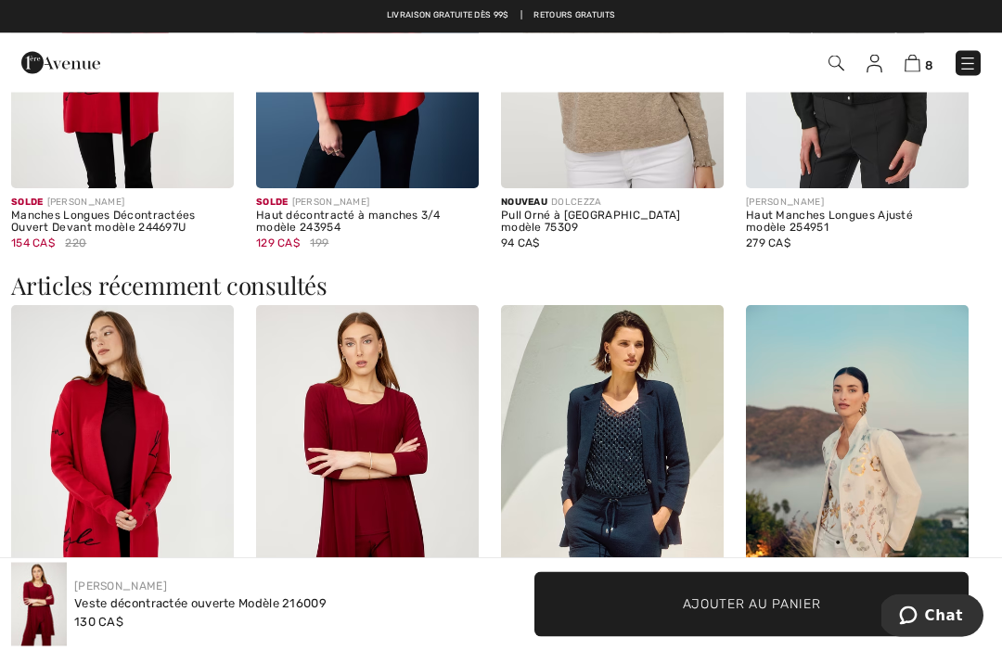
click at [386, 431] on img at bounding box center [367, 473] width 223 height 334
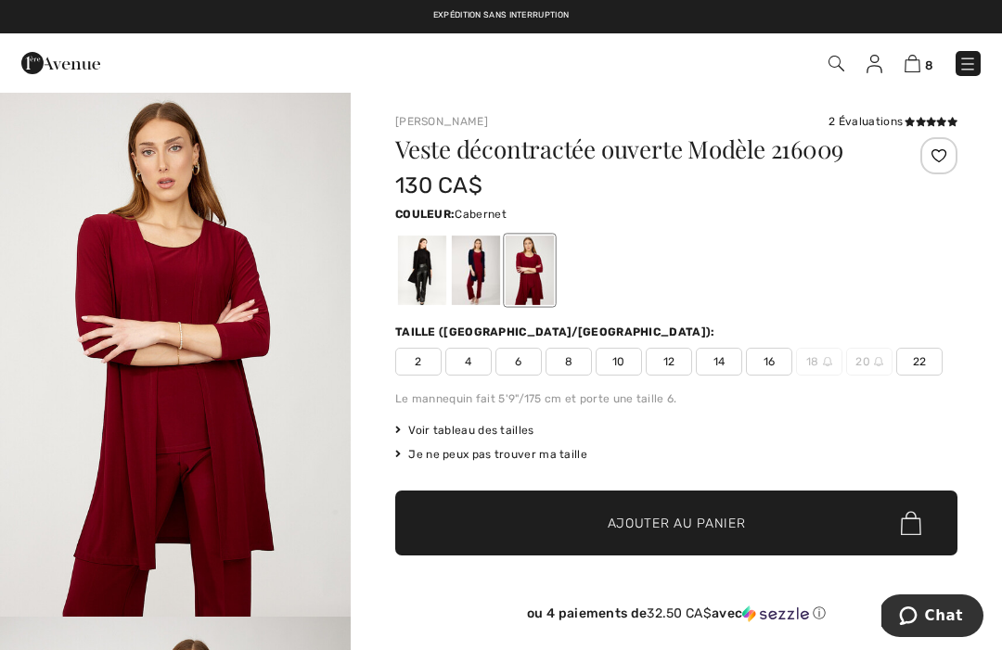
click at [714, 362] on span "14" at bounding box center [719, 362] width 46 height 28
click at [676, 520] on span "Ajouter au panier" at bounding box center [677, 523] width 138 height 19
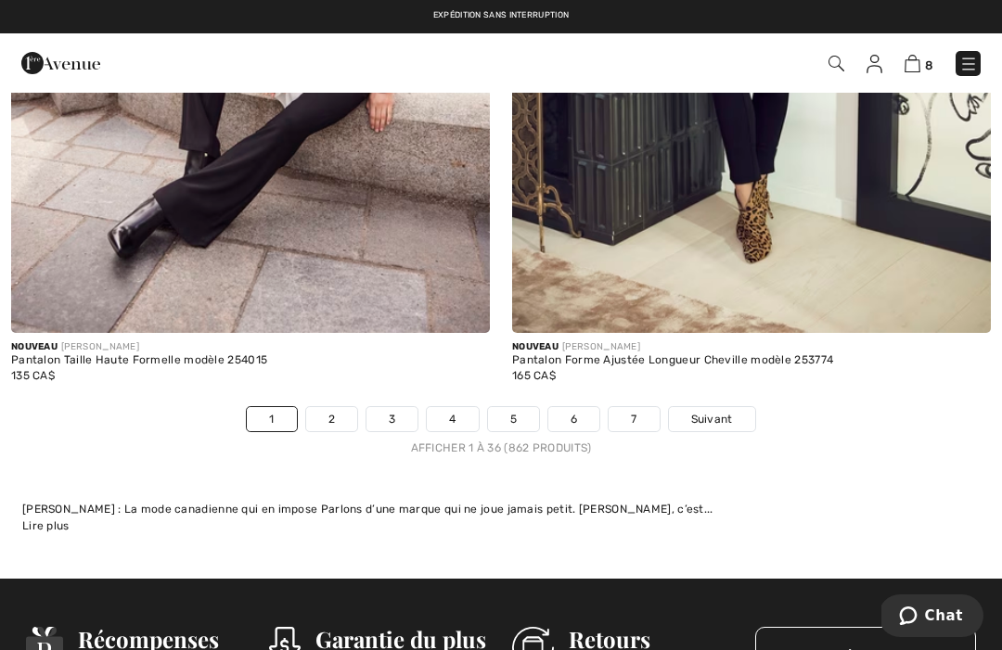
scroll to position [14987, 0]
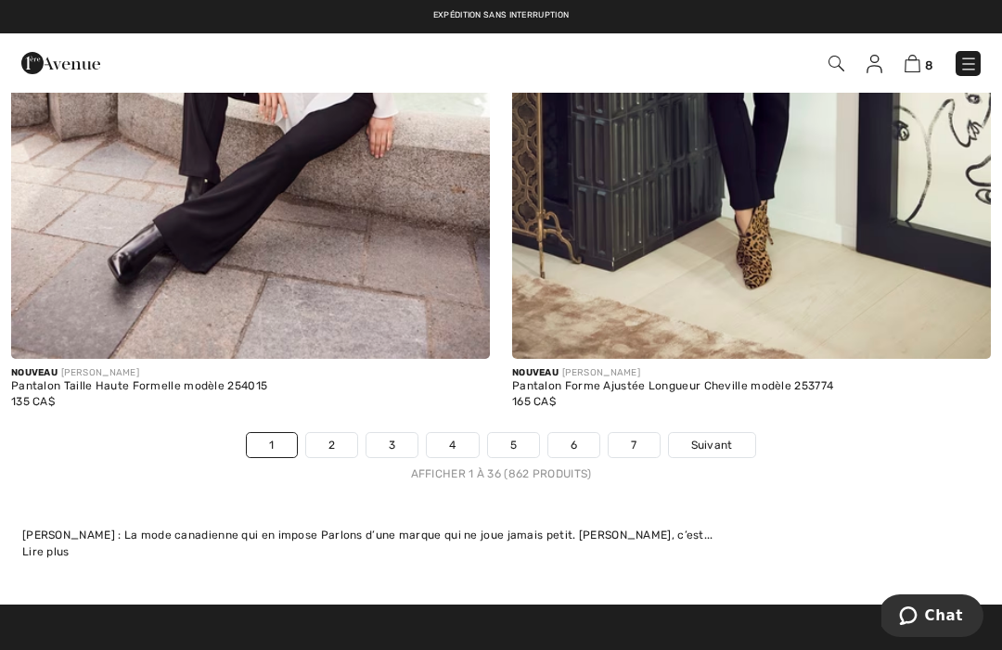
click at [348, 436] on link "2" at bounding box center [331, 445] width 51 height 24
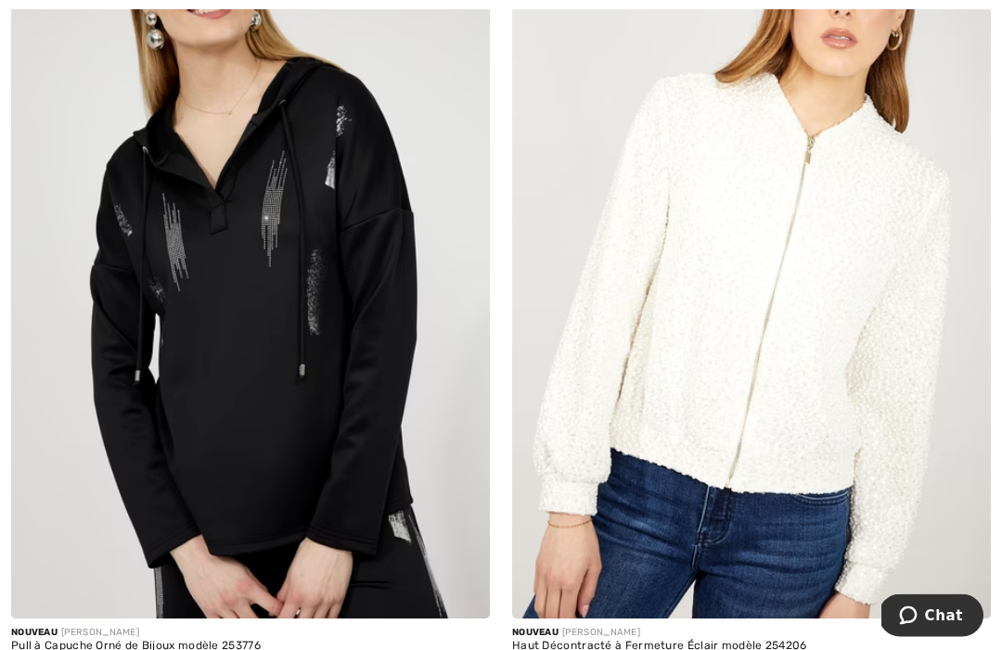
scroll to position [14635, 0]
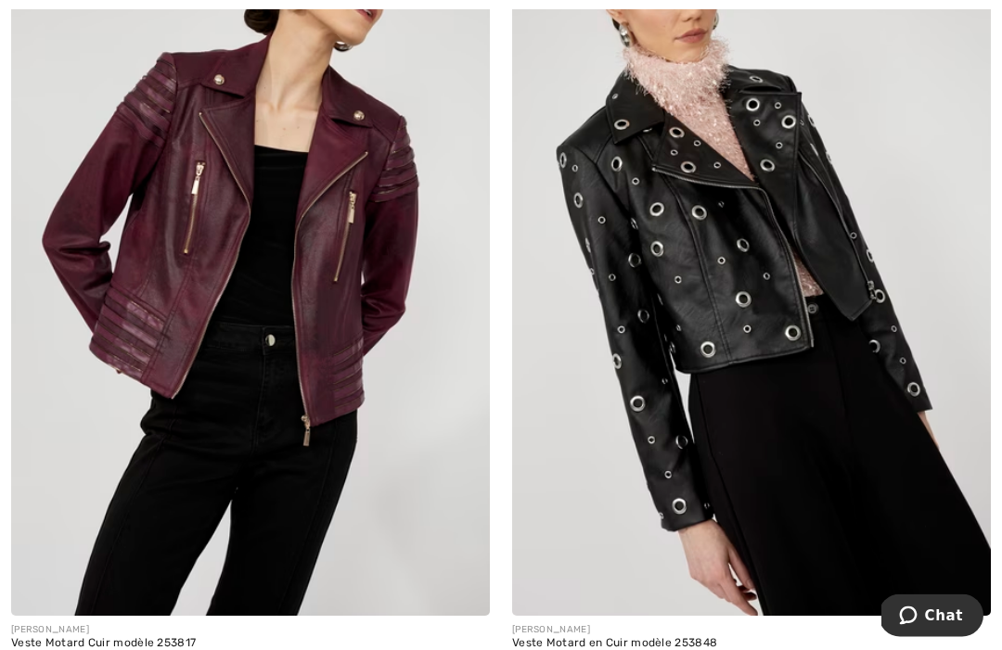
scroll to position [11504, 0]
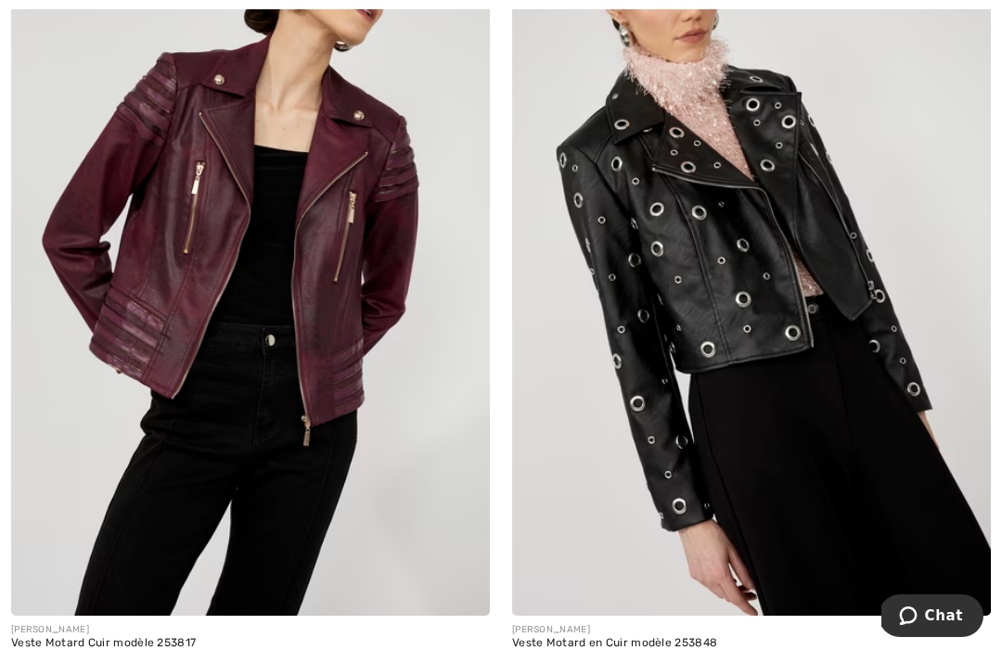
click at [366, 394] on img at bounding box center [250, 257] width 479 height 718
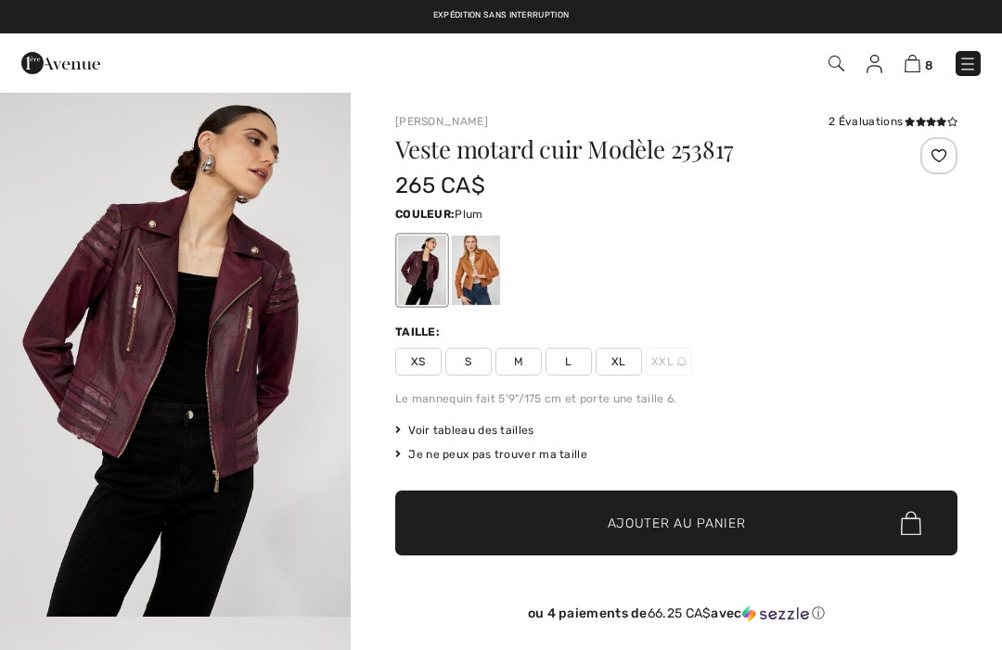
checkbox input "true"
click at [510, 429] on span "Voir tableau des tailles" at bounding box center [464, 430] width 139 height 17
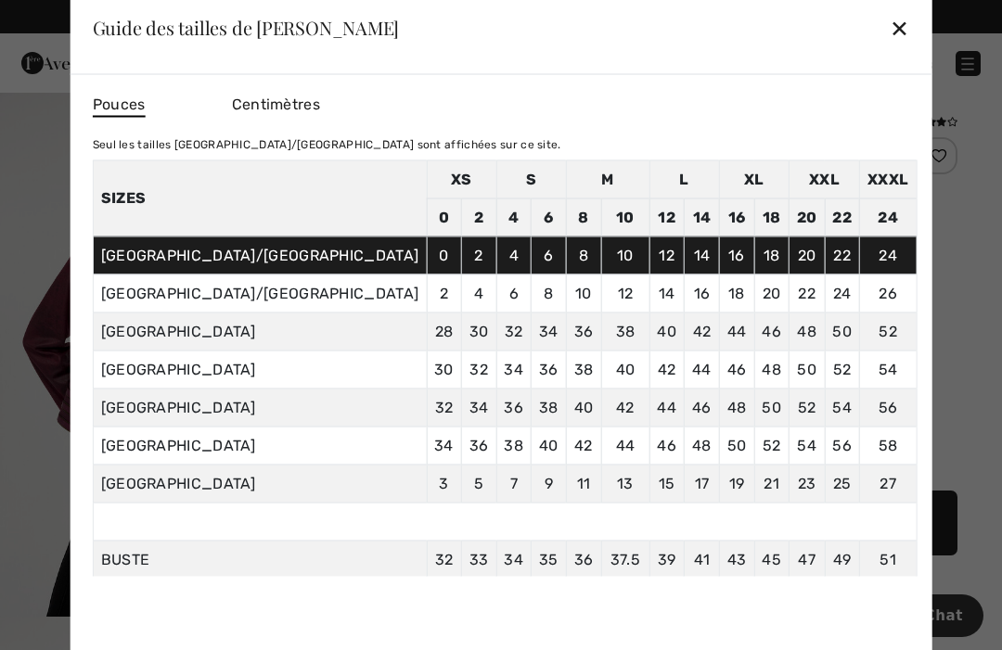
click at [741, 110] on div "Pouces Centimètres" at bounding box center [505, 105] width 825 height 32
click at [890, 33] on div "✕" at bounding box center [899, 27] width 19 height 39
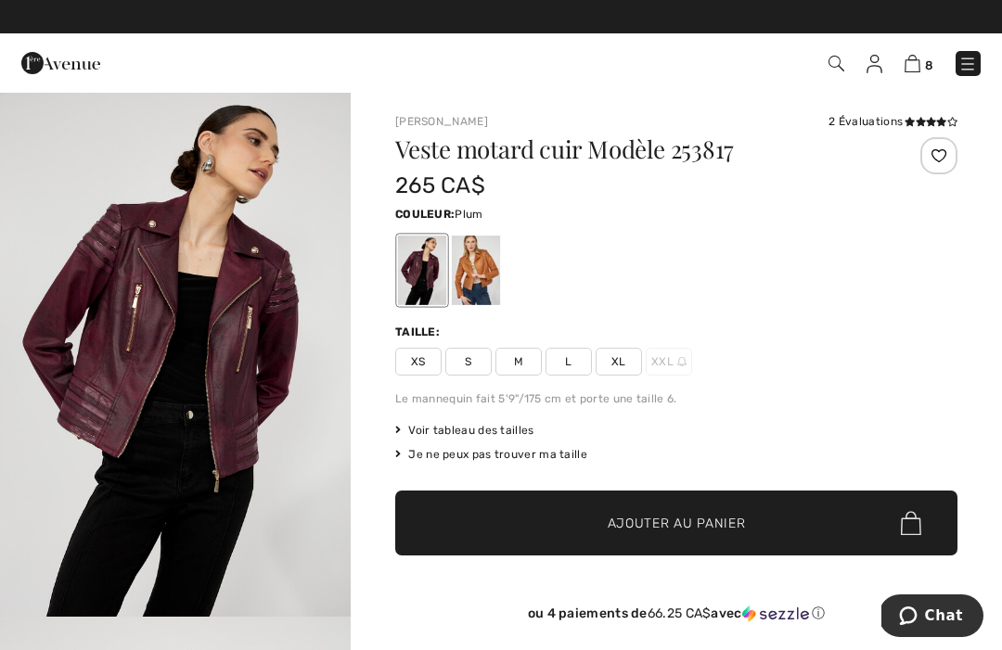
click at [620, 358] on span "XL" at bounding box center [619, 362] width 46 height 28
click at [693, 520] on span "Ajouter au panier" at bounding box center [677, 523] width 138 height 19
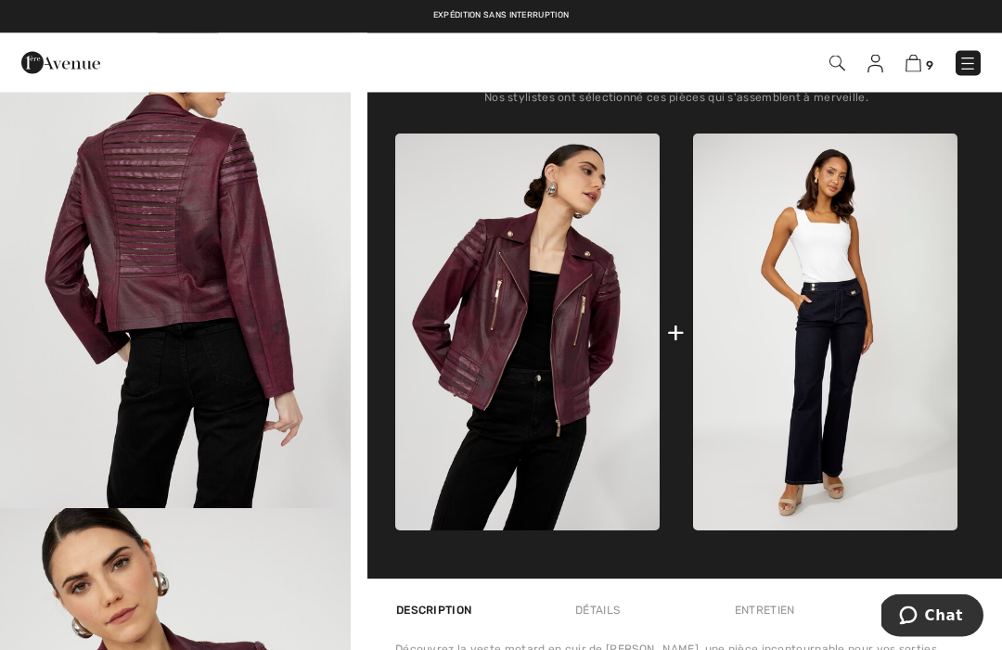
scroll to position [537, 0]
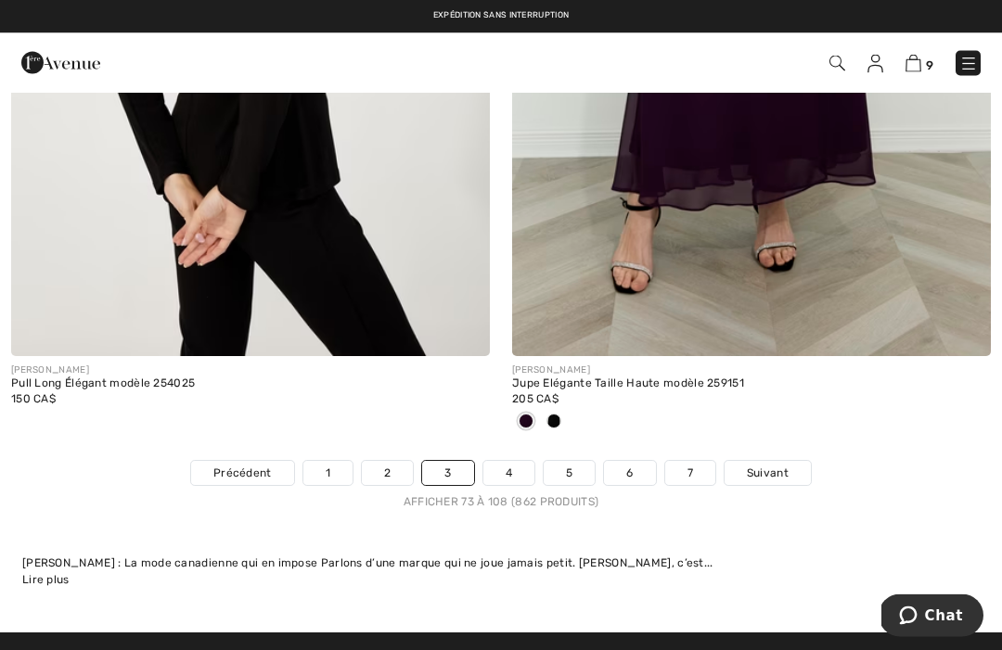
scroll to position [14959, 0]
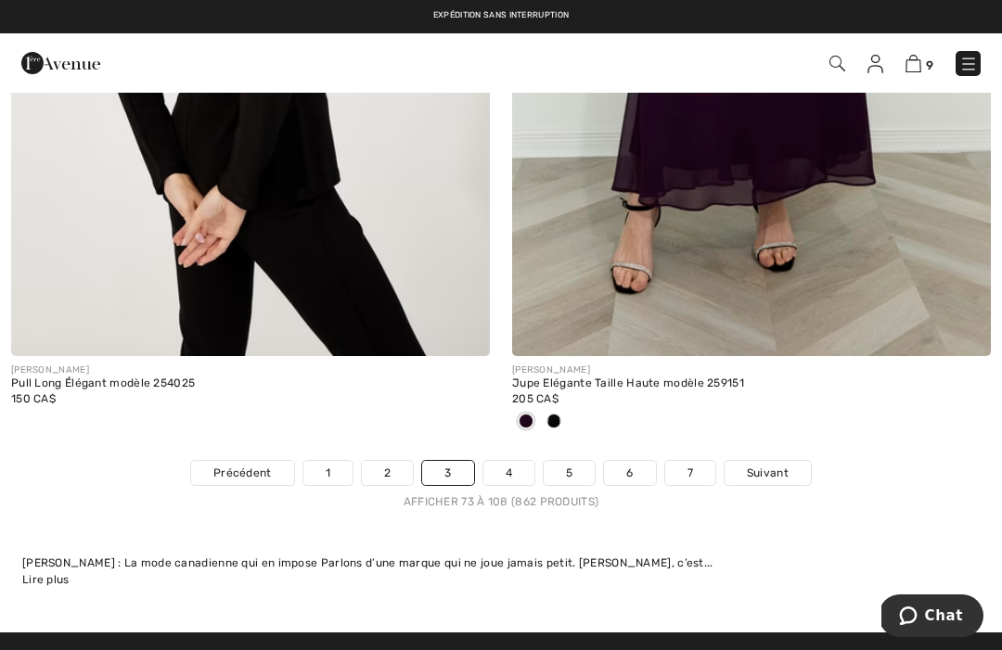
click at [510, 461] on link "4" at bounding box center [508, 473] width 51 height 24
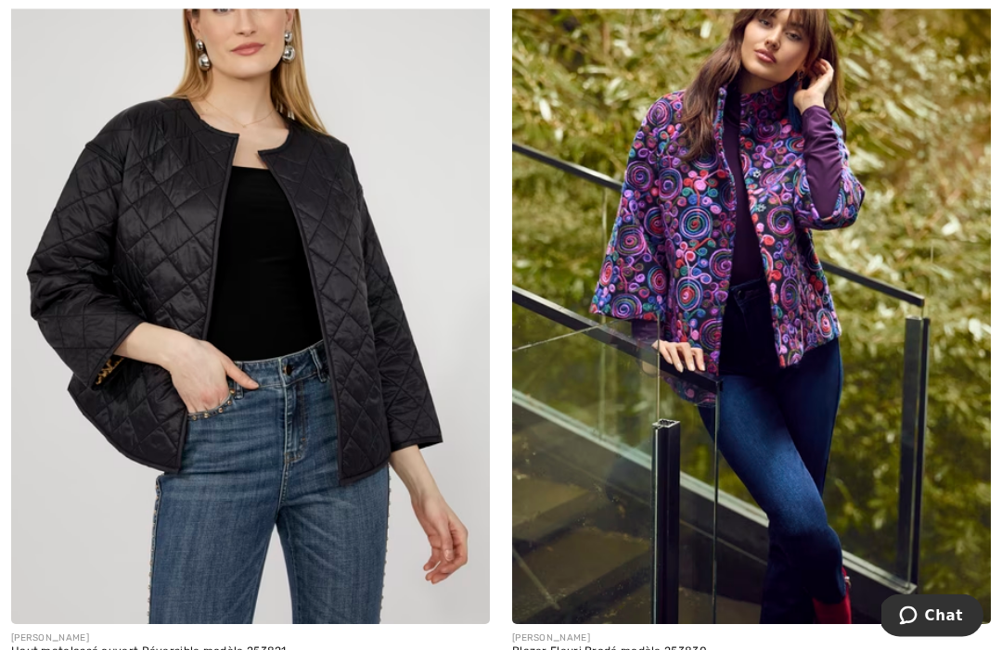
scroll to position [14667, 0]
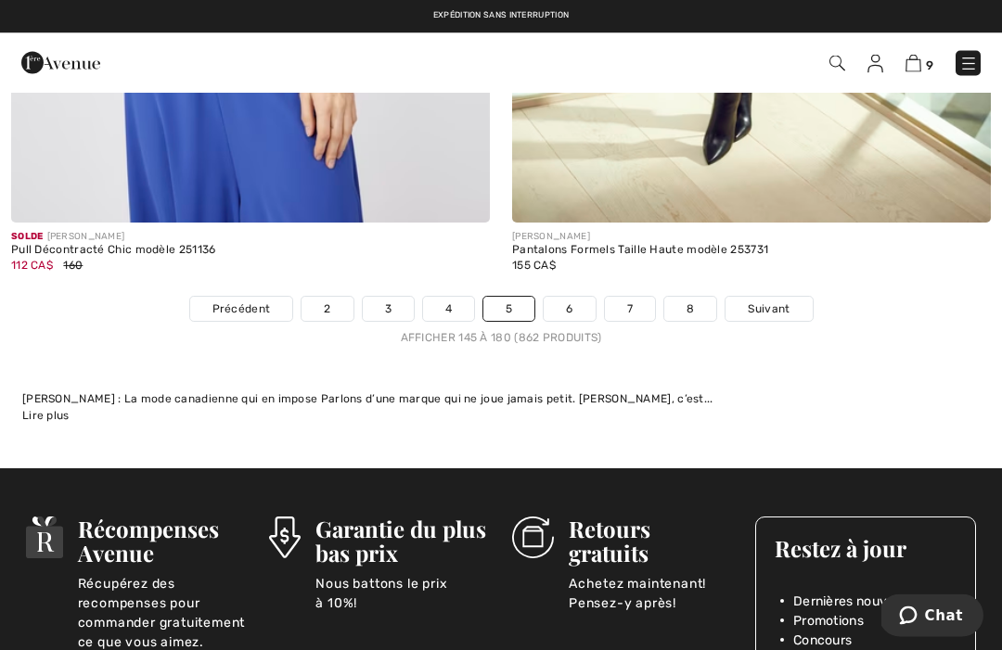
scroll to position [15025, 0]
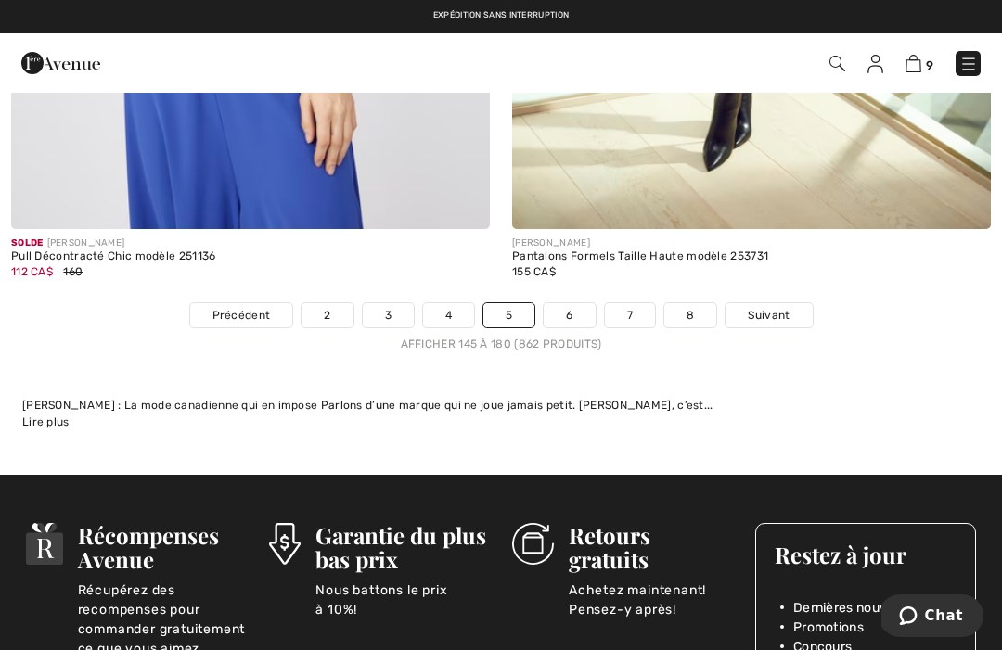
click at [572, 306] on link "6" at bounding box center [569, 315] width 51 height 24
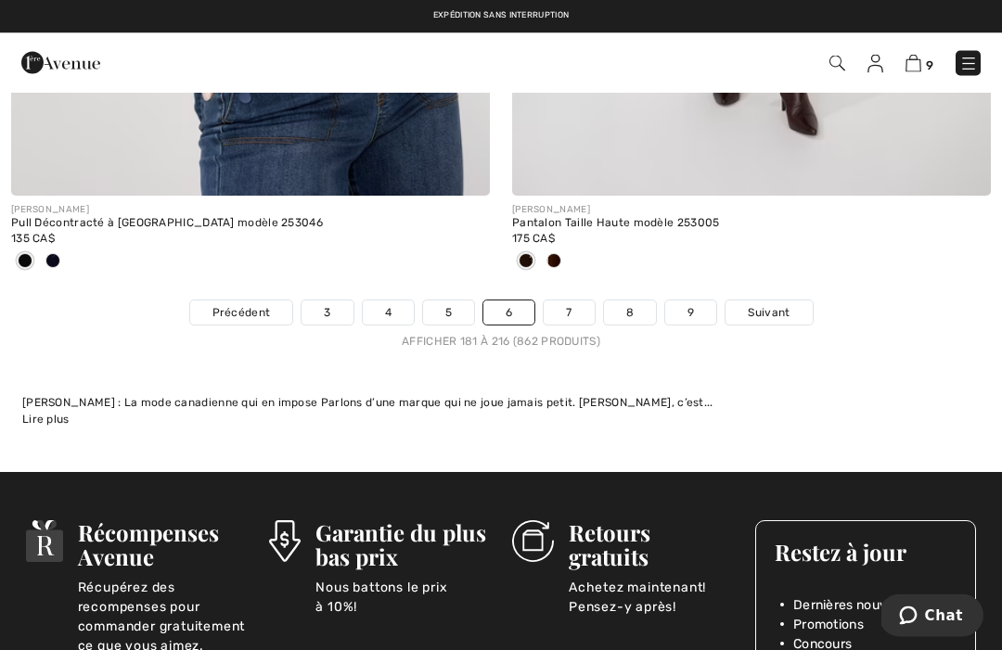
scroll to position [15089, 0]
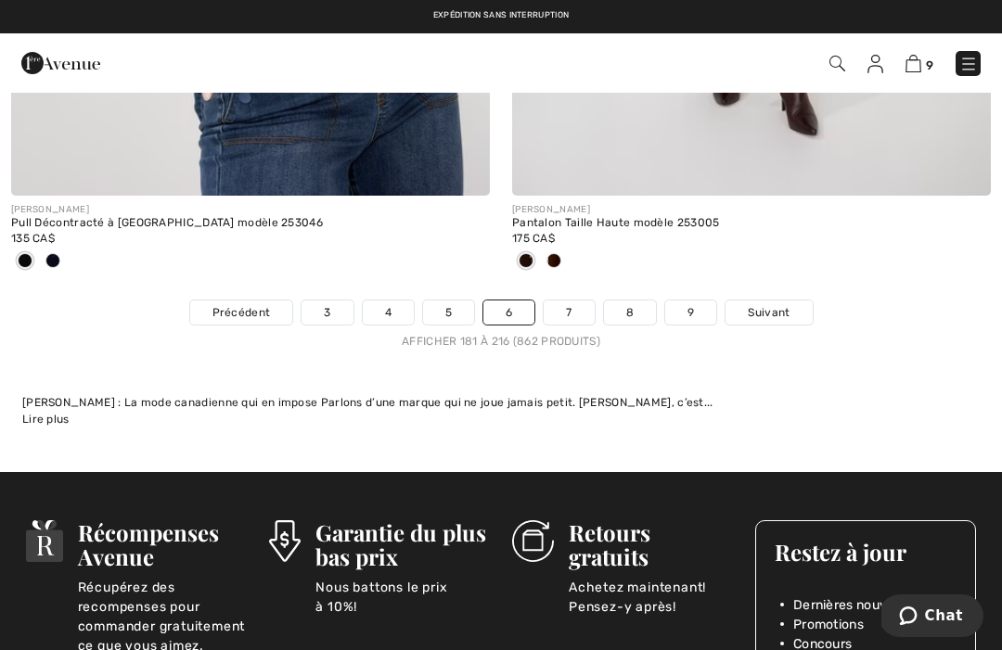
click at [567, 301] on link "7" at bounding box center [569, 313] width 50 height 24
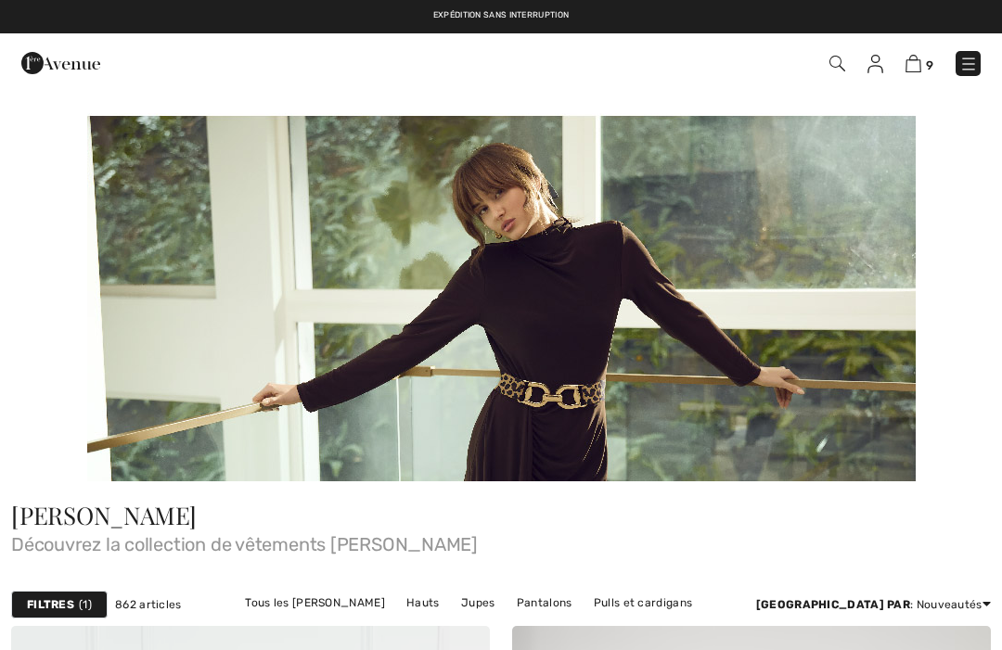
checkbox input "true"
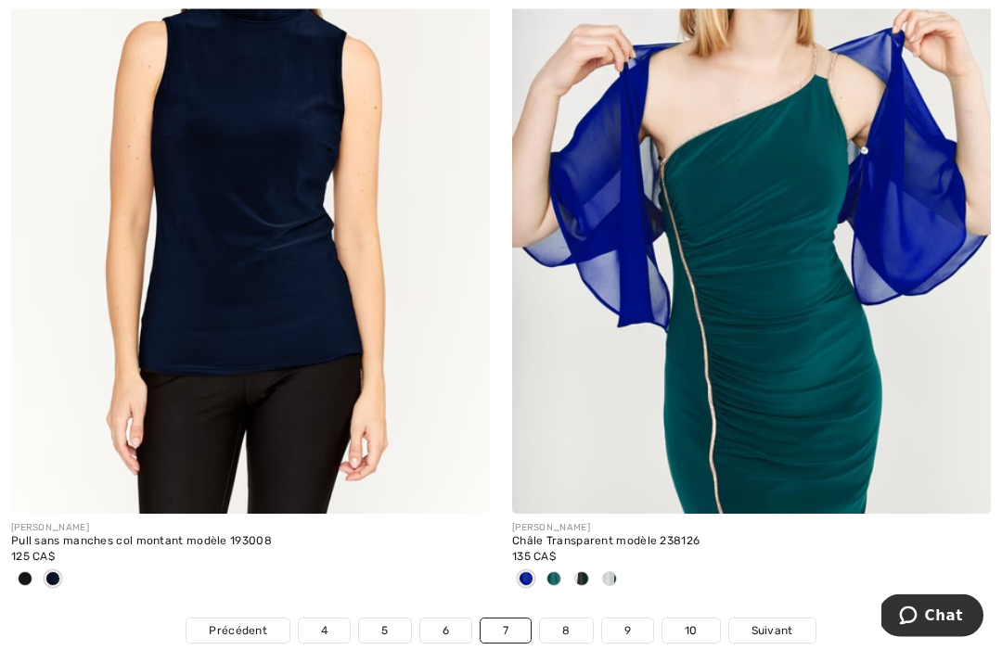
scroll to position [14679, 0]
click at [575, 620] on link "8" at bounding box center [566, 631] width 52 height 24
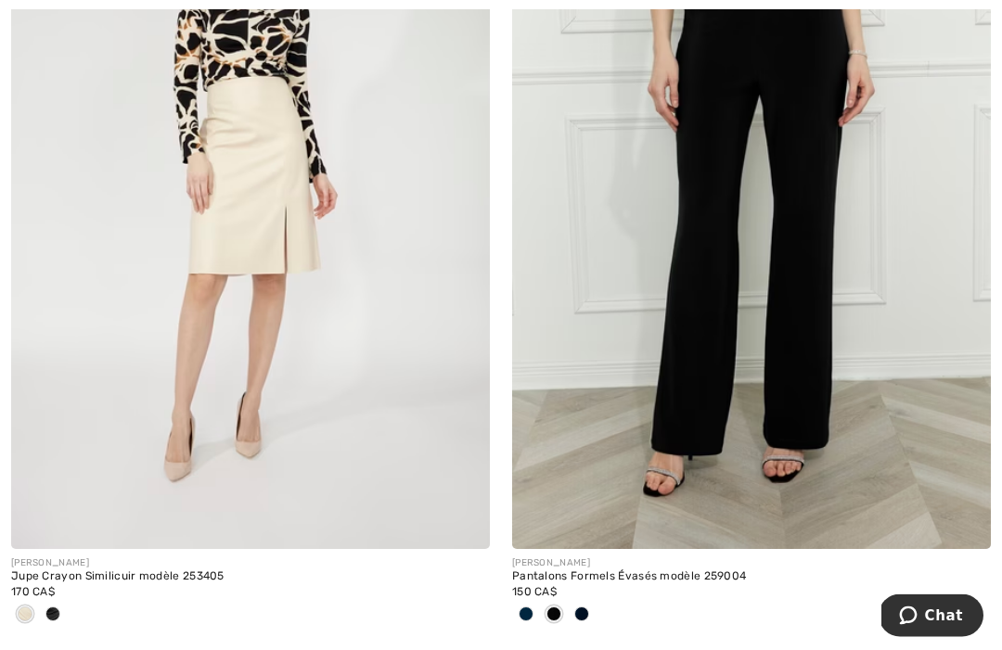
scroll to position [1617, 0]
click at [591, 610] on div at bounding box center [582, 615] width 28 height 31
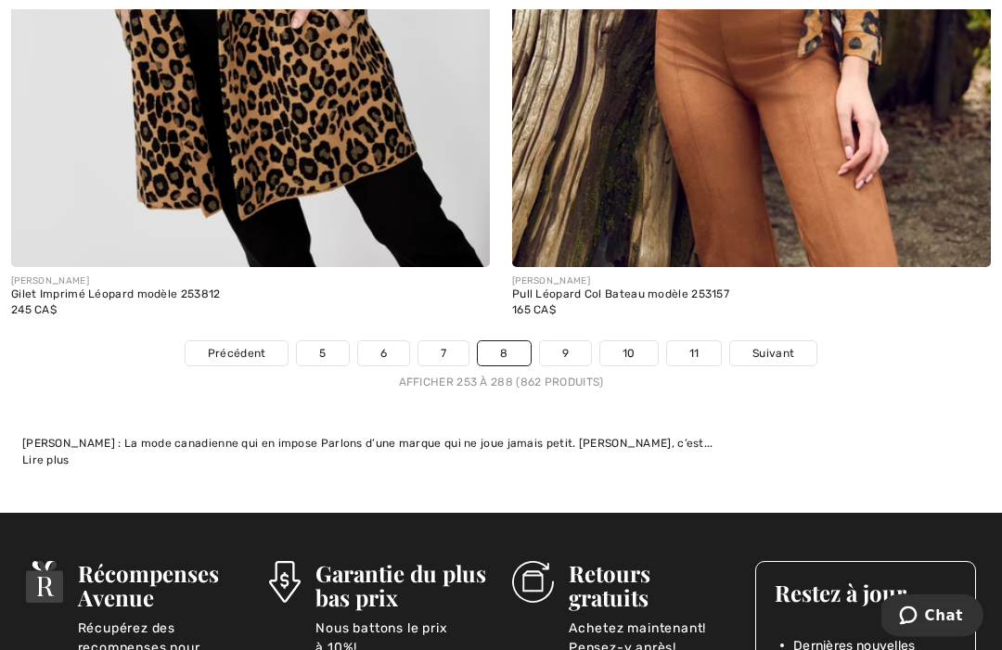
scroll to position [15191, 0]
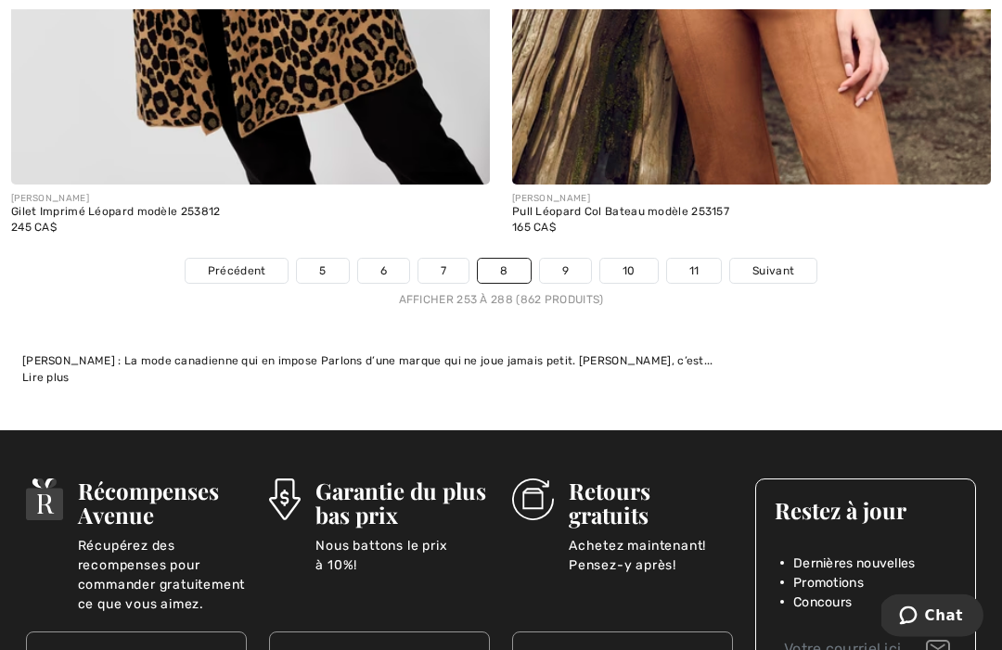
click at [565, 266] on link "9" at bounding box center [565, 272] width 51 height 24
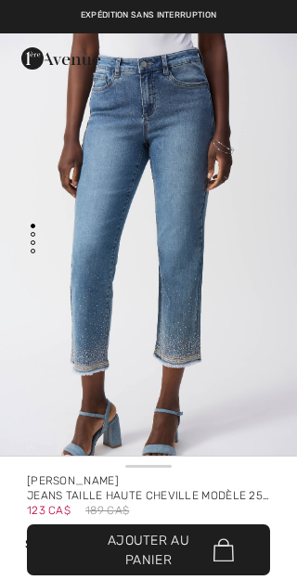
checkbox input "true"
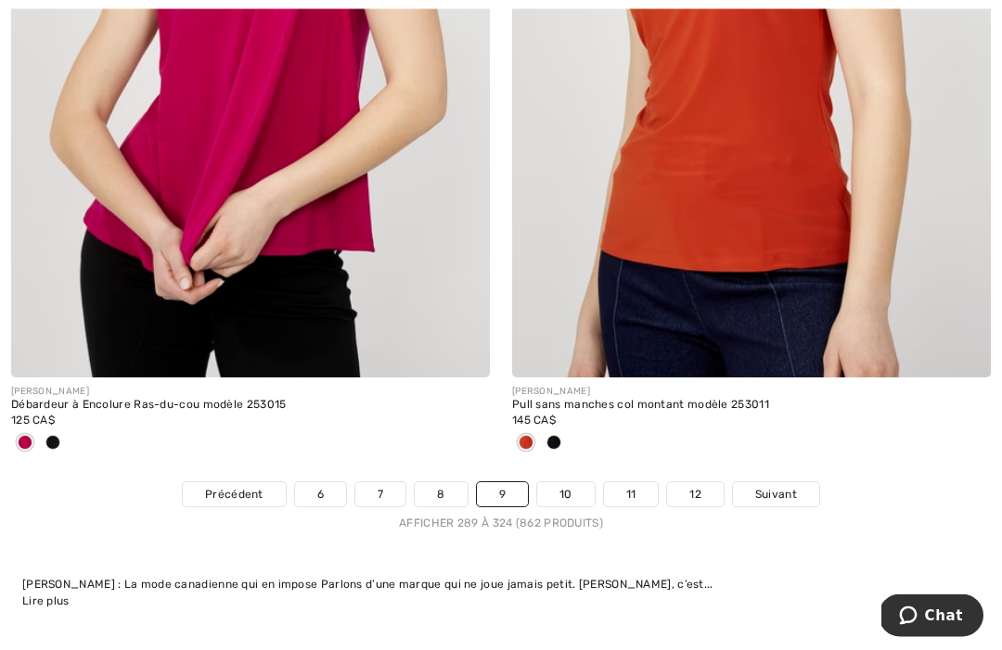
scroll to position [14815, 0]
click at [570, 484] on link "10" at bounding box center [566, 494] width 58 height 24
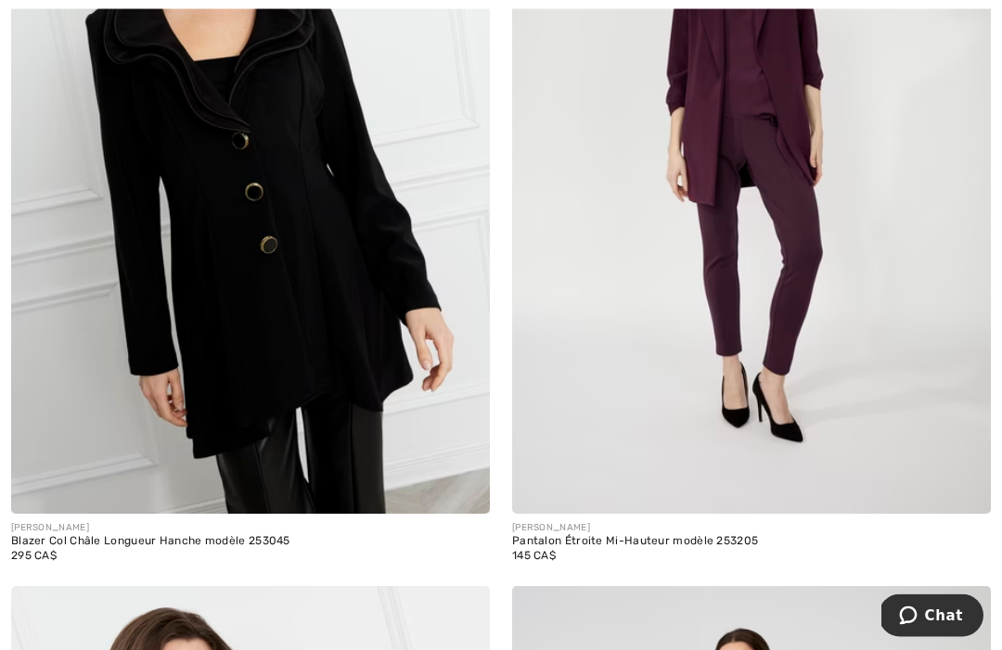
scroll to position [2444, 0]
click at [803, 295] on img at bounding box center [751, 155] width 479 height 718
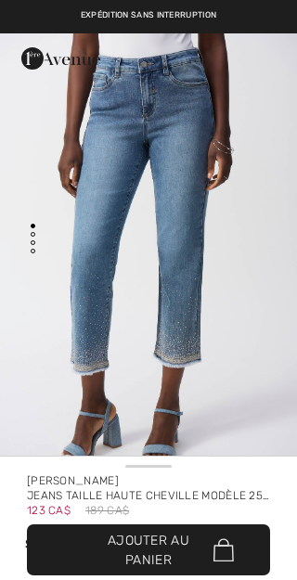
checkbox input "true"
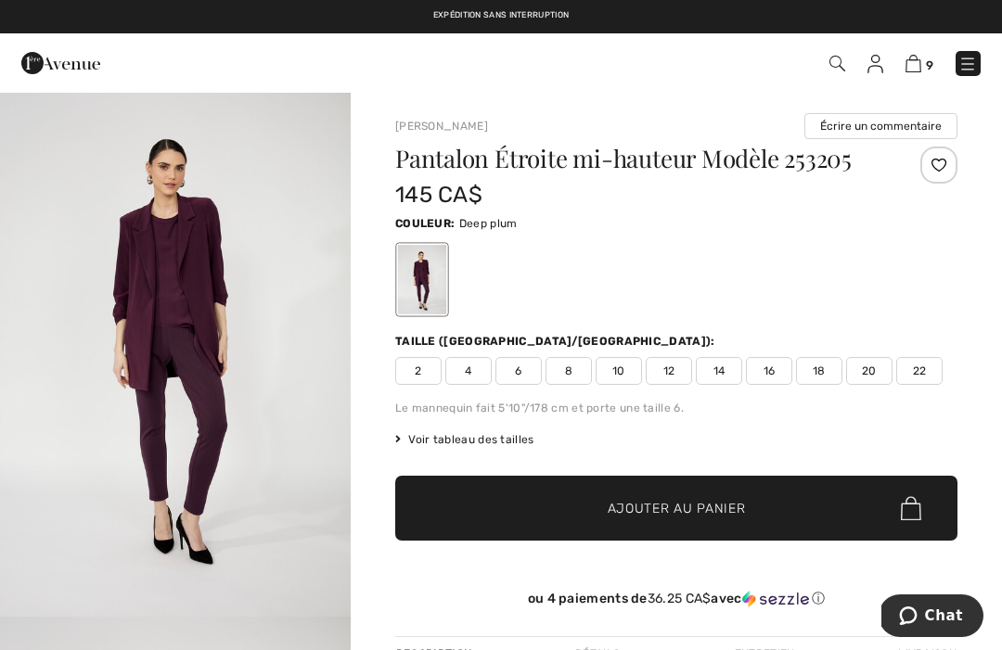
click at [728, 370] on span "14" at bounding box center [719, 371] width 46 height 28
click at [690, 498] on span "✔ Ajouté au panier Ajouter au panier" at bounding box center [676, 508] width 562 height 65
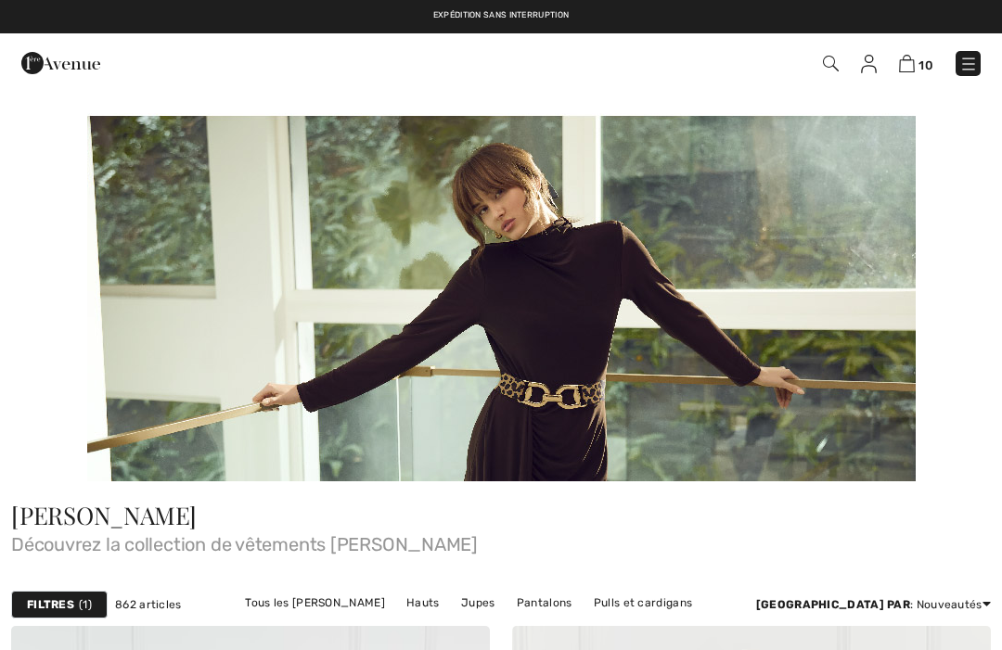
scroll to position [2506, 0]
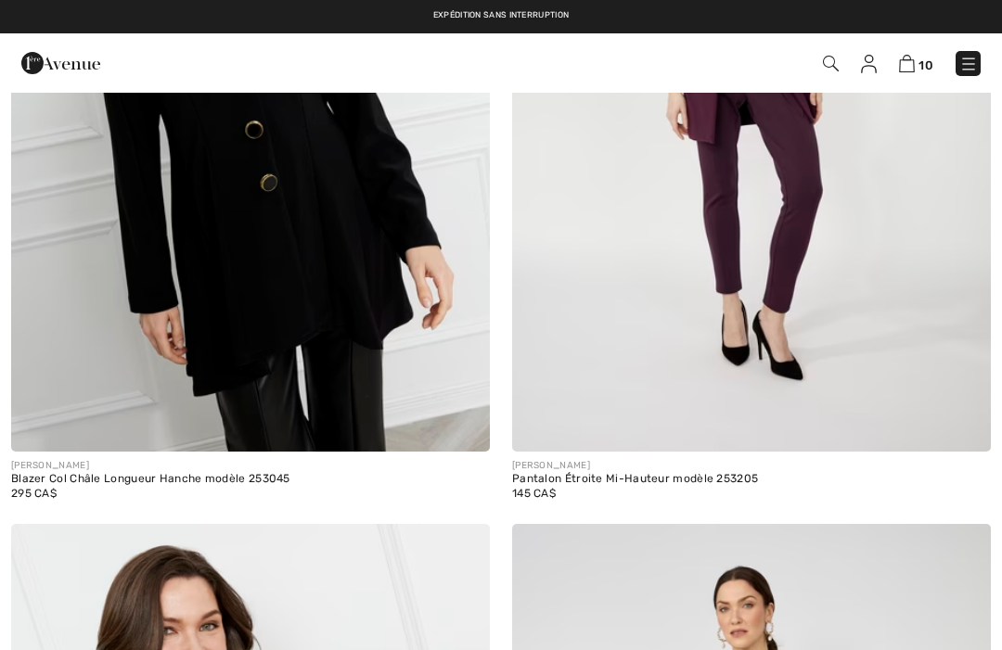
checkbox input "true"
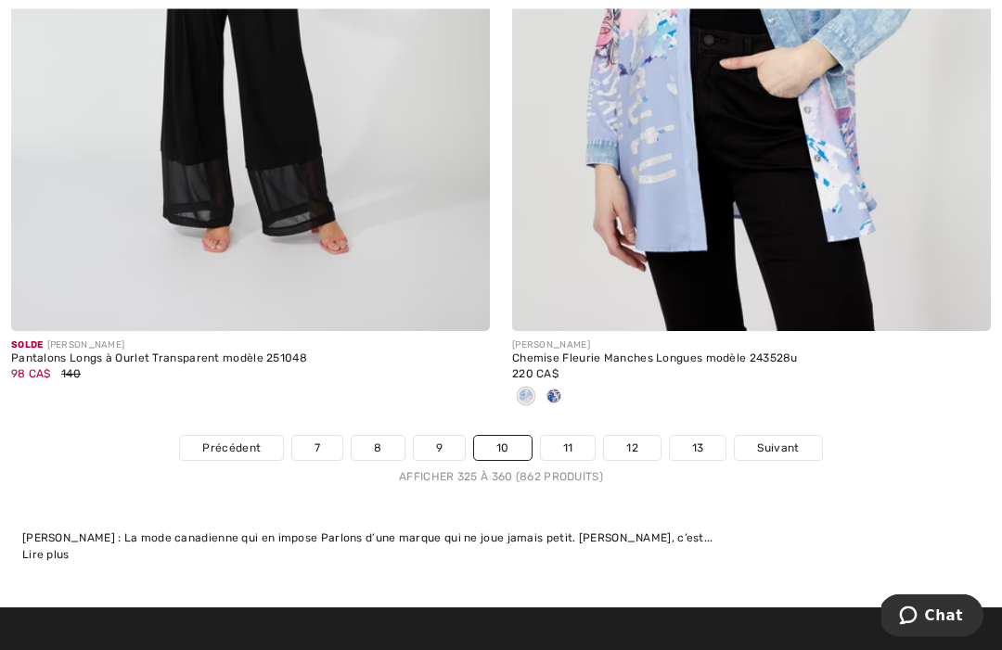
scroll to position [14925, 0]
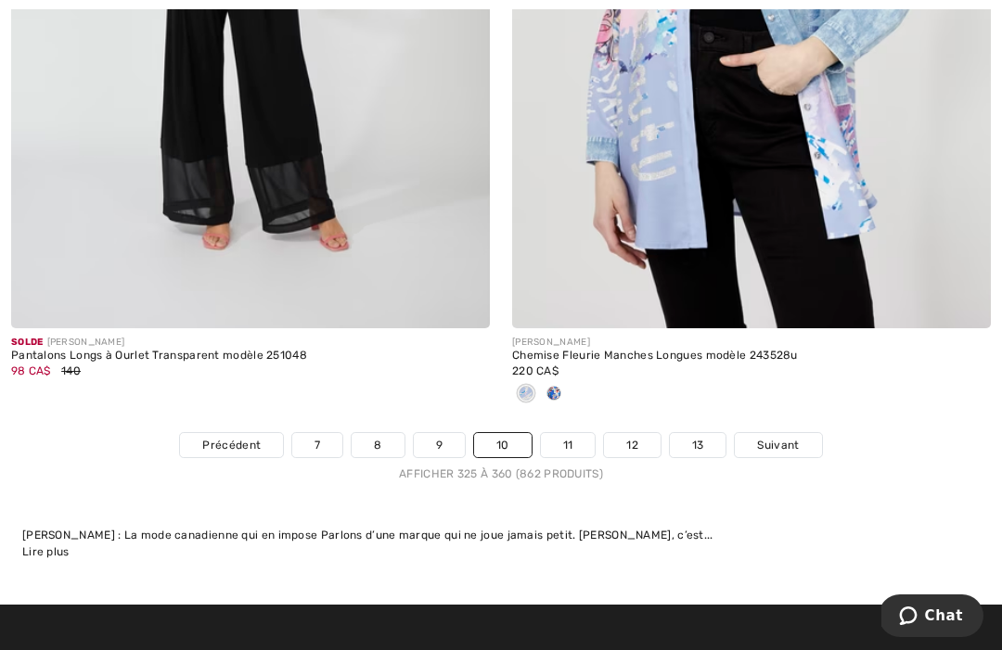
click at [579, 433] on link "11" at bounding box center [568, 445] width 55 height 24
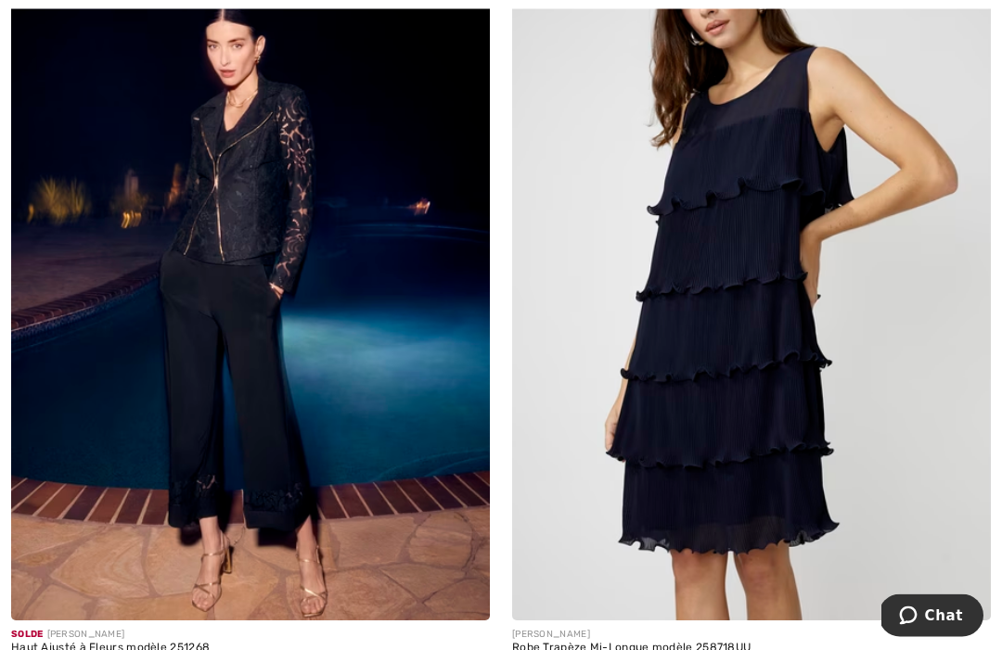
scroll to position [5630, 0]
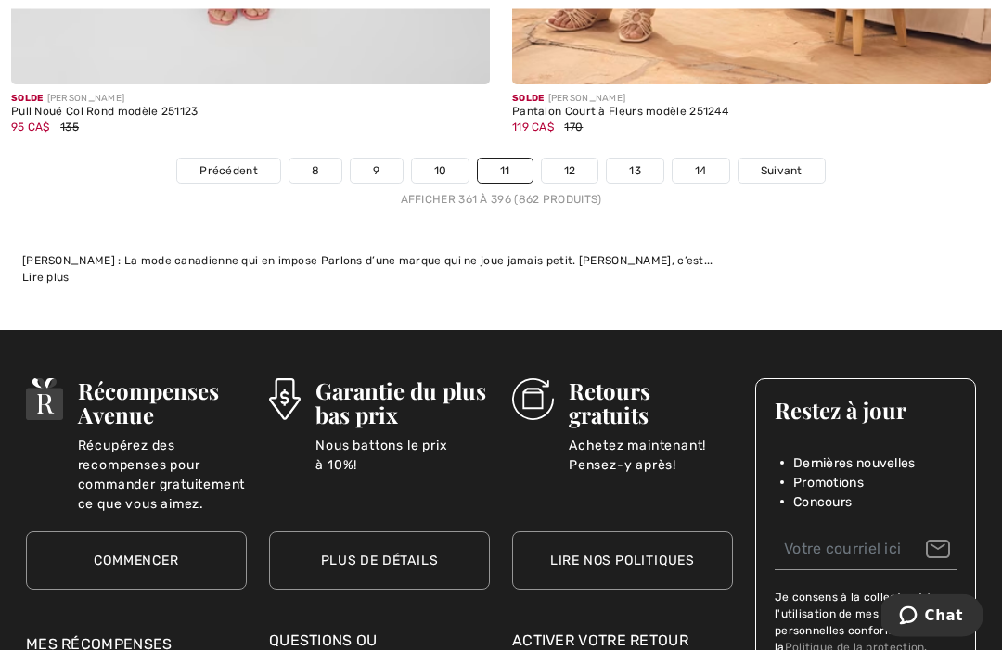
scroll to position [15233, 0]
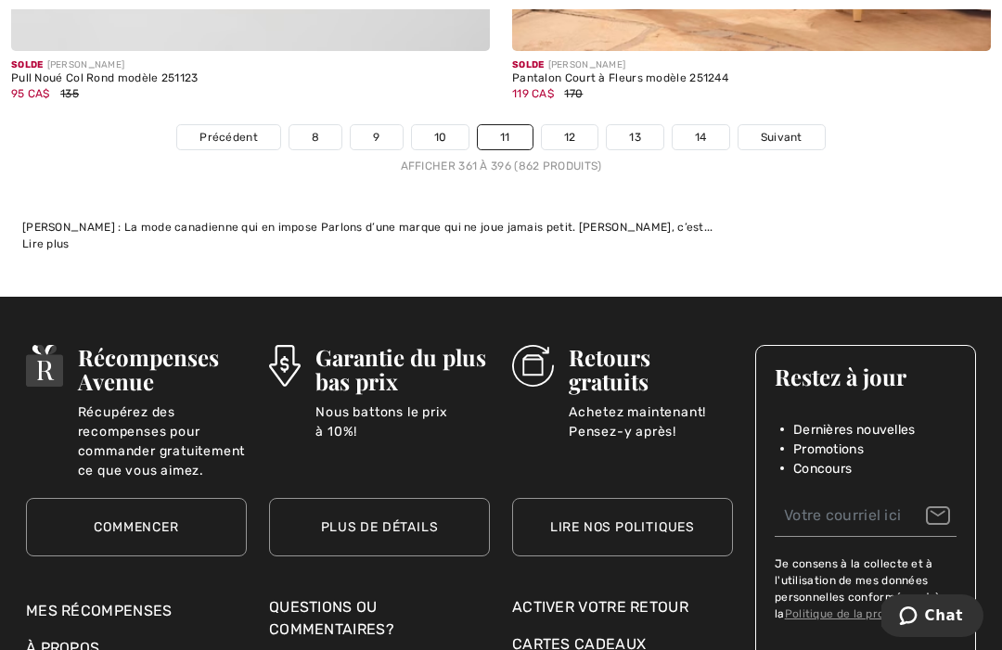
click at [578, 125] on link "12" at bounding box center [570, 137] width 57 height 24
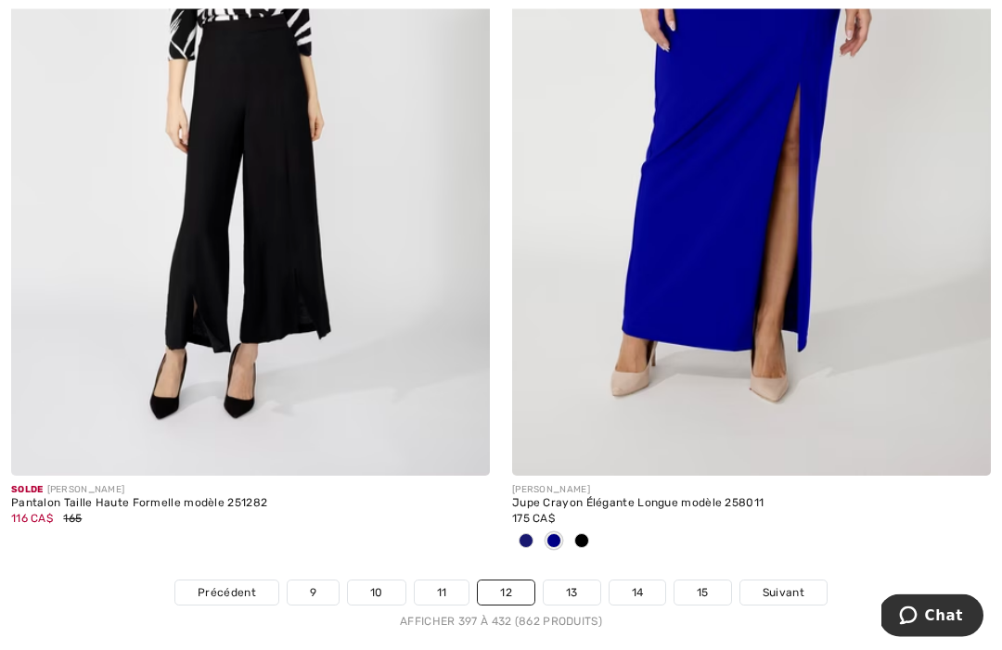
scroll to position [14779, 0]
click at [575, 580] on link "13" at bounding box center [572, 592] width 57 height 24
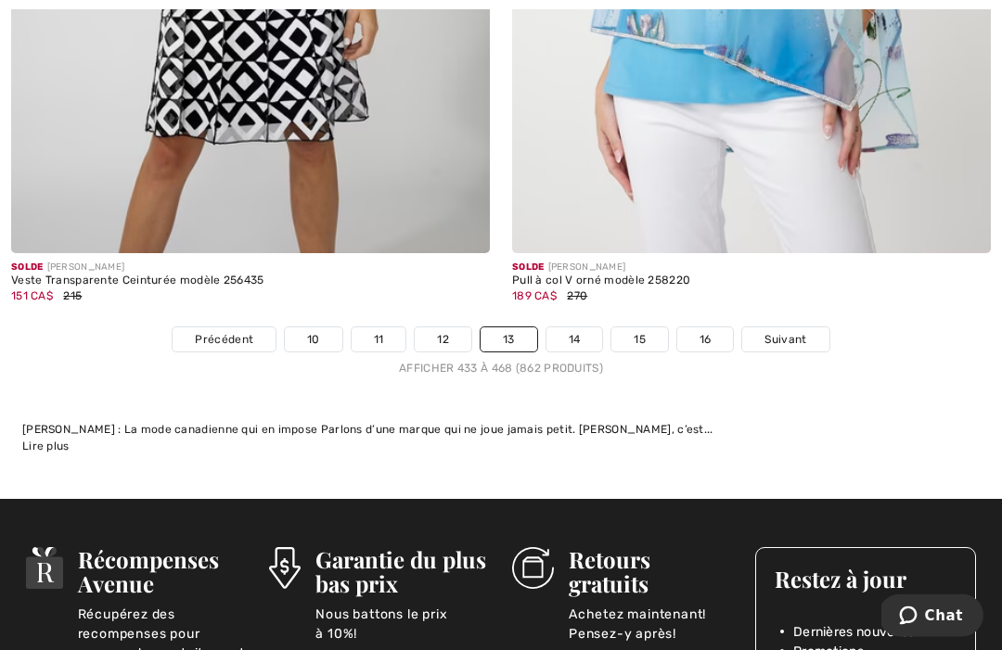
scroll to position [15062, 0]
click at [581, 328] on link "14" at bounding box center [574, 340] width 57 height 24
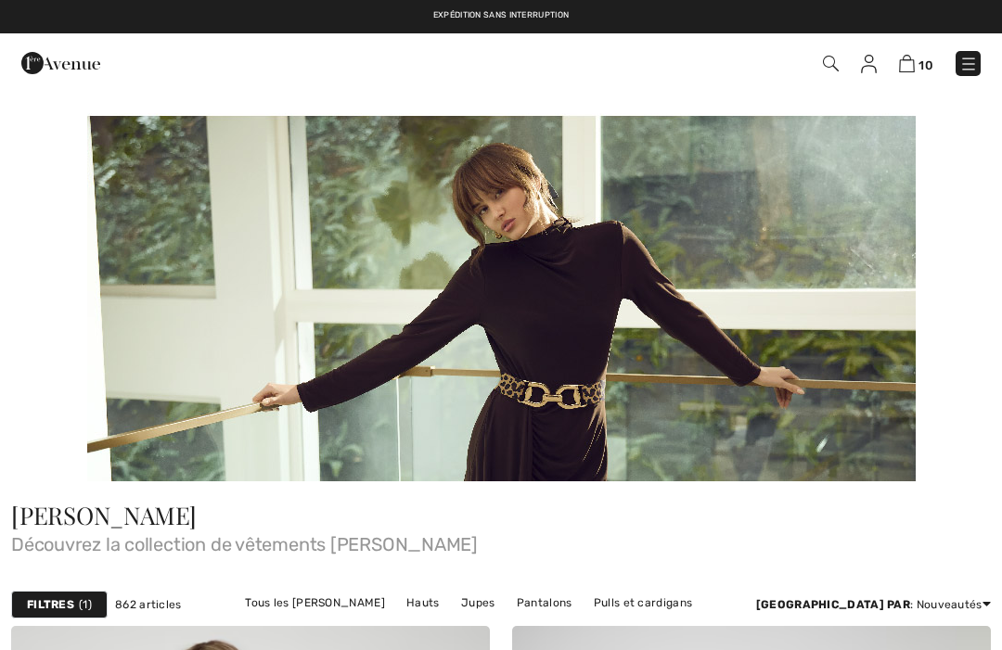
checkbox input "true"
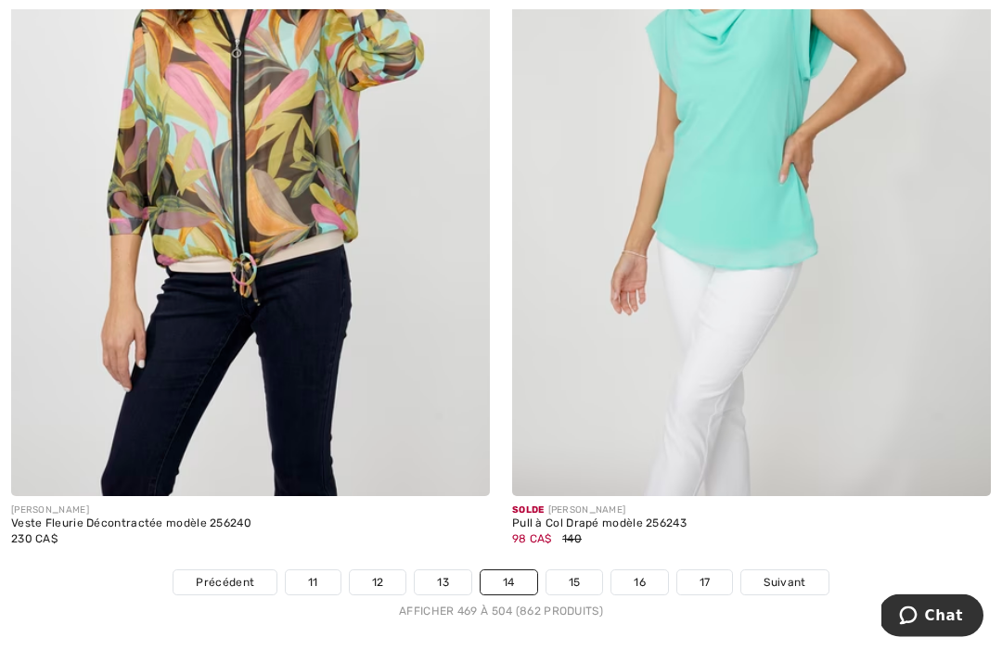
scroll to position [14667, 0]
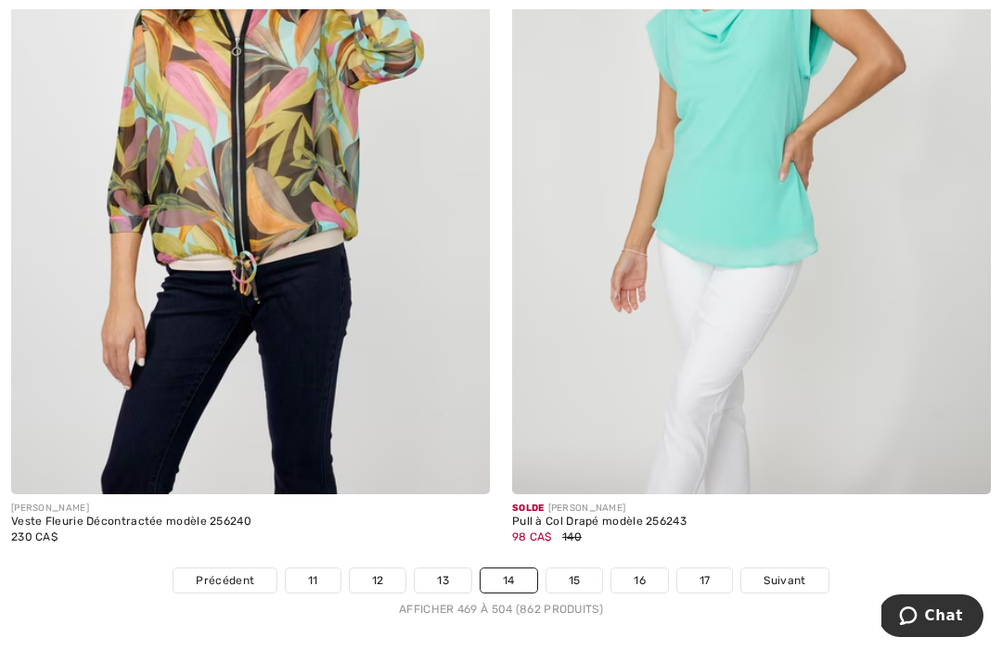
click at [576, 569] on link "15" at bounding box center [574, 581] width 57 height 24
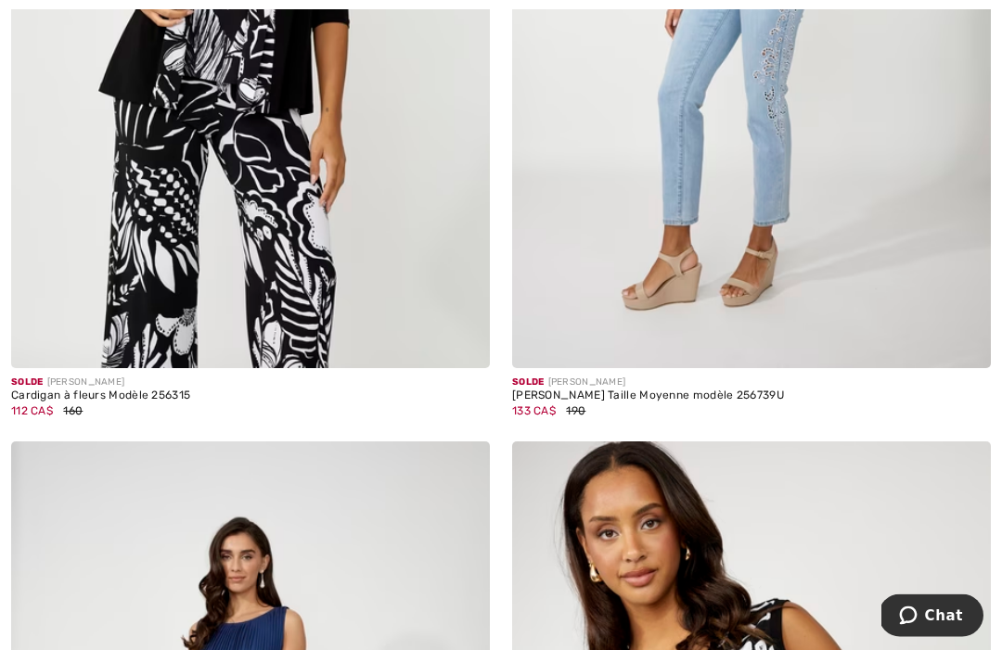
scroll to position [3411, 0]
